Goal: Transaction & Acquisition: Purchase product/service

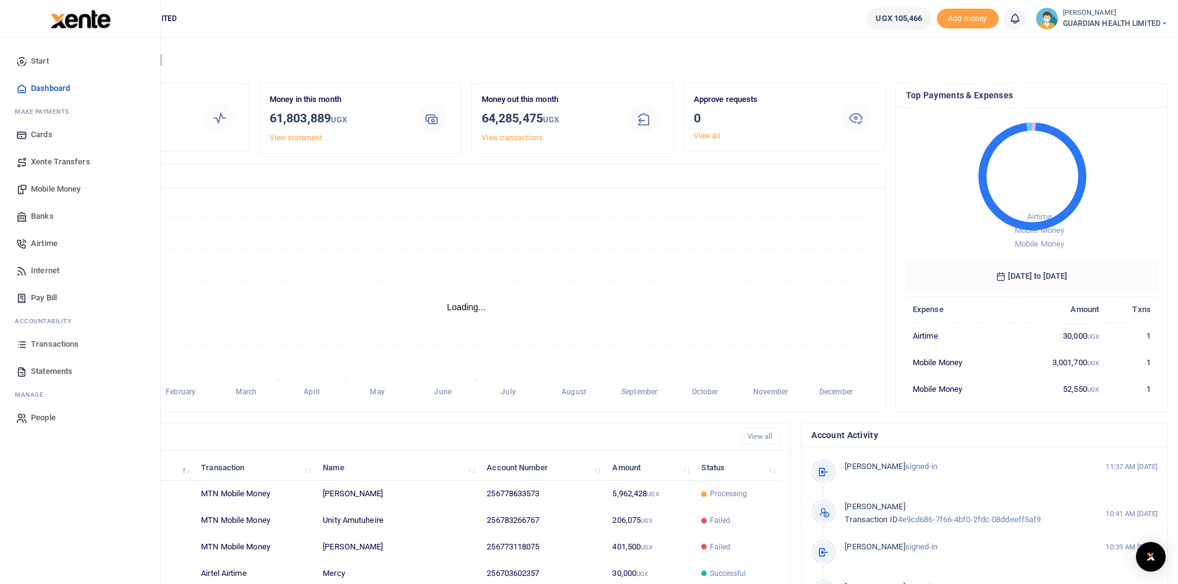
click at [53, 294] on span "Pay Bill" at bounding box center [44, 298] width 26 height 12
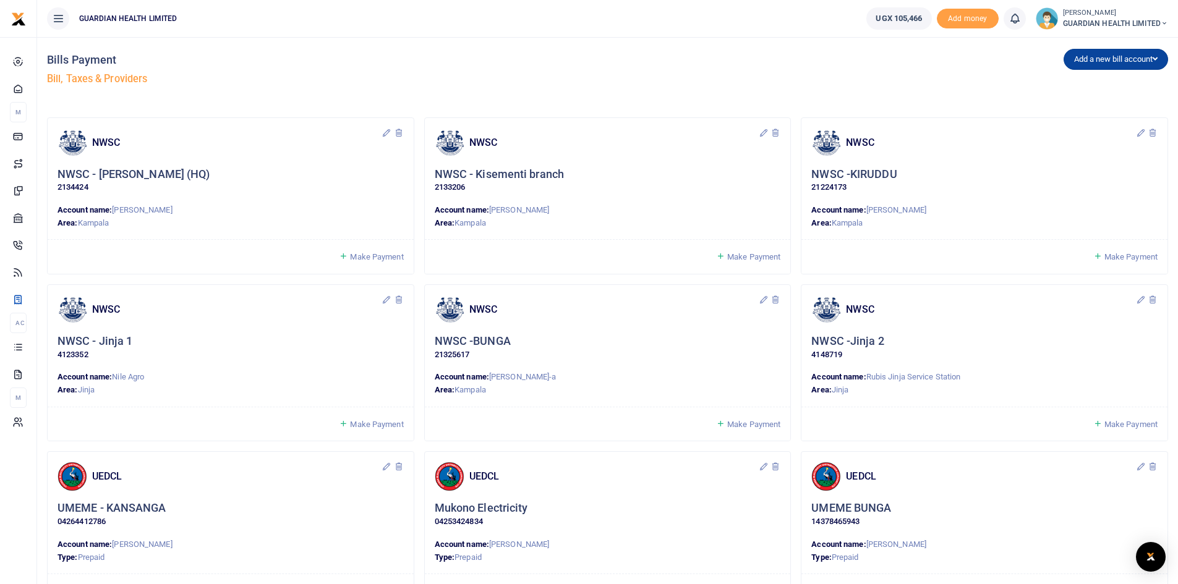
click at [1102, 61] on button "Add a new bill account" at bounding box center [1116, 59] width 105 height 21
click at [1088, 82] on link "UEDCL" at bounding box center [1113, 85] width 98 height 17
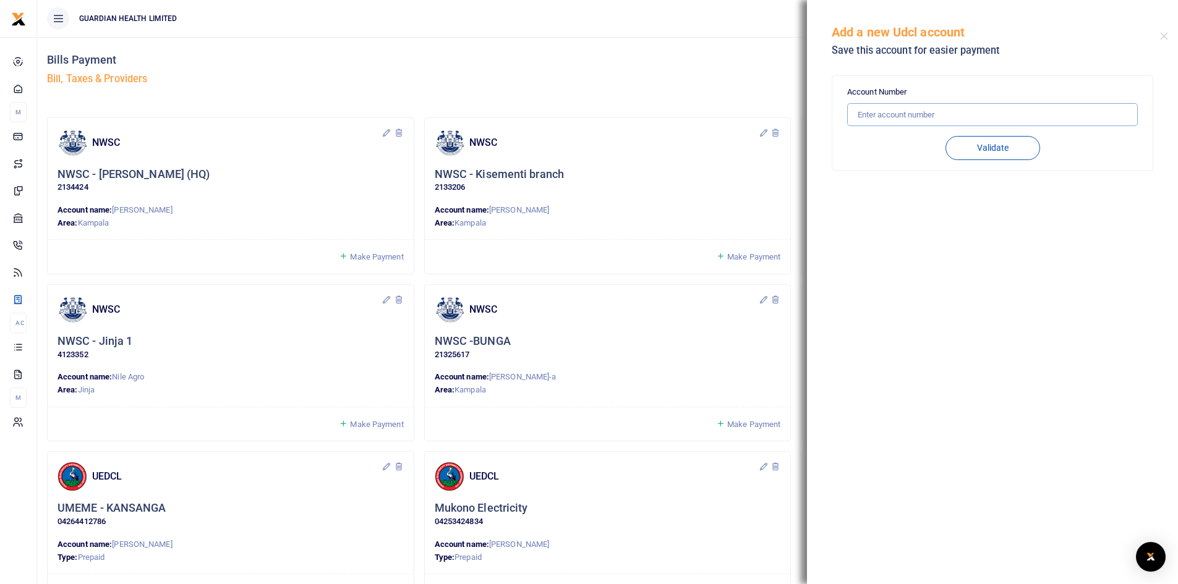
click at [914, 116] on input "text" at bounding box center [992, 115] width 291 height 24
click at [1009, 155] on button "Validate" at bounding box center [993, 148] width 95 height 24
click at [875, 114] on input "12012424796" at bounding box center [992, 115] width 291 height 24
type input "102012424796"
click at [950, 143] on button "Validate" at bounding box center [993, 148] width 95 height 24
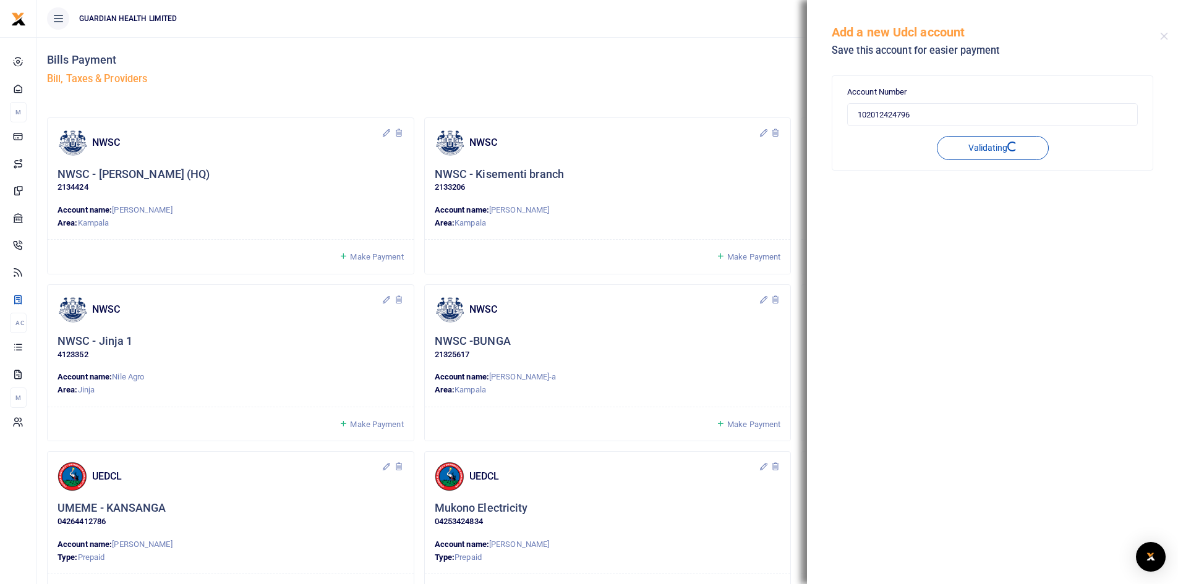
type input "102012424796"
type input "CHILLIES TAKEAWAYS LTD. TOM MPAGI"
type input "POSTPAID"
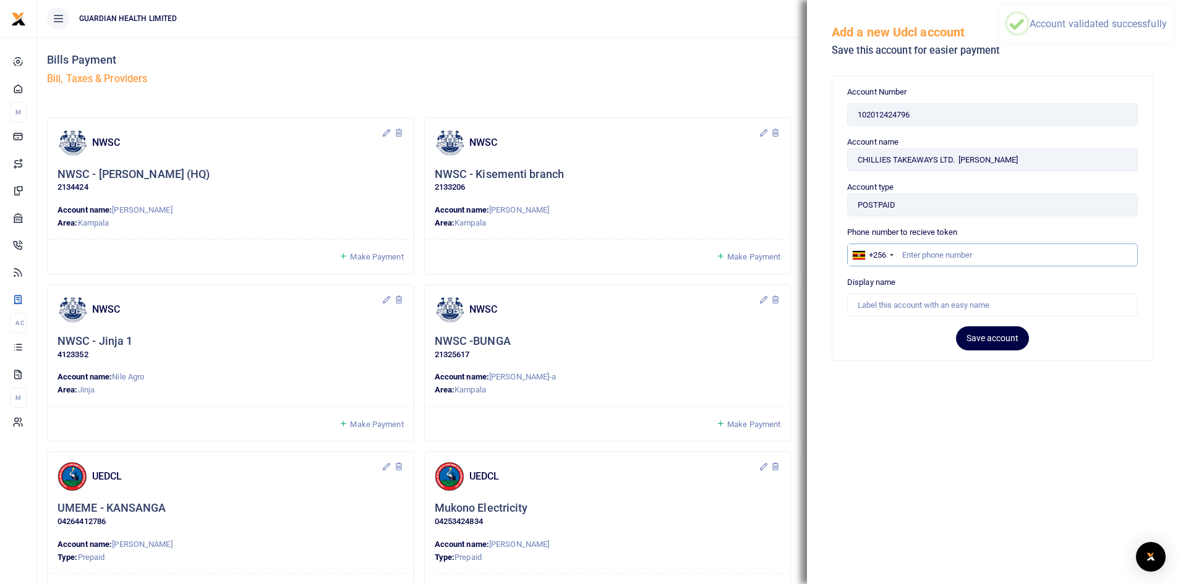
click at [990, 252] on input "text" at bounding box center [992, 256] width 291 height 24
paste input "0778-134960"
click at [927, 256] on input "0778-134960" at bounding box center [992, 256] width 291 height 24
type input "778134960"
click at [954, 311] on input "text" at bounding box center [992, 306] width 291 height 24
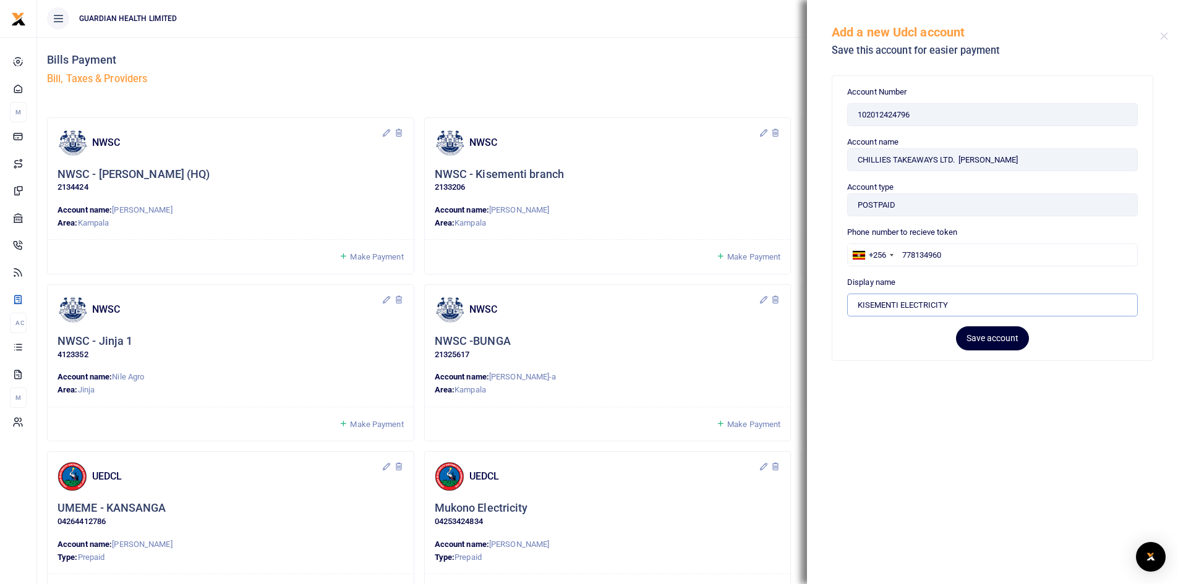
type input "KISEMENTI ELECTRICITY"
click at [989, 339] on button "Save account" at bounding box center [992, 339] width 73 height 24
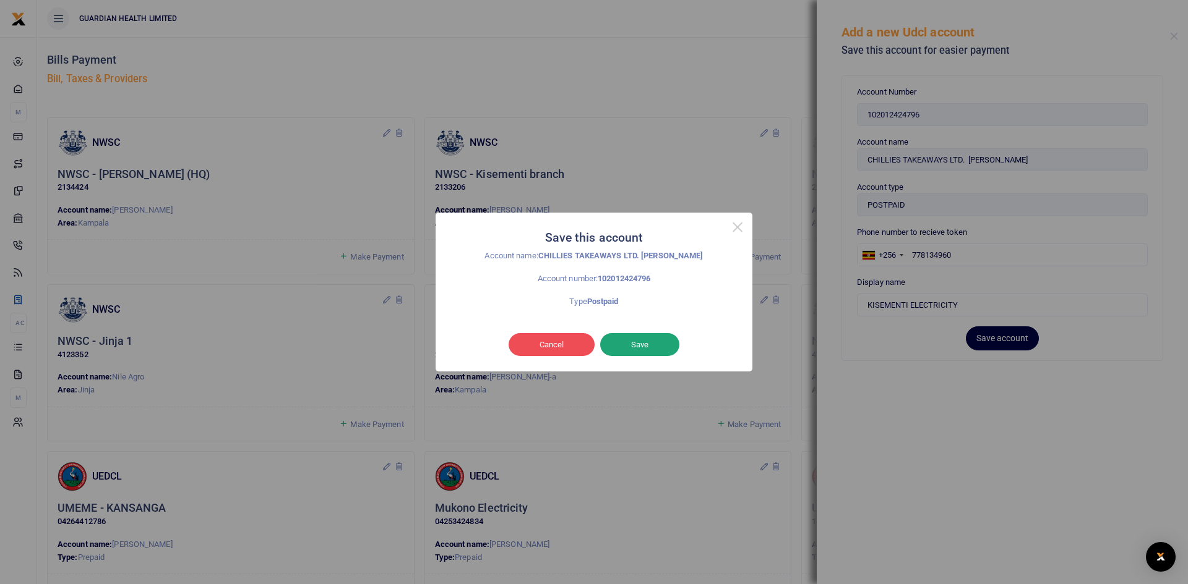
click at [654, 342] on button "Save" at bounding box center [639, 345] width 79 height 24
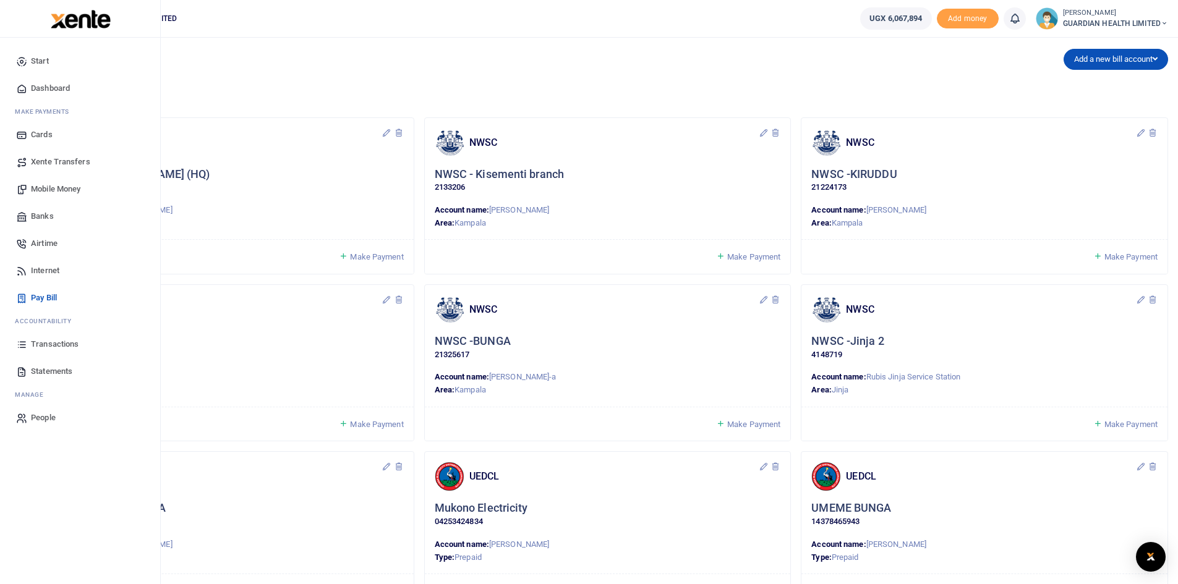
click at [67, 189] on span "Mobile Money" at bounding box center [55, 189] width 49 height 12
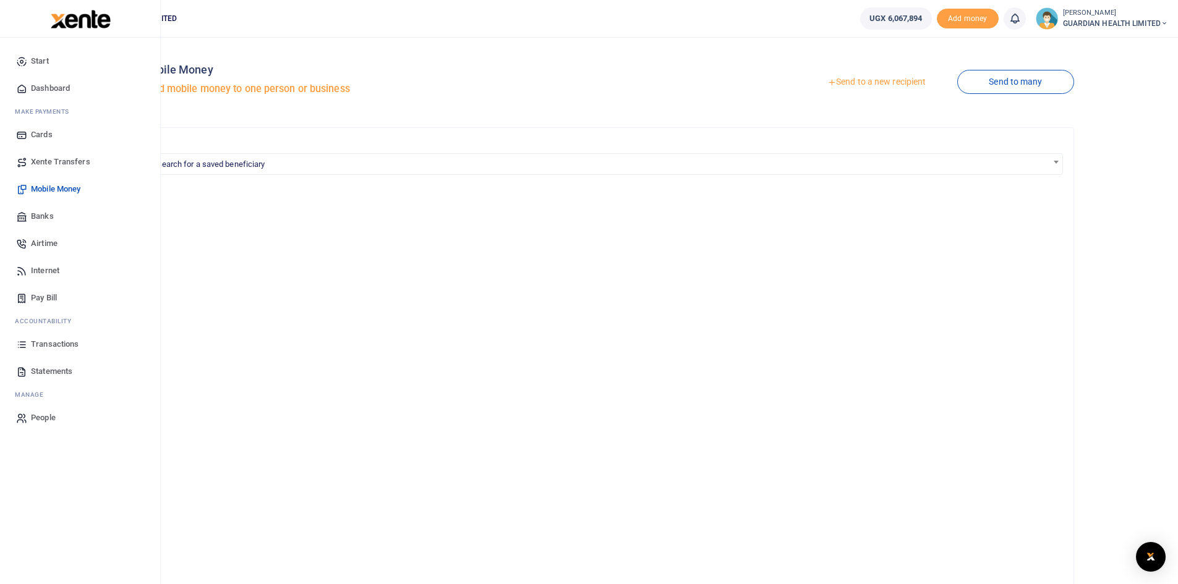
click at [59, 345] on span "Transactions" at bounding box center [55, 344] width 48 height 12
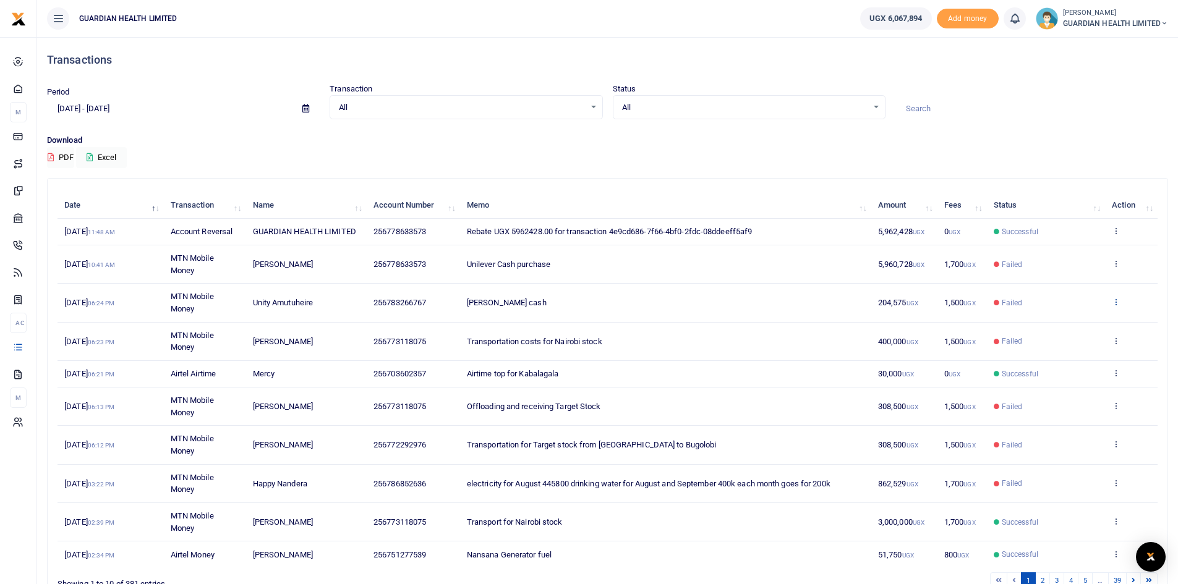
click at [1118, 301] on icon at bounding box center [1116, 301] width 8 height 9
click at [1086, 322] on link "View details" at bounding box center [1071, 322] width 98 height 17
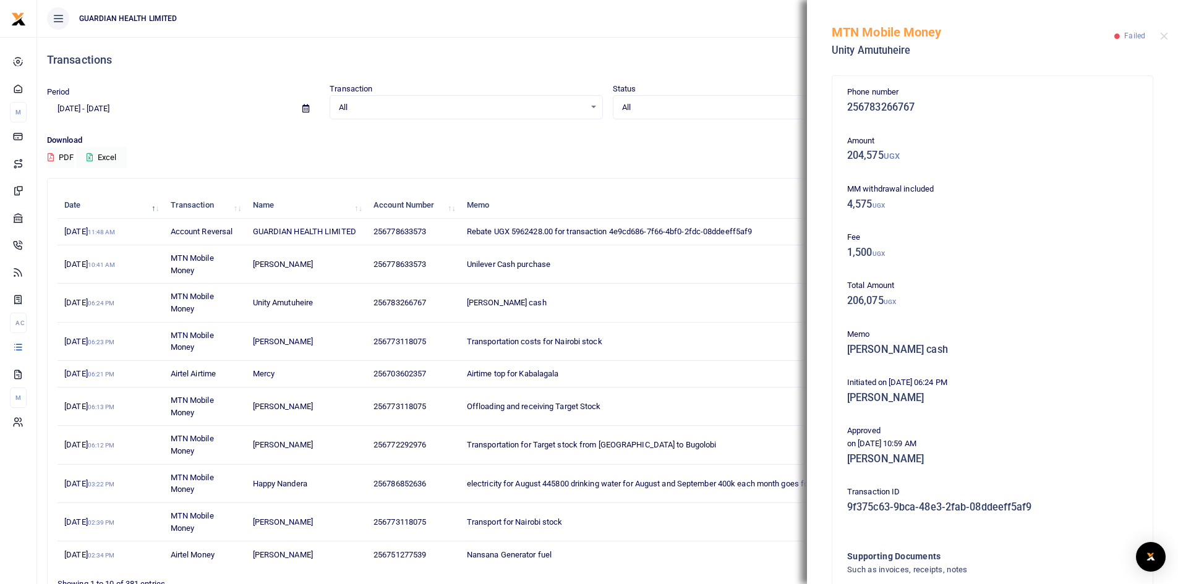
scroll to position [122, 0]
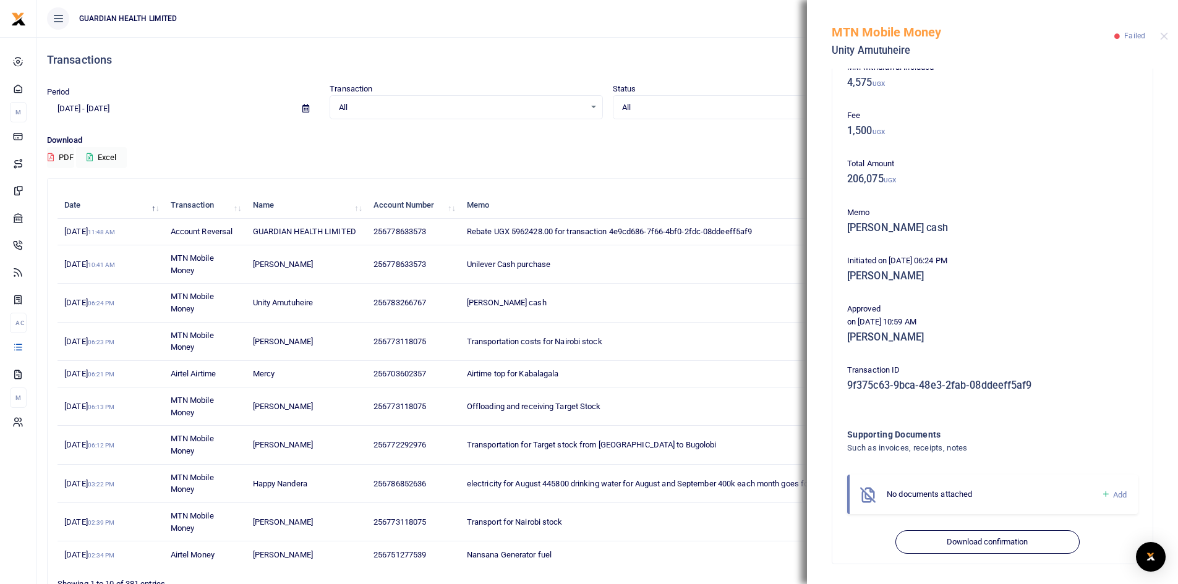
click at [743, 337] on td "Transportation costs for Nairobi stock" at bounding box center [665, 342] width 411 height 38
click at [763, 320] on td "[PERSON_NAME] cash" at bounding box center [665, 303] width 411 height 38
click at [671, 292] on td "[PERSON_NAME] cash" at bounding box center [665, 303] width 411 height 38
click at [534, 298] on span "[PERSON_NAME] cash" at bounding box center [507, 302] width 80 height 9
click at [518, 303] on span "[PERSON_NAME] cash" at bounding box center [507, 302] width 80 height 9
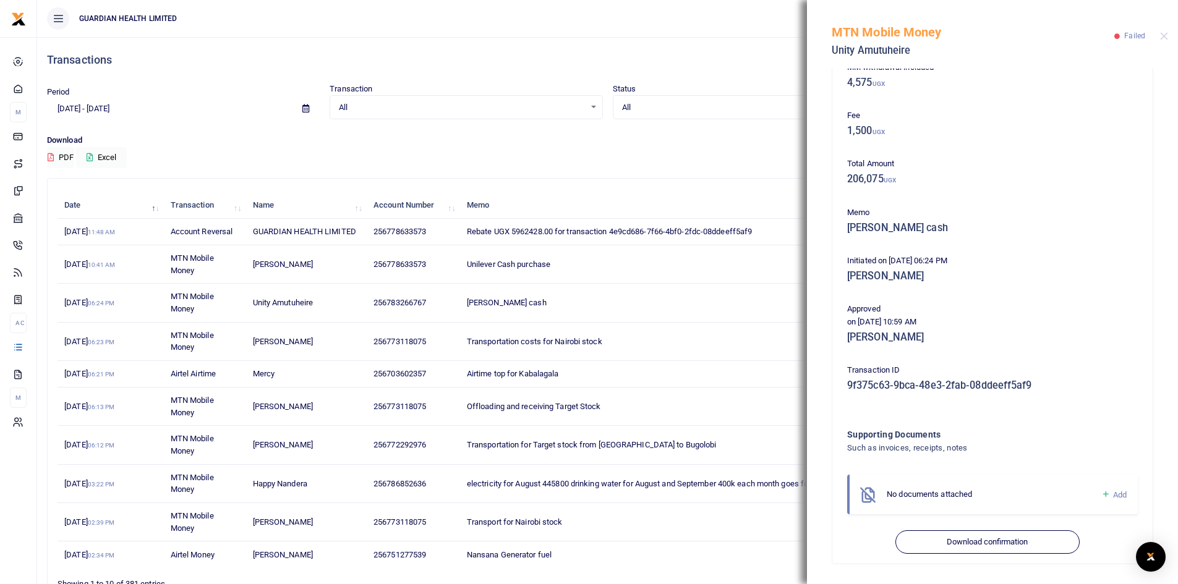
click at [72, 304] on span "18th Sep 2025 06:24 PM" at bounding box center [89, 302] width 50 height 9
click at [1161, 35] on button "Close" at bounding box center [1164, 36] width 8 height 8
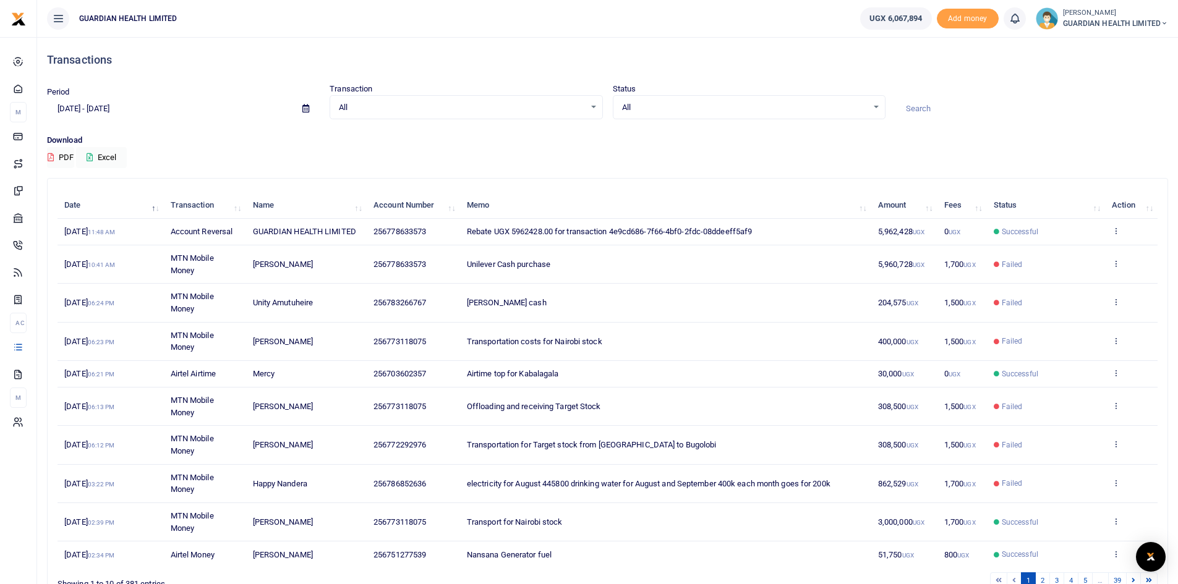
click at [1012, 304] on span "Failed" at bounding box center [1012, 302] width 21 height 11
click at [1119, 305] on icon at bounding box center [1116, 301] width 8 height 9
click at [1081, 354] on link "Send again" at bounding box center [1071, 350] width 98 height 17
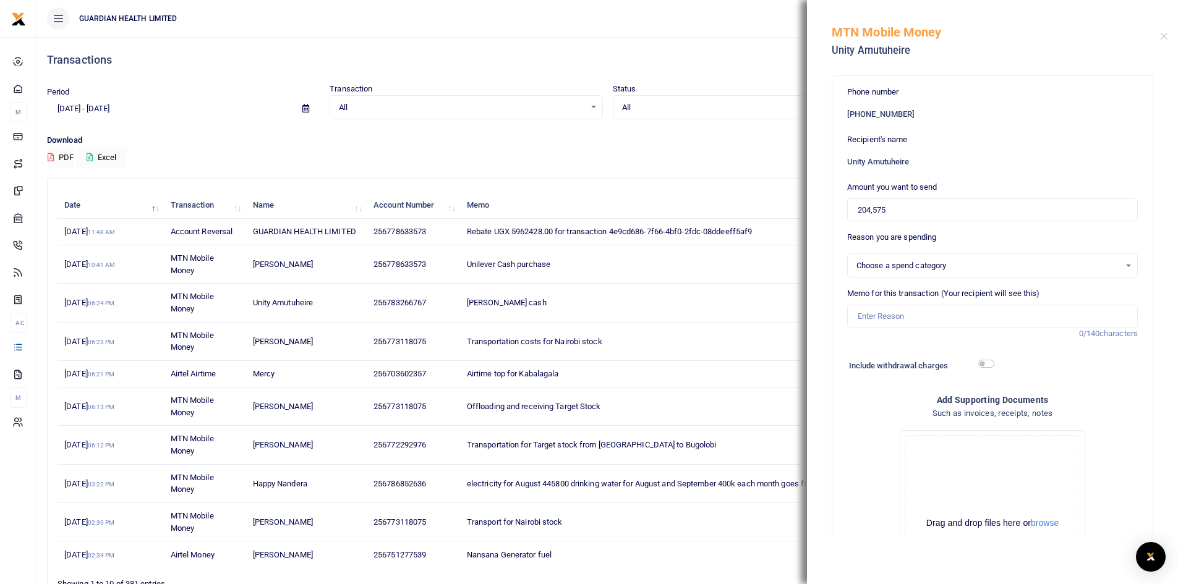
select select
click at [918, 265] on div "Select an option" at bounding box center [988, 266] width 263 height 12
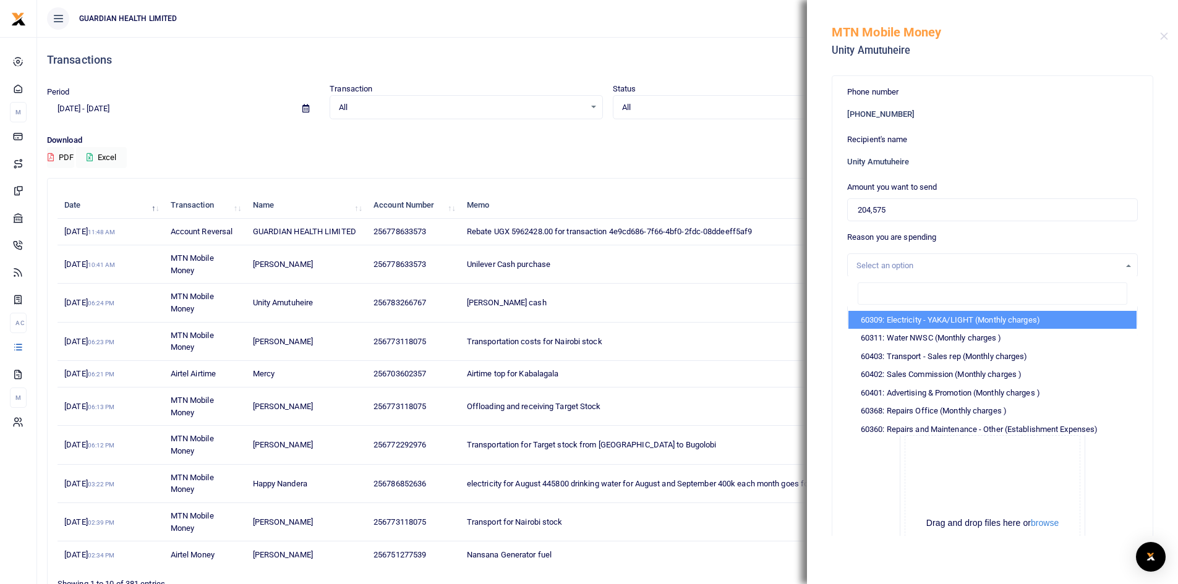
click at [908, 263] on div "Select an option" at bounding box center [988, 266] width 263 height 12
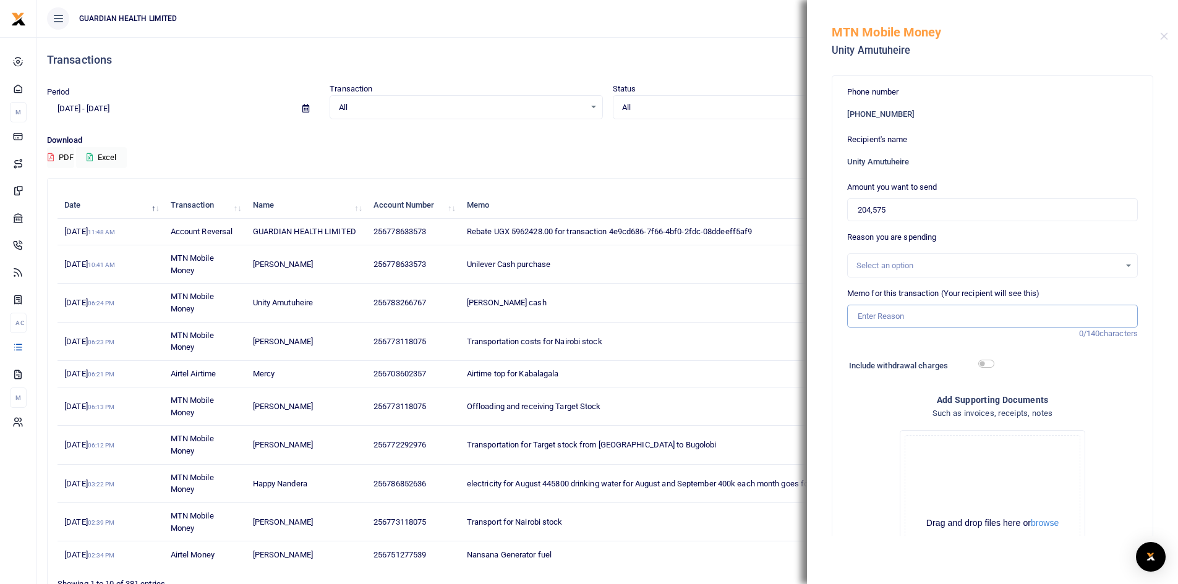
click at [899, 320] on input "Memo for this transaction (Your recipient will see this)" at bounding box center [992, 317] width 291 height 24
type input "[PERSON_NAME] cash"
click at [983, 366] on input "checkbox" at bounding box center [986, 364] width 16 height 8
checkbox input "true"
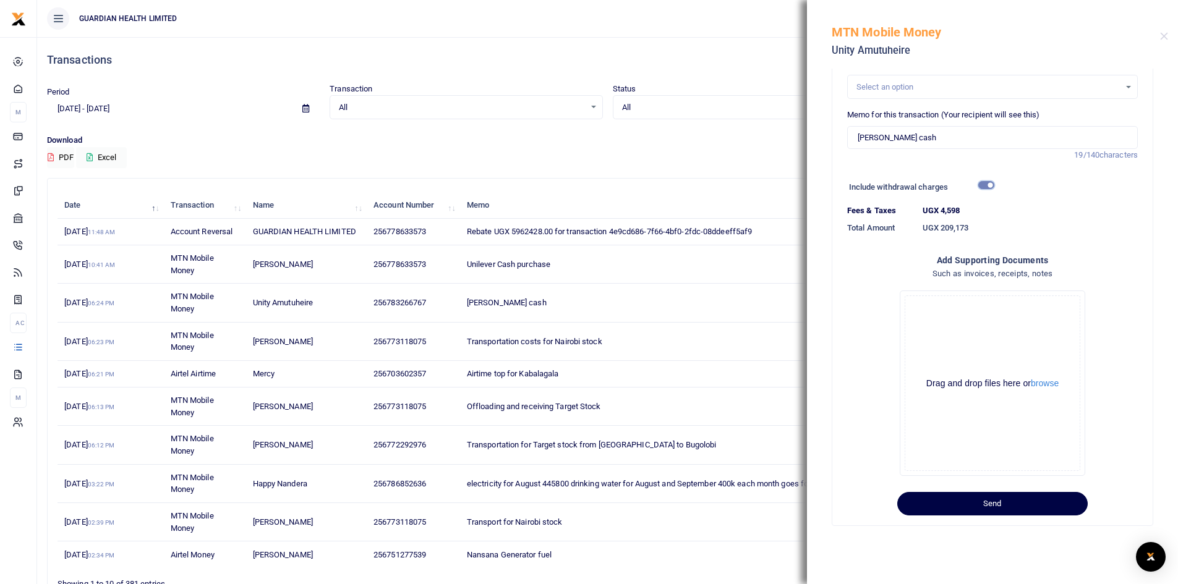
scroll to position [189, 0]
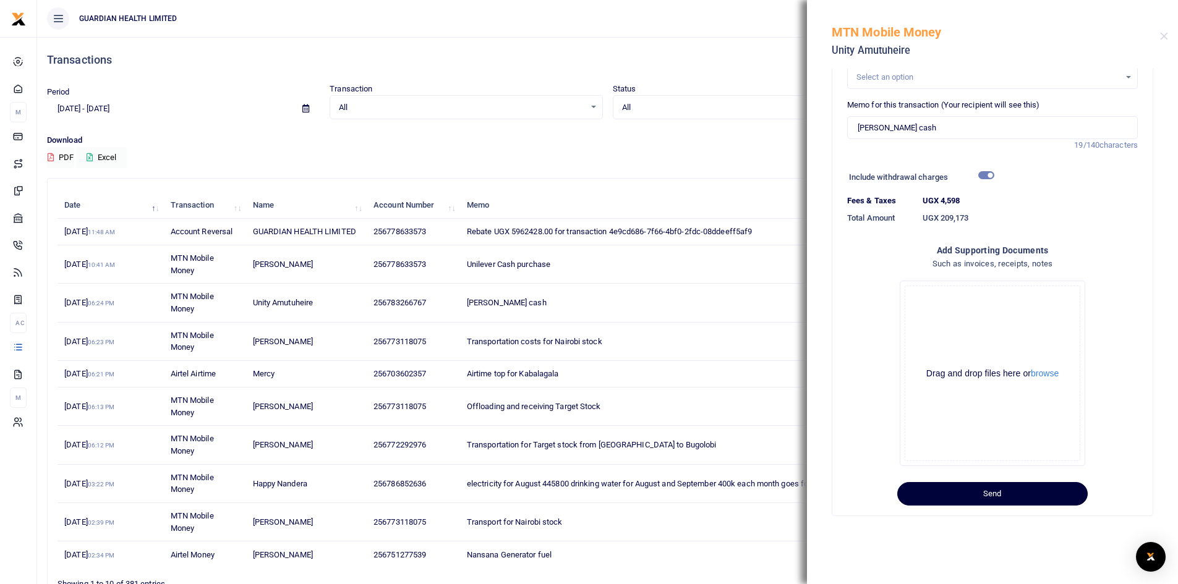
click at [1012, 490] on button "Send" at bounding box center [992, 494] width 190 height 24
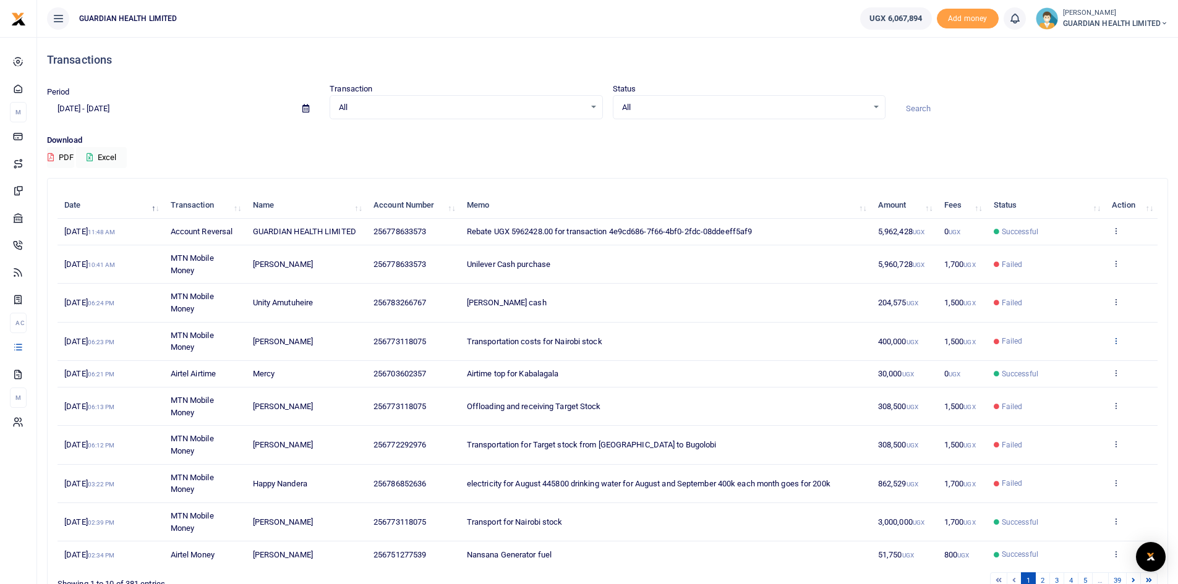
click at [1116, 338] on icon at bounding box center [1116, 340] width 8 height 9
click at [1067, 387] on link "Send again" at bounding box center [1071, 388] width 98 height 17
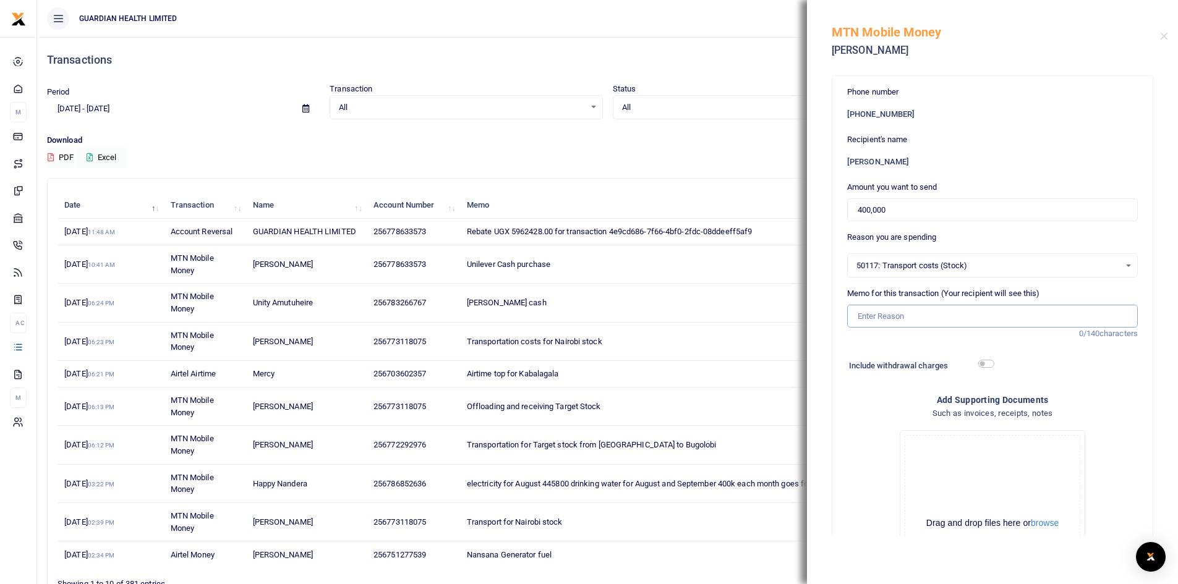
click at [904, 318] on input "Memo for this transaction (Your recipient will see this)" at bounding box center [992, 317] width 291 height 24
type input "Transport for Nairobi Stock"
click at [983, 366] on input "checkbox" at bounding box center [986, 364] width 16 height 8
checkbox input "true"
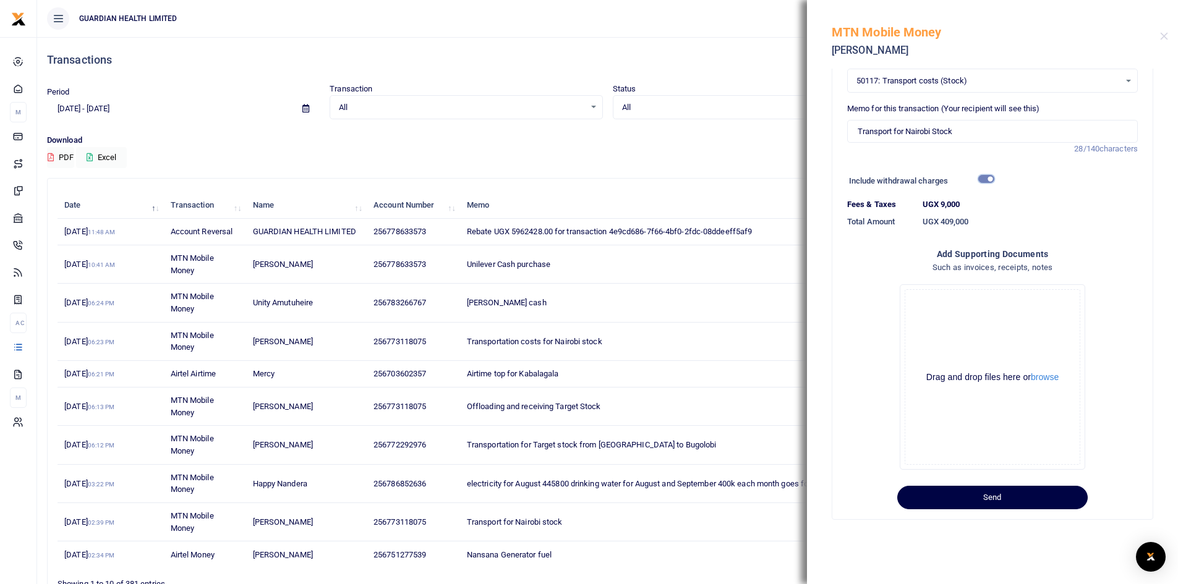
scroll to position [186, 0]
click at [1000, 500] on button "Send" at bounding box center [992, 498] width 190 height 24
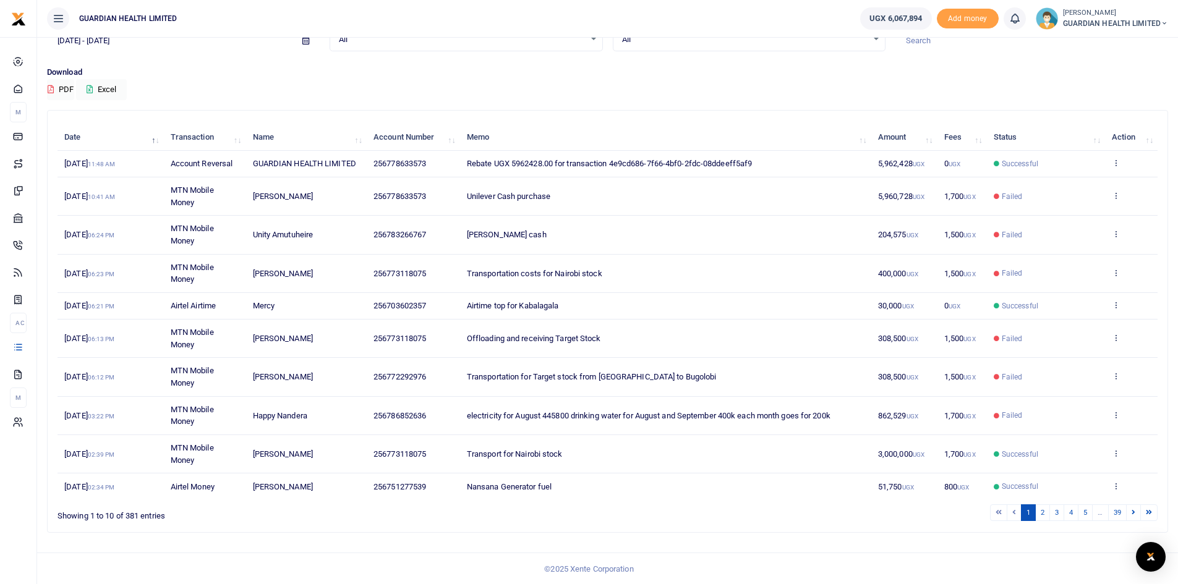
scroll to position [69, 0]
click at [1113, 335] on icon at bounding box center [1116, 337] width 8 height 9
click at [1065, 385] on link "Send again" at bounding box center [1071, 385] width 98 height 17
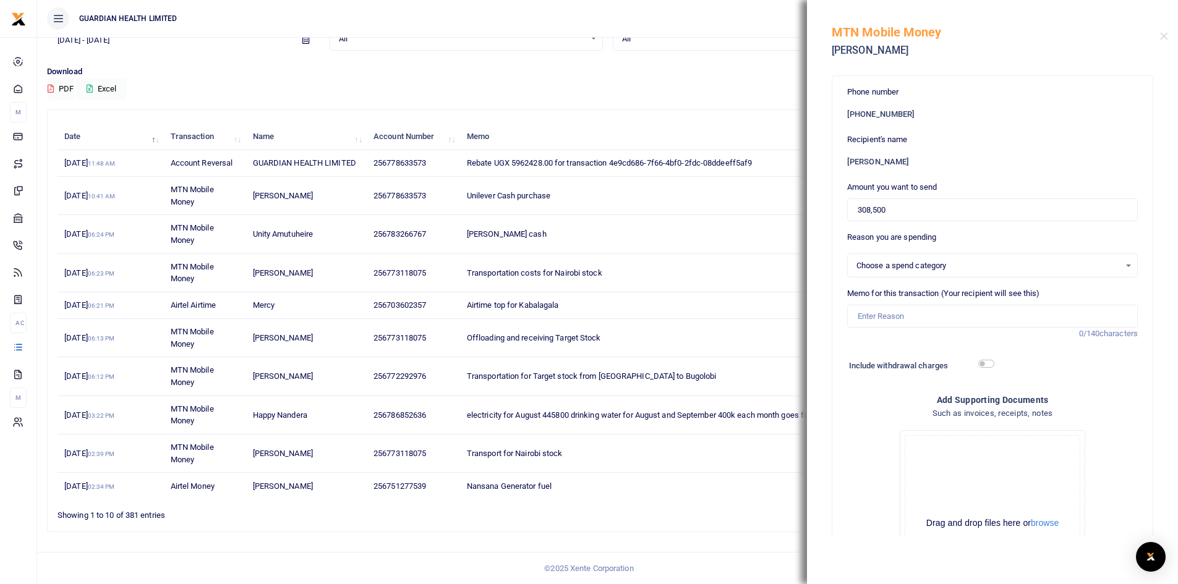
select select "5404"
click at [902, 320] on input "Memo for this transaction (Your recipient will see this)" at bounding box center [992, 317] width 291 height 24
click at [862, 319] on input "transport for Target Stock" at bounding box center [992, 317] width 291 height 24
type input "Transport for Target Stock"
click at [981, 364] on input "checkbox" at bounding box center [986, 364] width 16 height 8
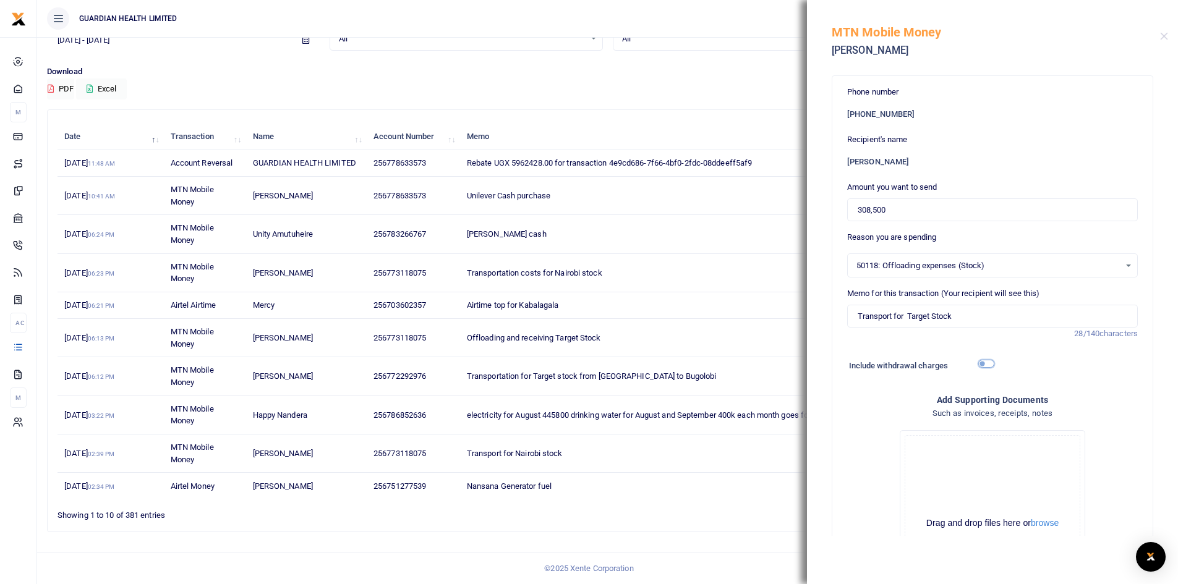
checkbox input "true"
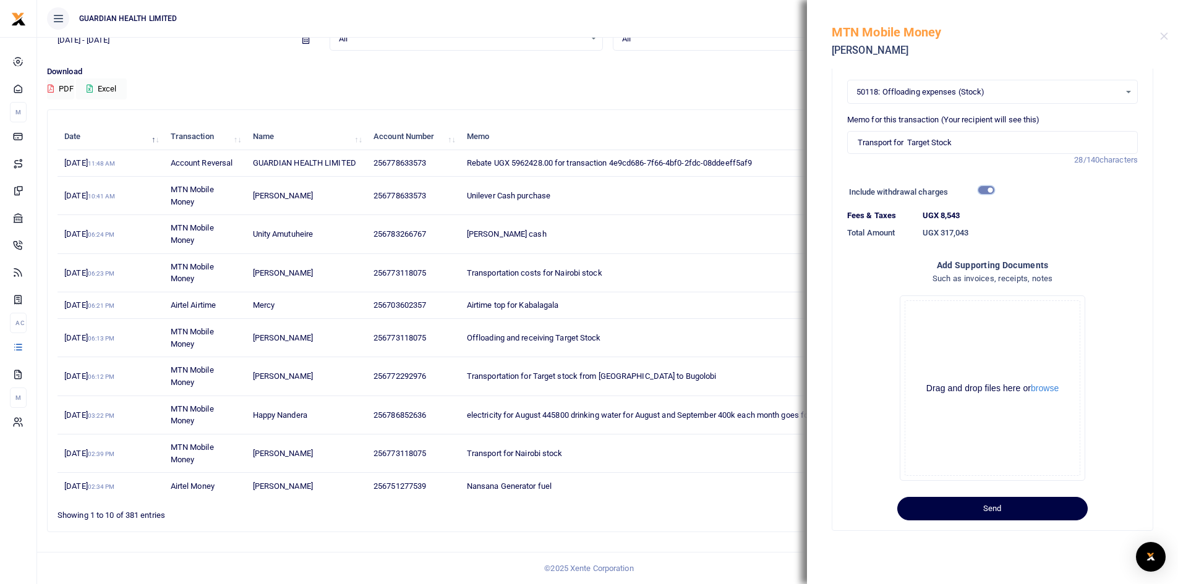
scroll to position [186, 0]
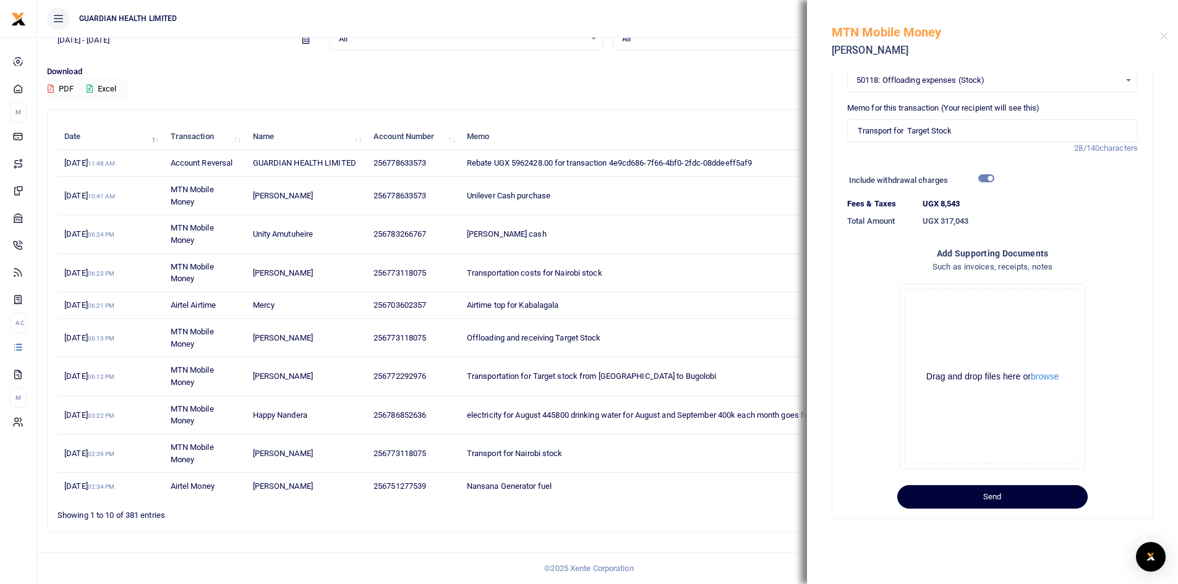
click at [1011, 495] on button "Send" at bounding box center [992, 498] width 190 height 24
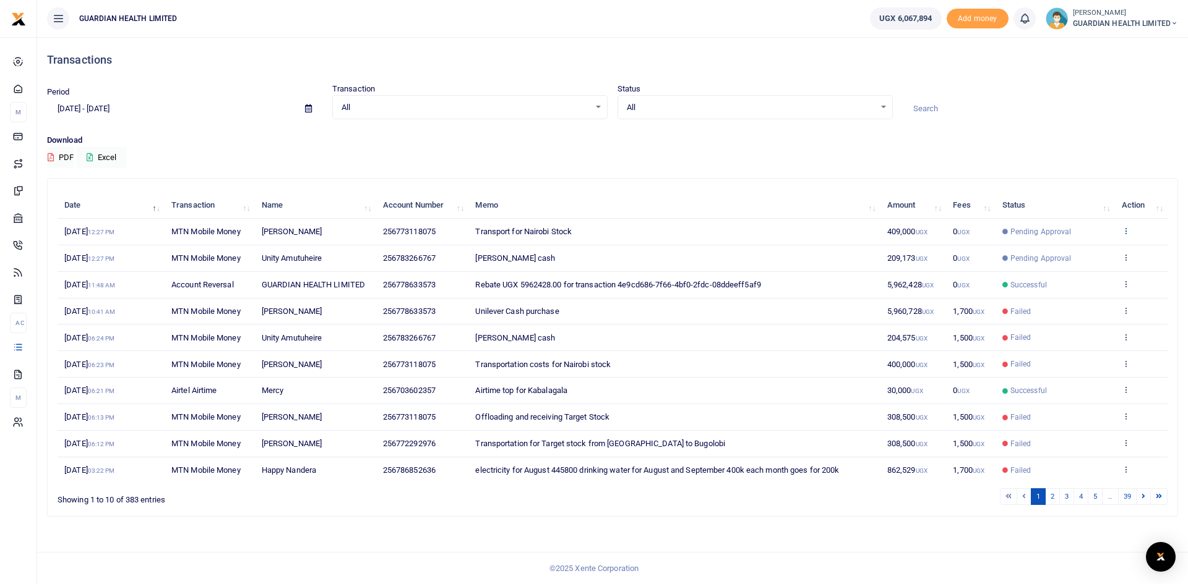
click at [1127, 229] on icon at bounding box center [1125, 230] width 8 height 9
click at [1084, 254] on link "View details" at bounding box center [1080, 251] width 98 height 17
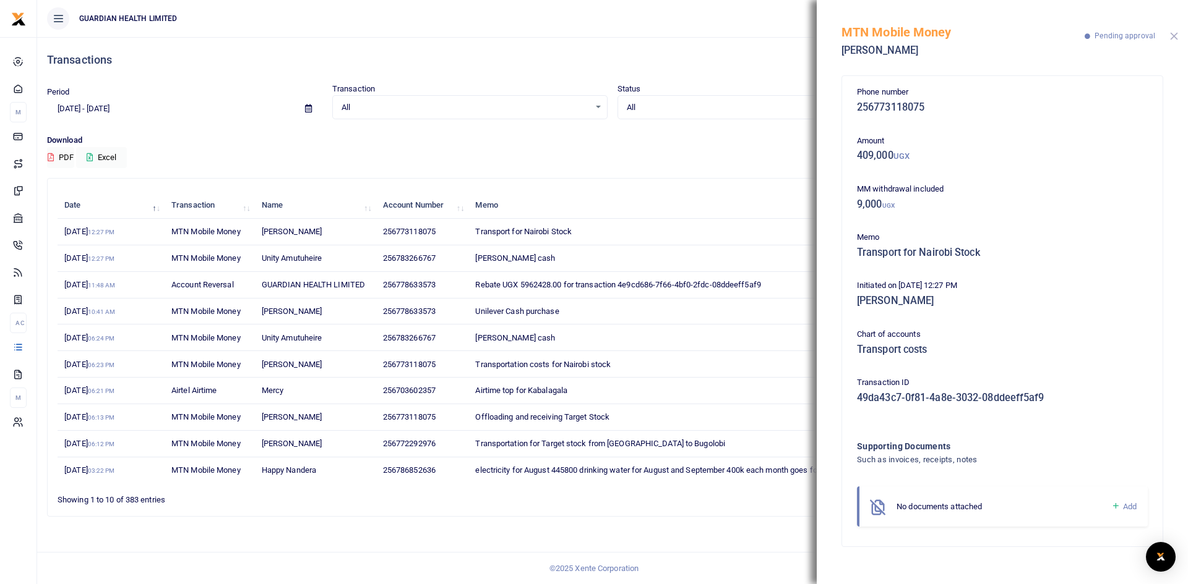
click at [1172, 40] on button "Close" at bounding box center [1174, 36] width 8 height 8
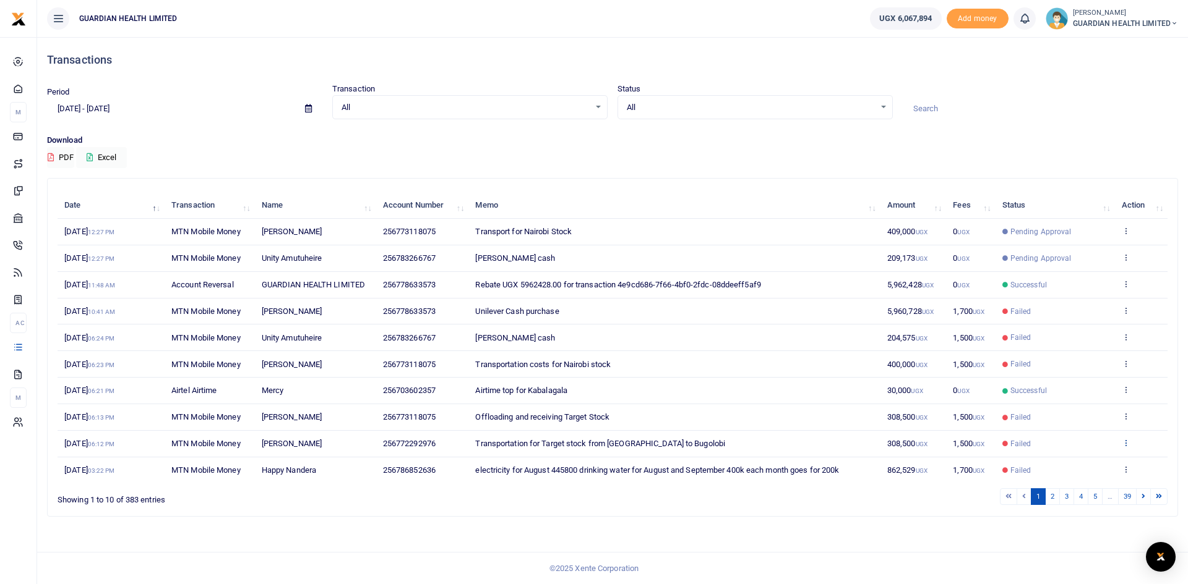
click at [1127, 444] on icon at bounding box center [1125, 443] width 8 height 9
click at [1073, 489] on link "Send again" at bounding box center [1080, 491] width 98 height 17
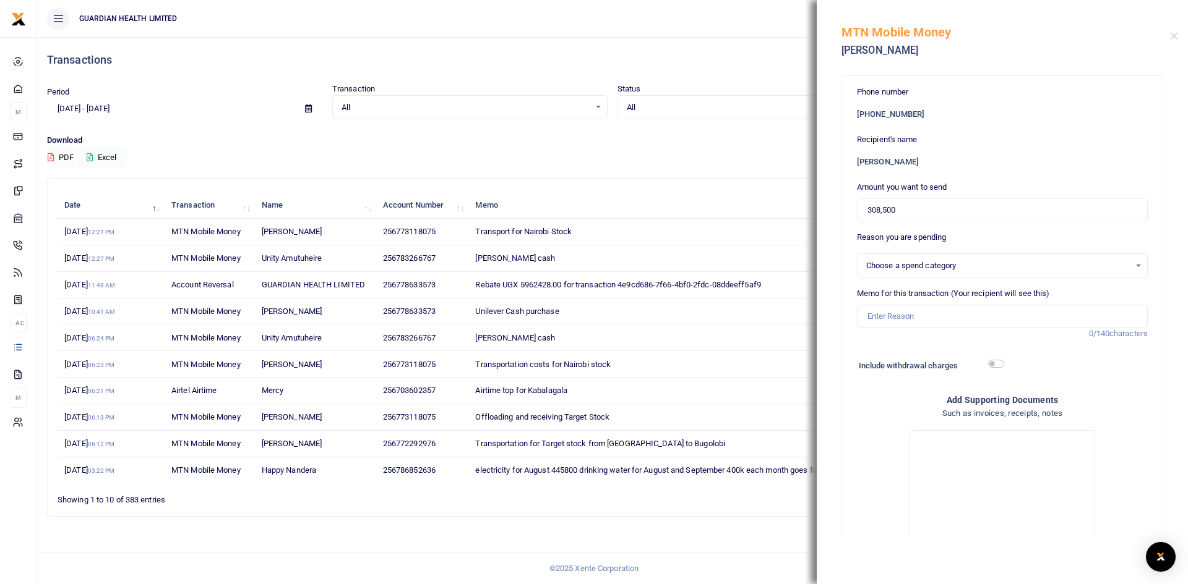
select select "5403"
click at [898, 315] on input "Memo for this transaction (Your recipient will see this)" at bounding box center [1002, 317] width 291 height 24
type input "Transport for Target Stock"
click at [989, 367] on input "checkbox" at bounding box center [996, 364] width 16 height 8
checkbox input "true"
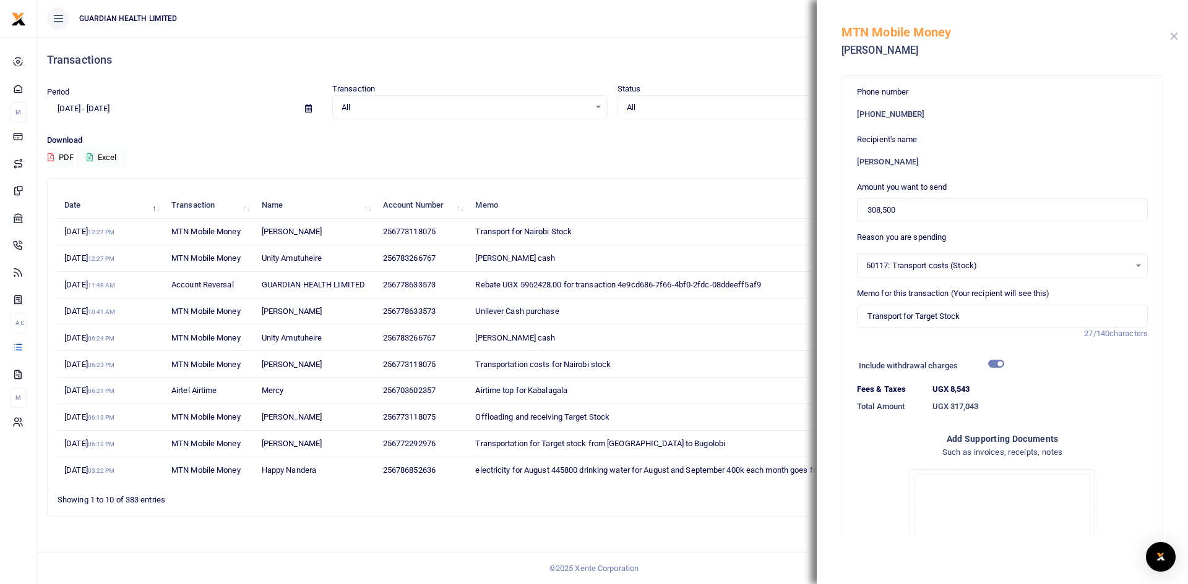
click at [1170, 34] on button "Close" at bounding box center [1174, 36] width 8 height 8
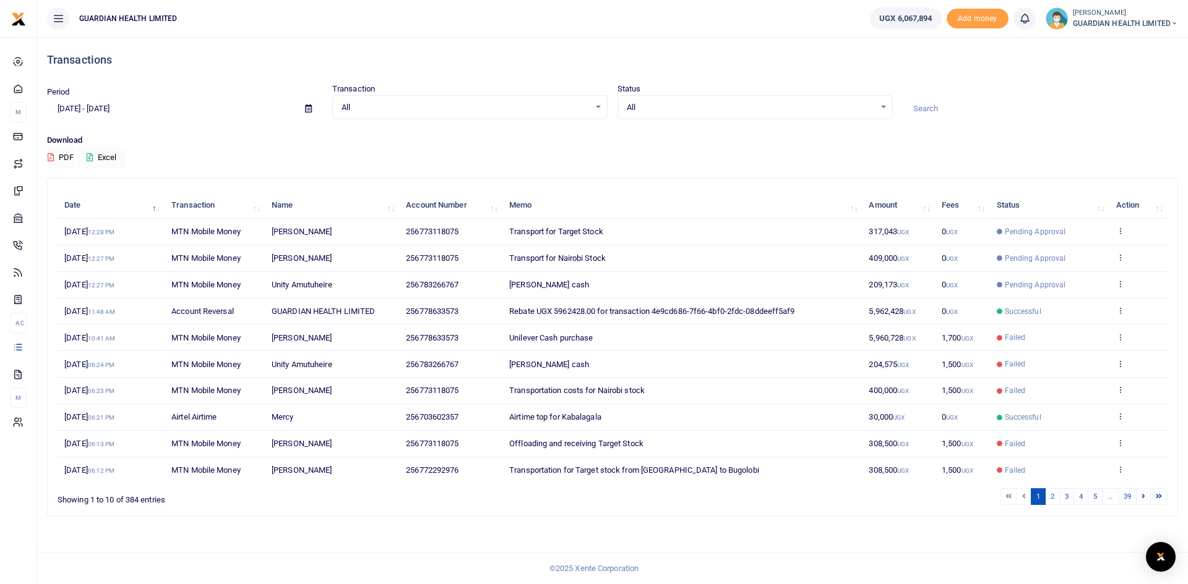
click at [1119, 229] on icon at bounding box center [1120, 230] width 8 height 9
click at [1121, 443] on icon at bounding box center [1120, 443] width 8 height 9
click at [1077, 488] on link "Send again" at bounding box center [1074, 491] width 98 height 17
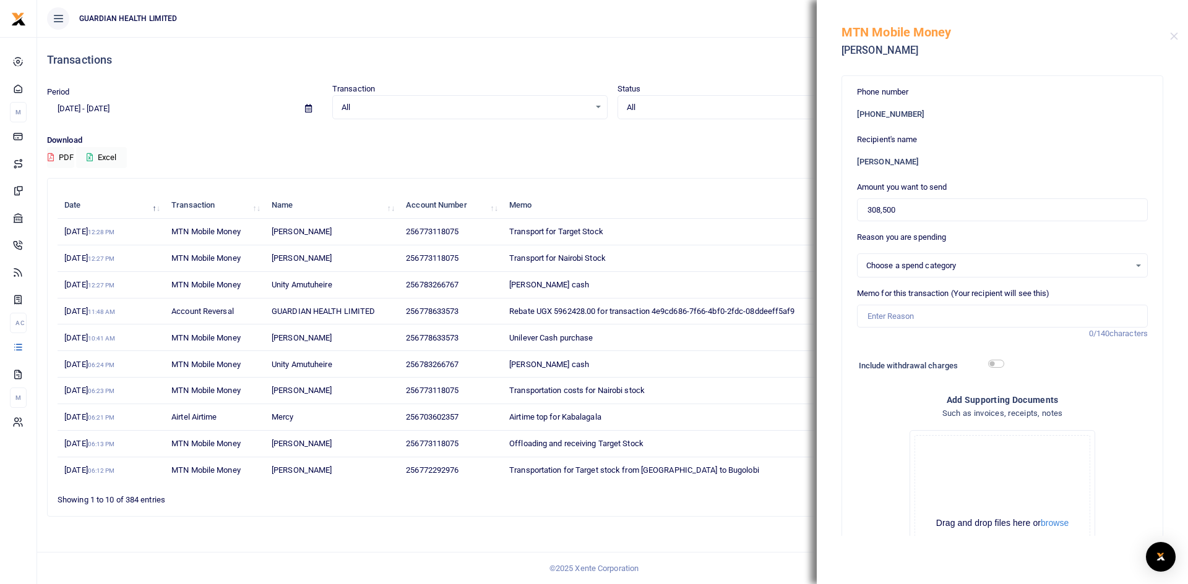
select select "5404"
click at [912, 319] on input "Memo for this transaction (Your recipient will see this)" at bounding box center [1002, 317] width 291 height 24
click at [1172, 38] on button "Close" at bounding box center [1174, 36] width 8 height 8
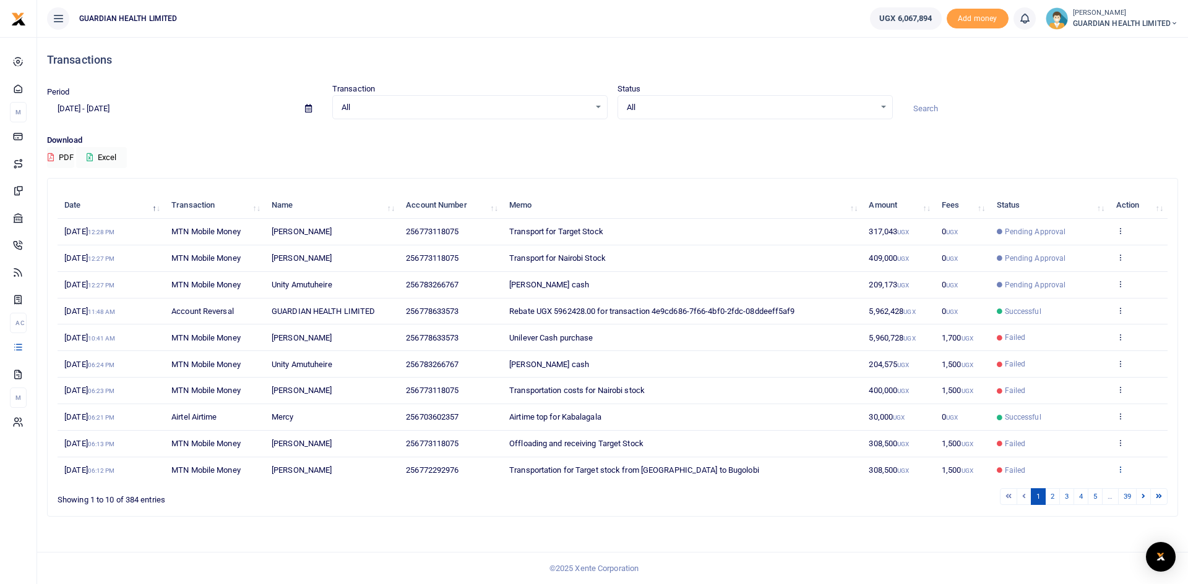
click at [1116, 469] on icon at bounding box center [1120, 469] width 8 height 9
click at [1085, 453] on link "Send again" at bounding box center [1074, 450] width 98 height 17
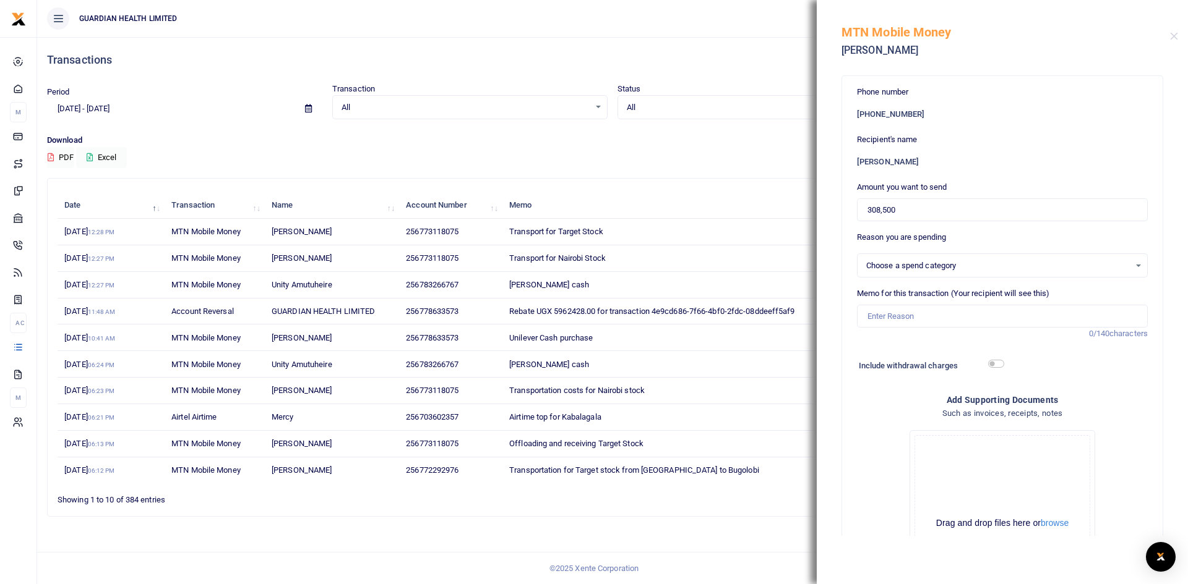
select select "5403"
click at [892, 315] on input "Memo for this transaction (Your recipient will see this)" at bounding box center [1002, 317] width 291 height 24
type input "t"
type input "Transport for Target Stock"
click at [990, 364] on input "checkbox" at bounding box center [996, 364] width 16 height 8
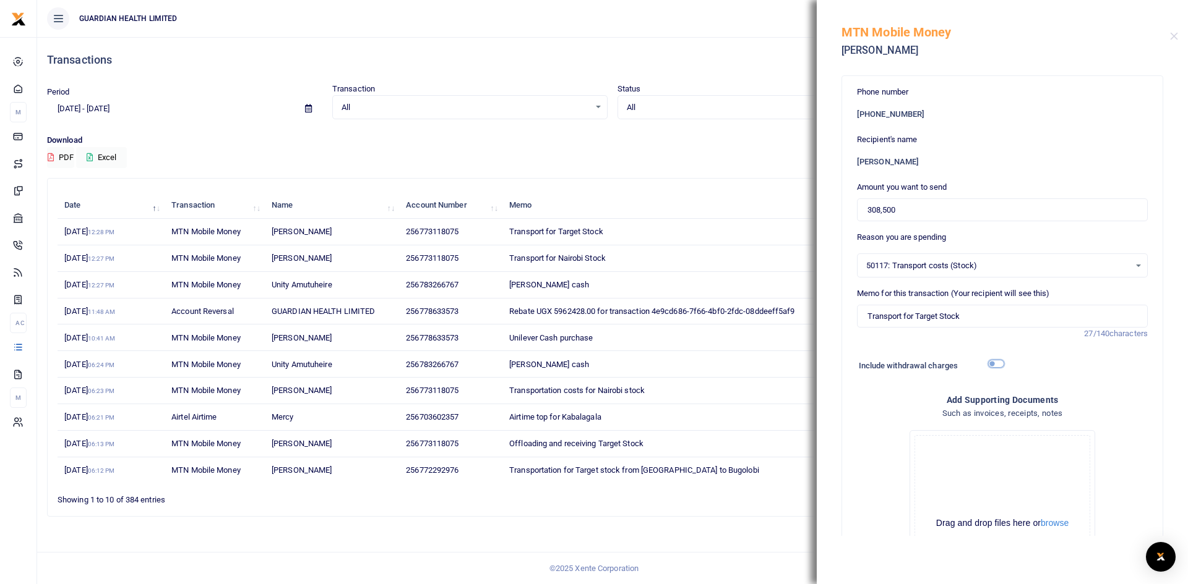
checkbox input "true"
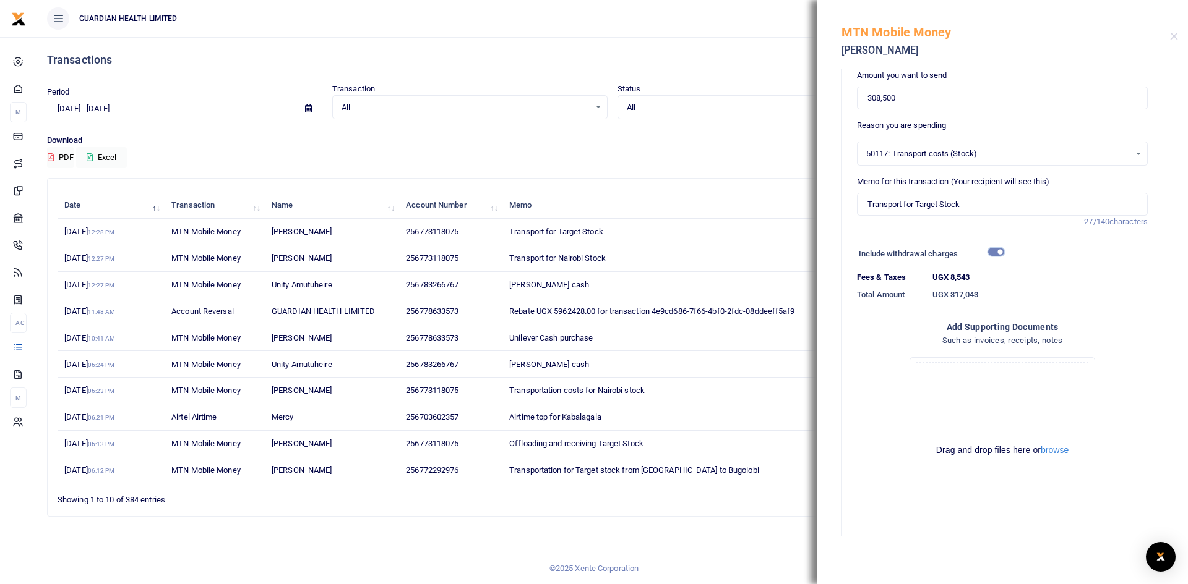
scroll to position [189, 0]
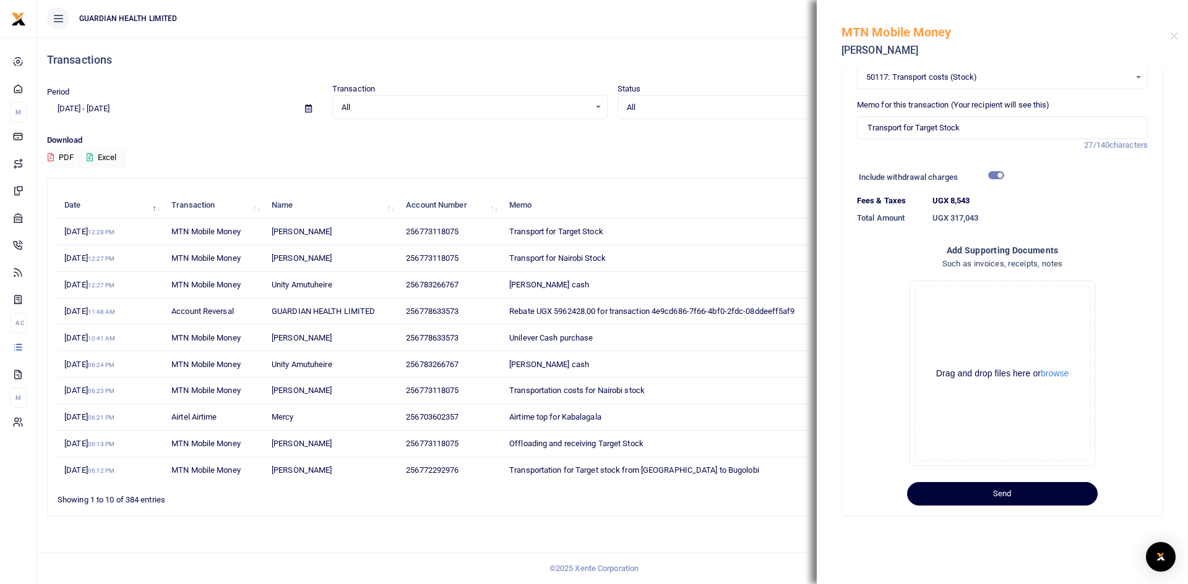
click at [985, 492] on button "Send" at bounding box center [1002, 494] width 190 height 24
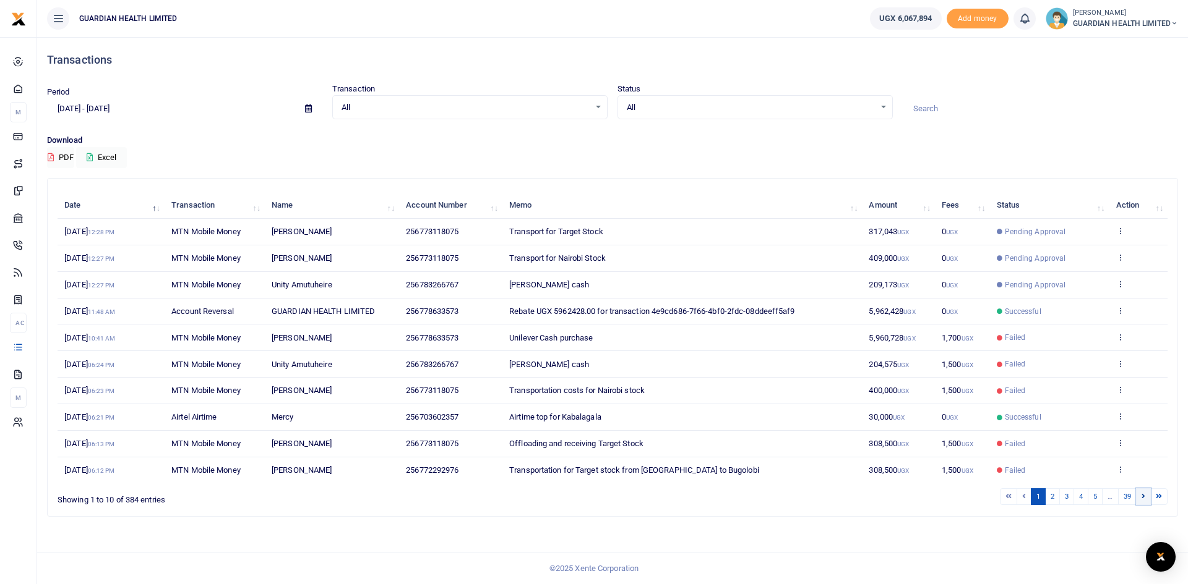
click at [1141, 499] on icon at bounding box center [1143, 496] width 4 height 7
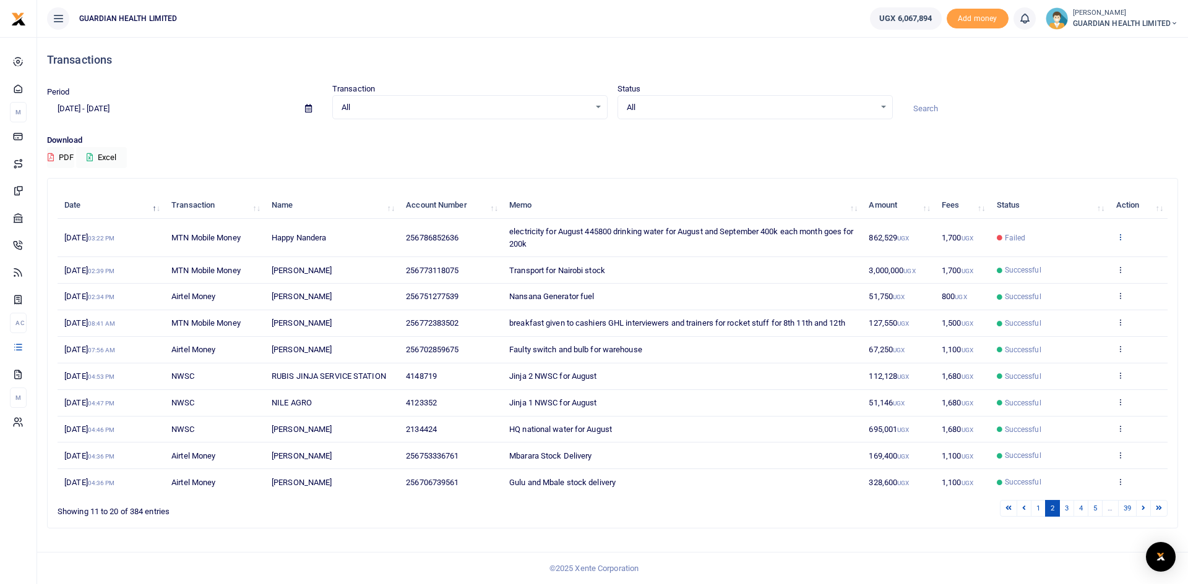
click at [1116, 235] on icon at bounding box center [1120, 237] width 8 height 9
click at [1061, 286] on link "Send again" at bounding box center [1074, 285] width 98 height 17
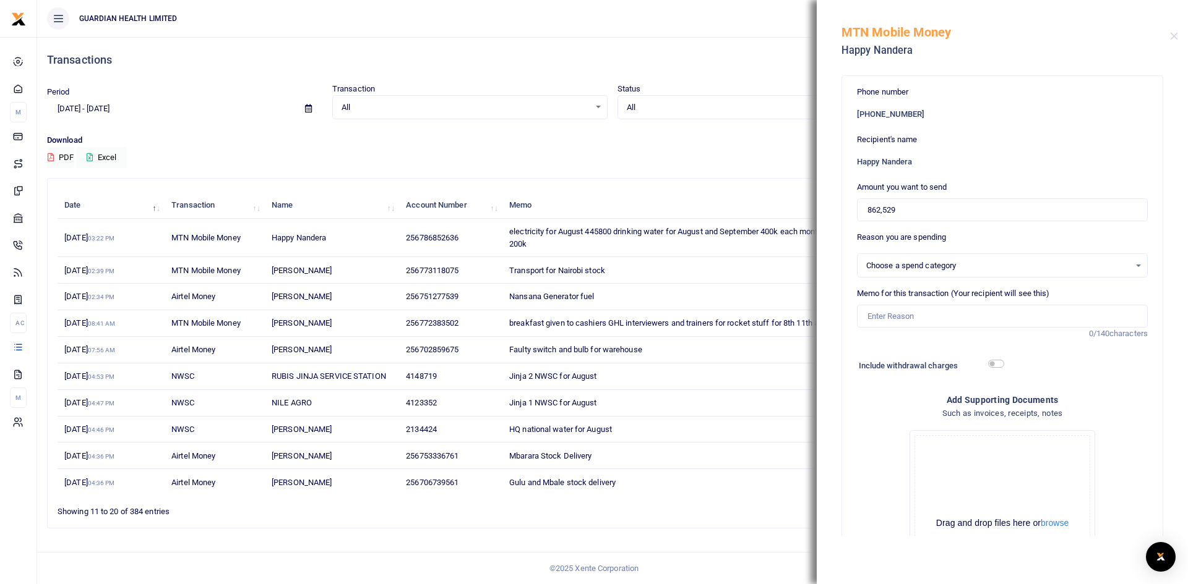
select select "5374"
click at [886, 312] on input "Memo for this transaction (Your recipient will see this)" at bounding box center [1002, 317] width 291 height 24
type input "Mbale electricity for August drinking water for September and August"
click at [995, 366] on input "checkbox" at bounding box center [996, 364] width 16 height 8
checkbox input "true"
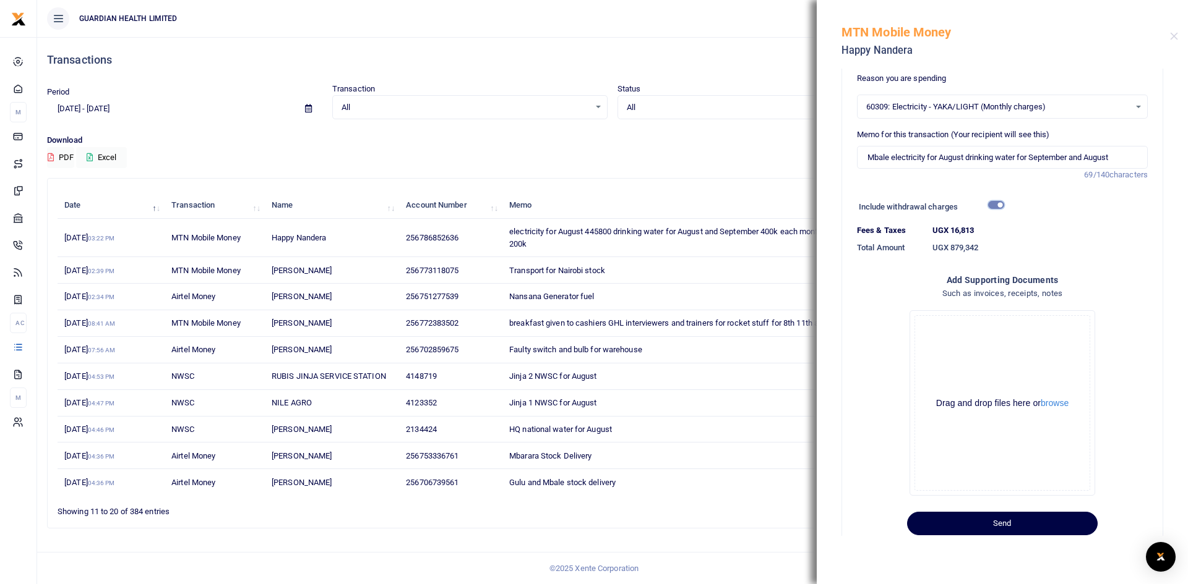
scroll to position [189, 0]
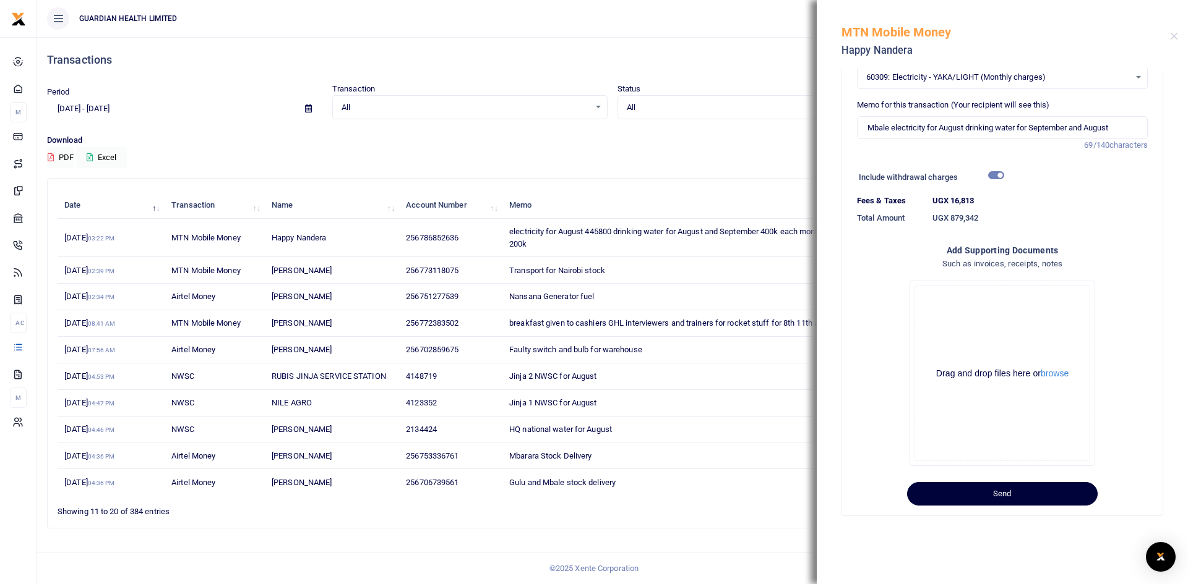
click at [983, 492] on button "Send" at bounding box center [1002, 494] width 190 height 24
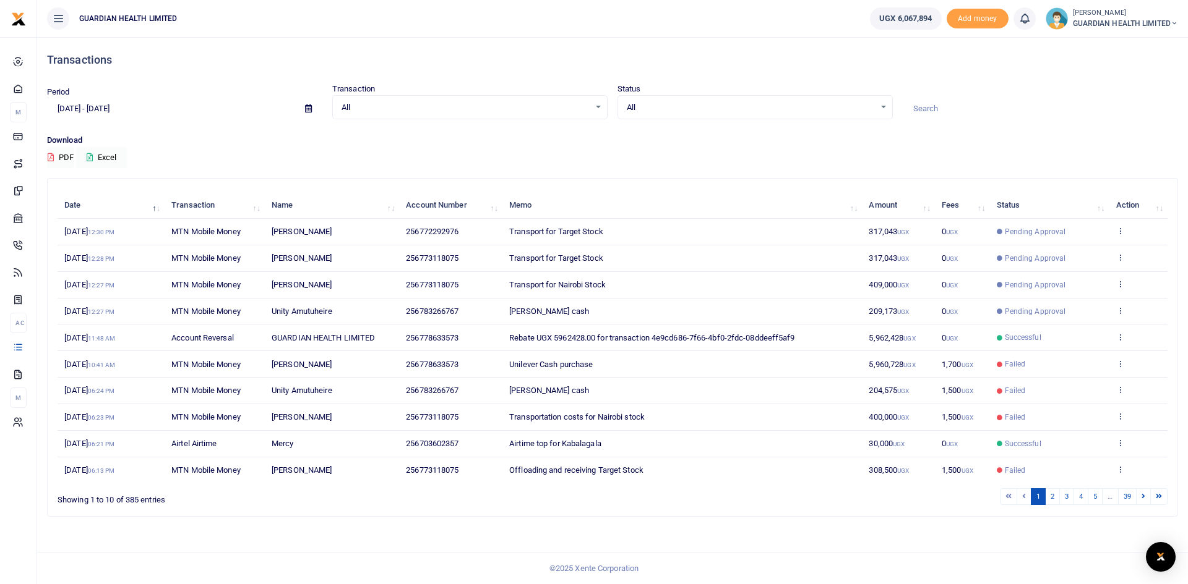
click at [1124, 285] on td "View details Send again" at bounding box center [1137, 285] width 59 height 27
click at [1120, 284] on icon at bounding box center [1120, 284] width 8 height 9
click at [1079, 303] on link "View details" at bounding box center [1074, 304] width 98 height 17
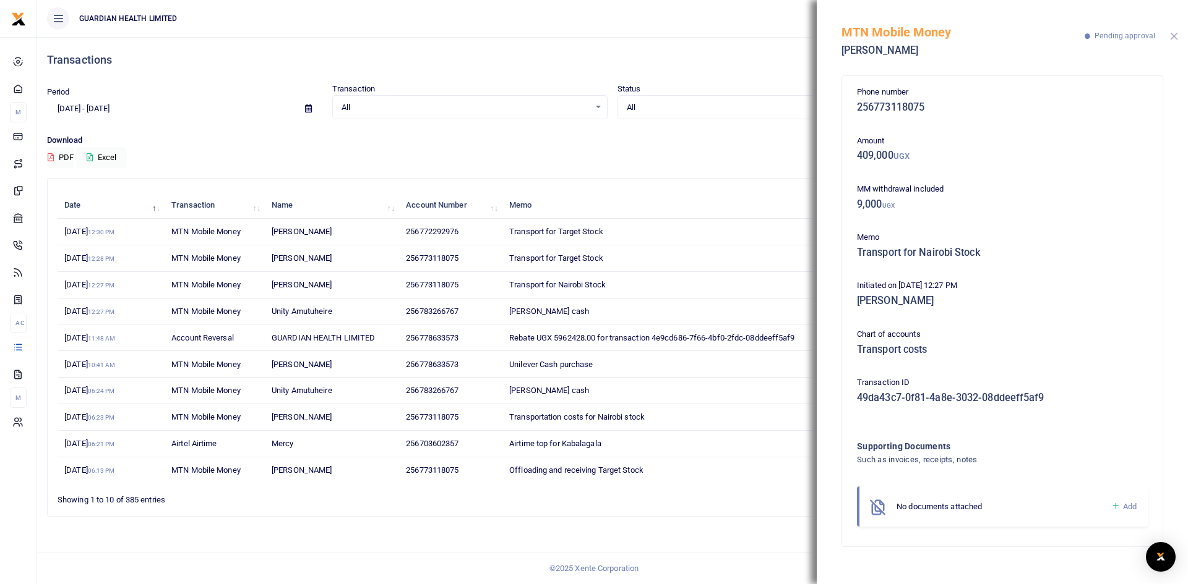
click at [1172, 38] on button "Close" at bounding box center [1174, 36] width 8 height 8
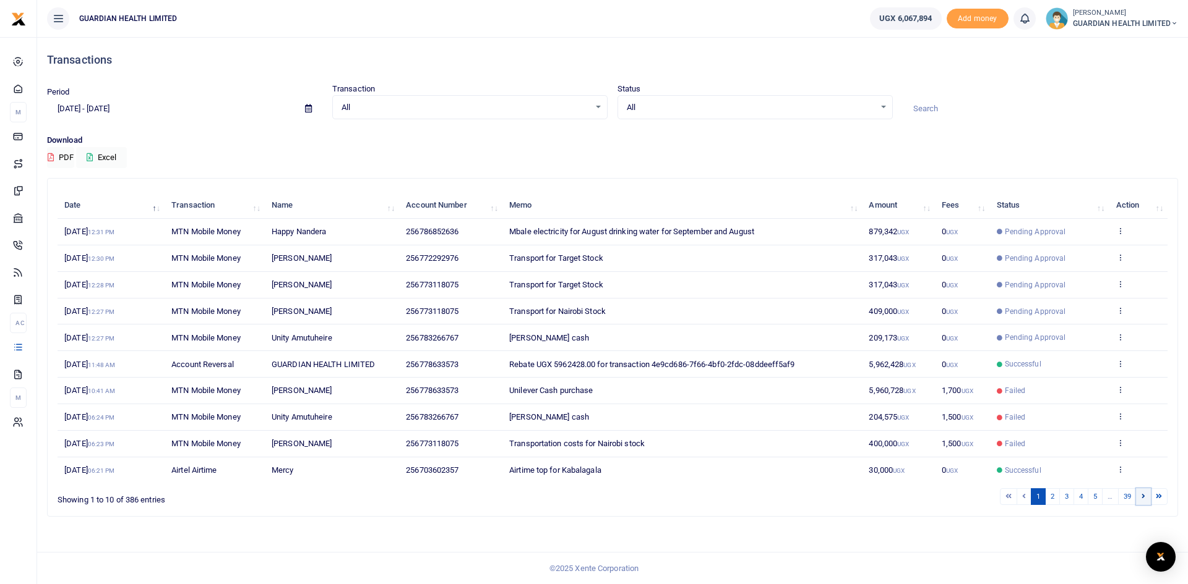
click at [1144, 497] on icon at bounding box center [1143, 496] width 4 height 7
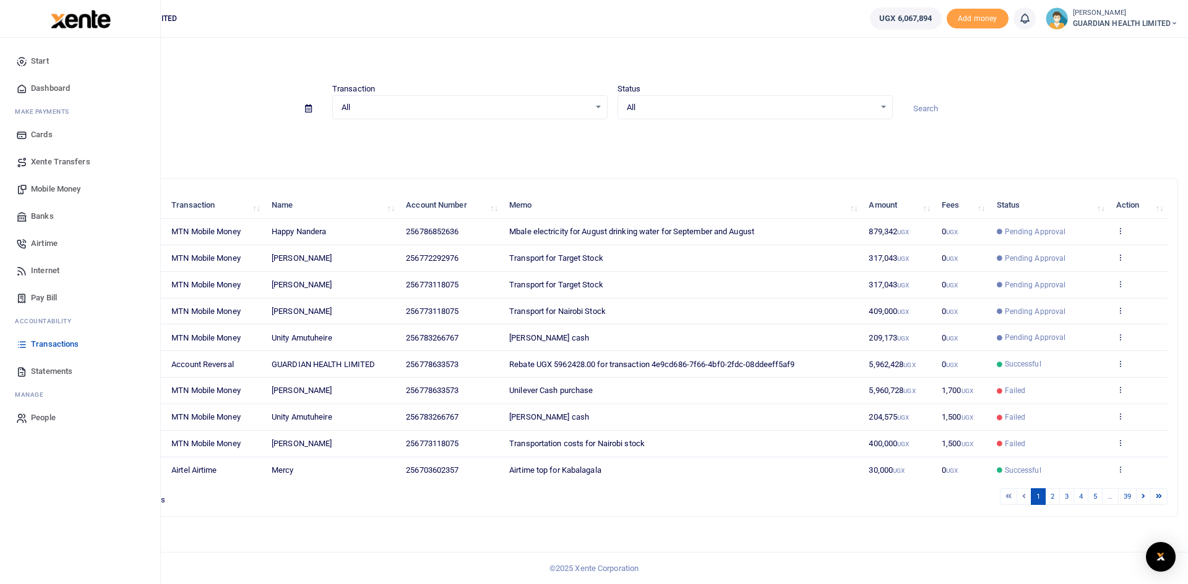
click at [45, 187] on span "Mobile Money" at bounding box center [55, 189] width 49 height 12
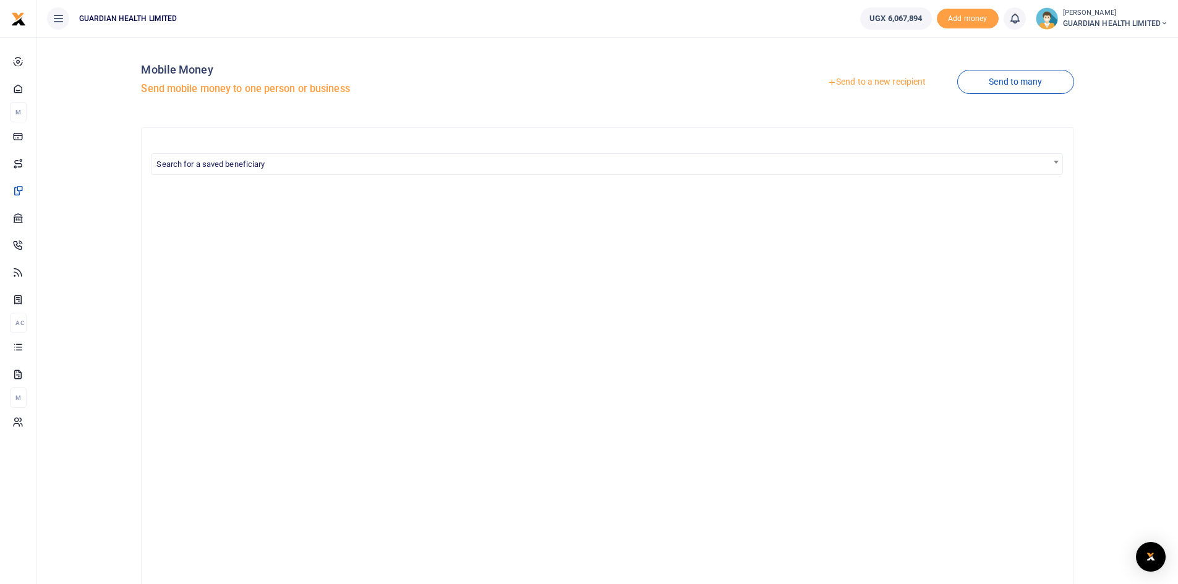
click at [859, 81] on link "Send to a new recipient" at bounding box center [876, 82] width 161 height 22
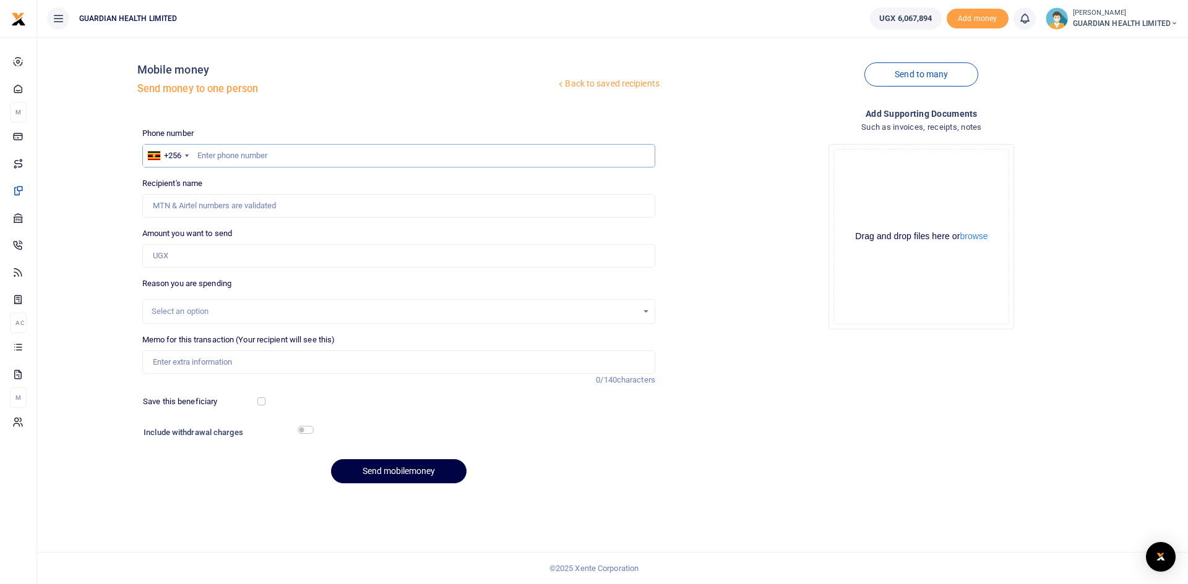
paste input "772383502"
click at [194, 155] on input "772383502" at bounding box center [398, 156] width 513 height 24
type input "772383502"
click at [190, 255] on input "Amount you want to send" at bounding box center [398, 256] width 513 height 24
type input "[PERSON_NAME]"
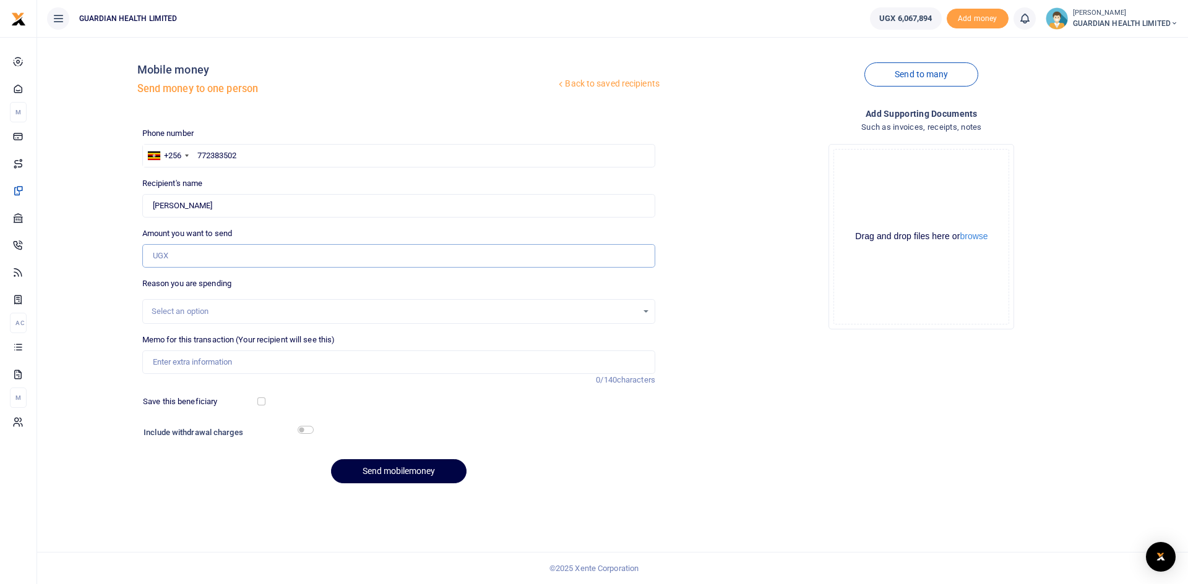
paste input "Buying breakfast for Rocket Riders on Job Training"
type input "Buying breakfast for Rocket Riders on Job Training"
click at [197, 306] on div "Select an option" at bounding box center [395, 312] width 486 height 12
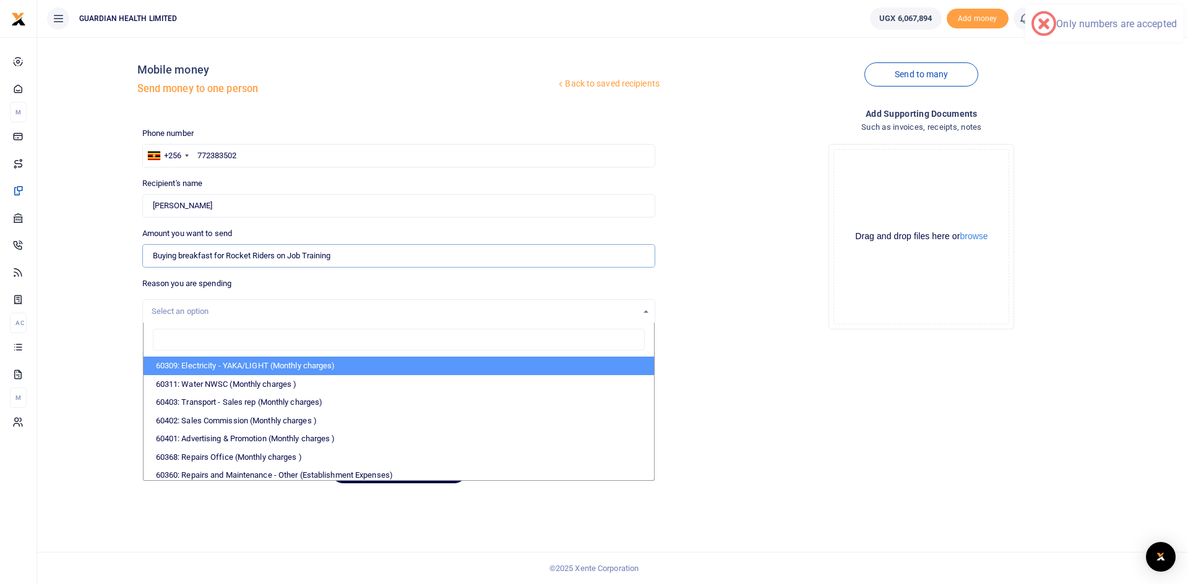
click at [166, 249] on input "Buying breakfast for Rocket Riders on Job Training" at bounding box center [398, 256] width 513 height 24
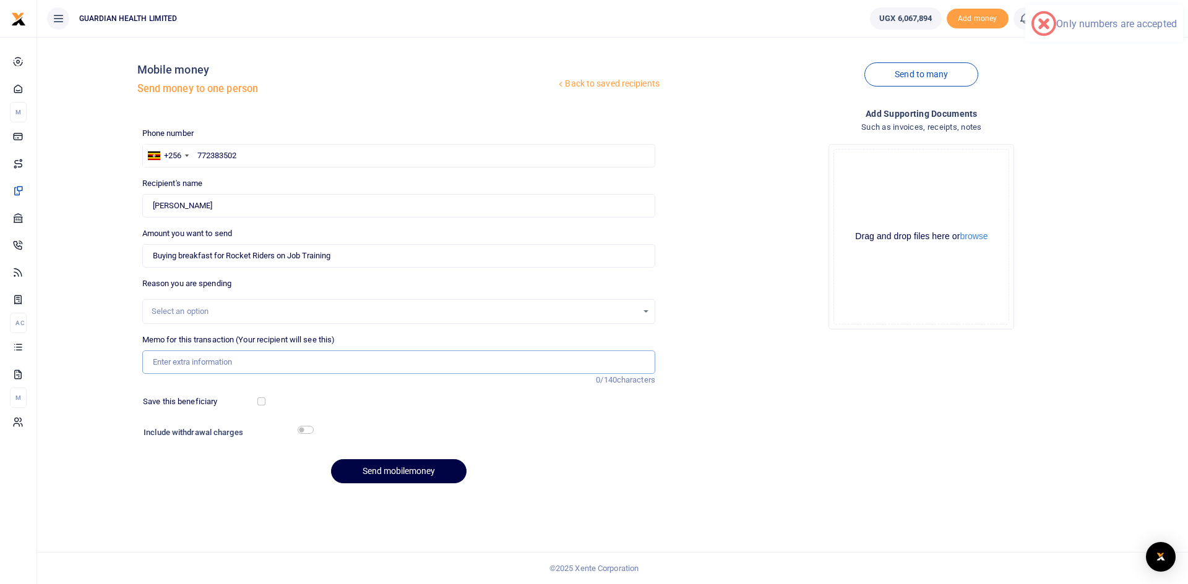
click at [187, 356] on input "Memo for this transaction (Your recipient will see this)" at bounding box center [398, 363] width 513 height 24
paste input "Buying breakfast for Rocket Riders on Job Training"
type input "Buying breakfast for Rocket Riders on Job Training"
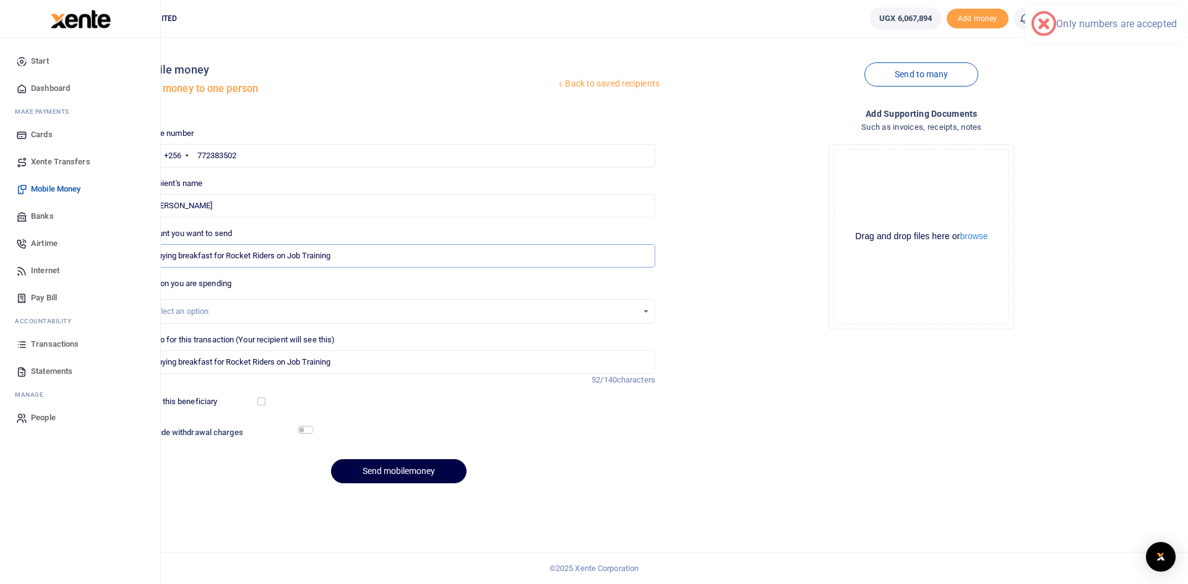
drag, startPoint x: 390, startPoint y: 255, endPoint x: 29, endPoint y: 250, distance: 361.2
click at [29, 250] on body "Start Dashboard M ake Payments Cards Xente Transfers Mobile Money Banks Airtime…" at bounding box center [594, 292] width 1188 height 584
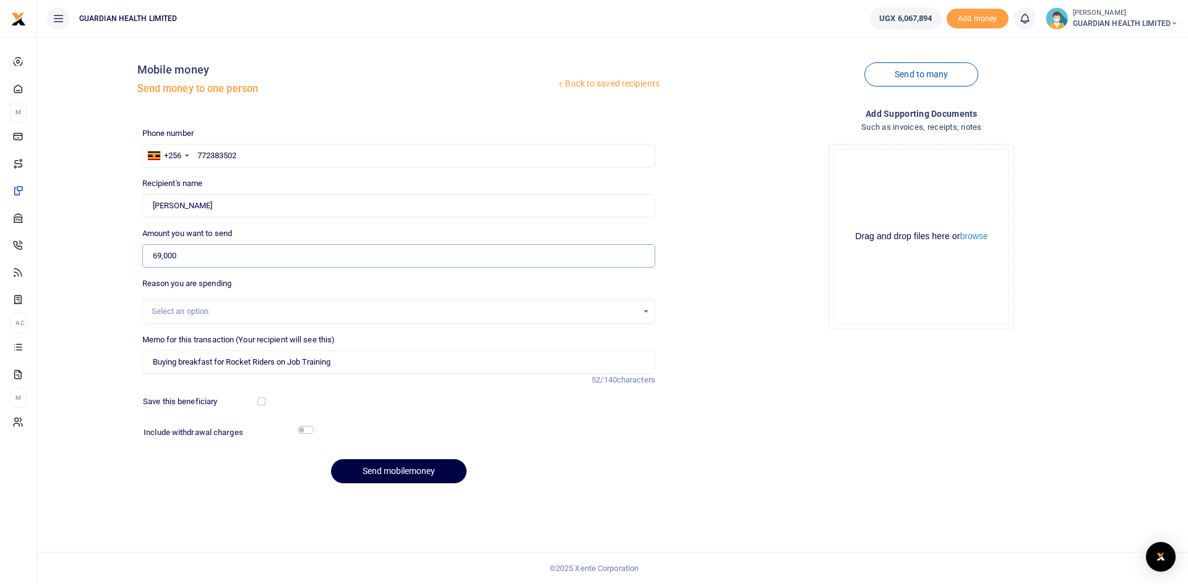
type input "69,000"
click at [233, 320] on div "Select an option" at bounding box center [398, 311] width 513 height 25
click at [223, 309] on div "Select an option" at bounding box center [395, 312] width 486 height 12
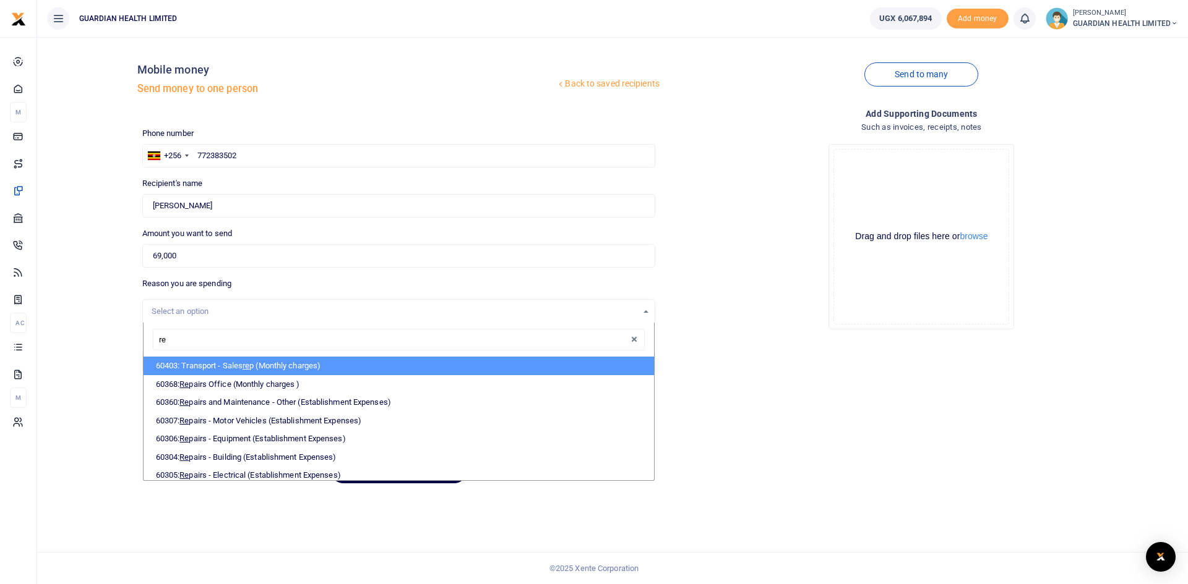
type input "rec"
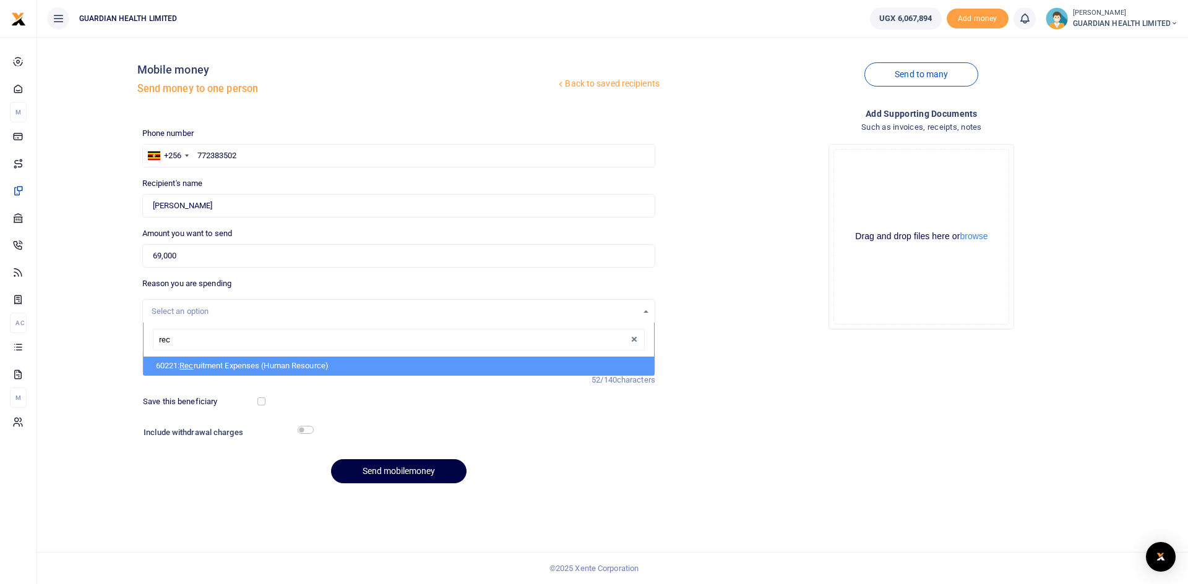
click at [221, 366] on li "60221: Rec ruitment Expenses (Human Resource)" at bounding box center [398, 366] width 510 height 19
select select "5394"
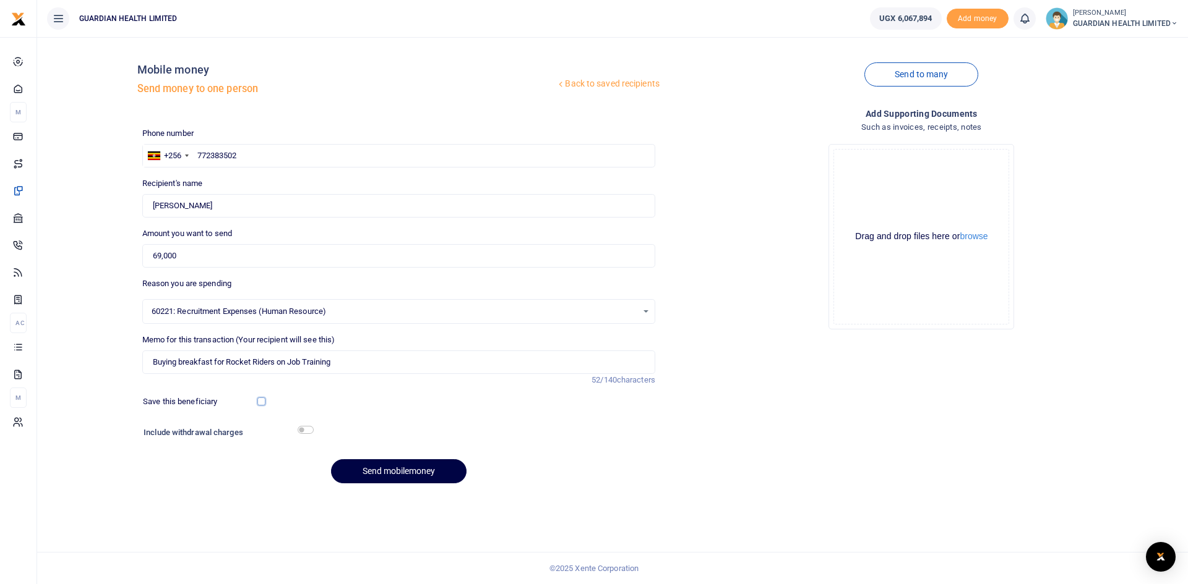
click at [263, 400] on input "checkbox" at bounding box center [261, 402] width 8 height 8
checkbox input "true"
click at [304, 432] on input "checkbox" at bounding box center [305, 430] width 16 height 8
checkbox input "true"
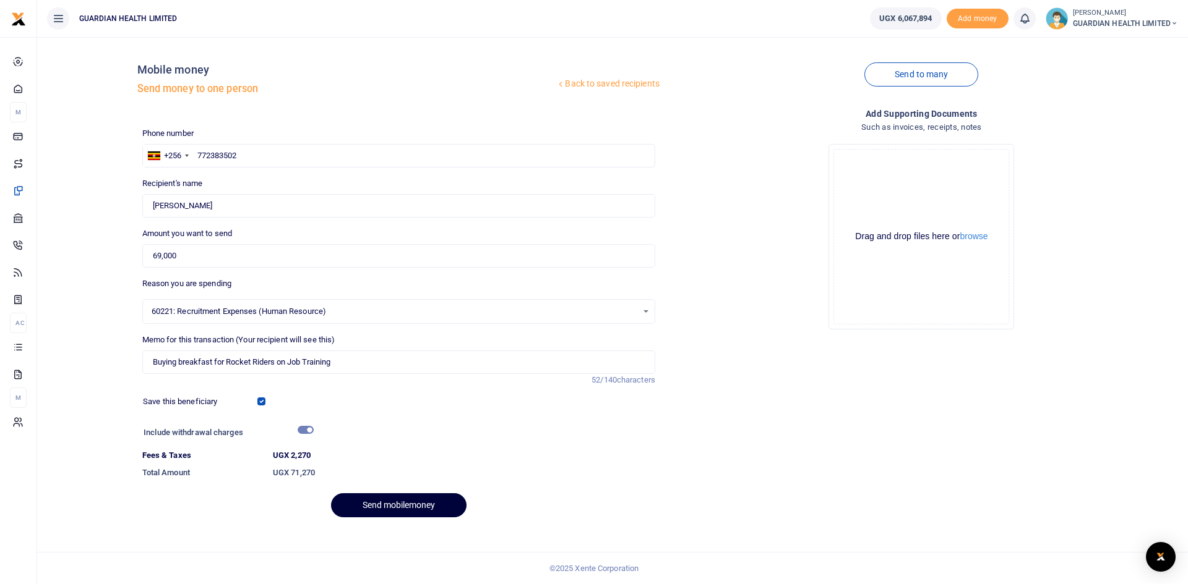
click at [380, 510] on button "Send mobilemoney" at bounding box center [398, 506] width 135 height 24
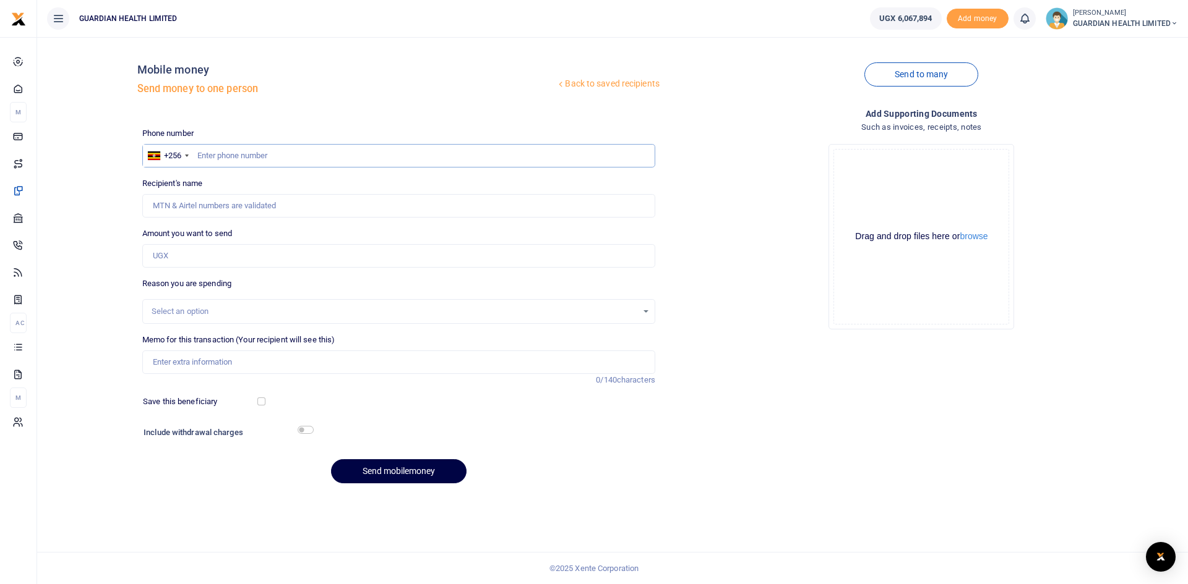
paste input "706739561"
click at [197, 158] on input "706739561" at bounding box center [398, 156] width 513 height 24
type input "706739561"
click at [190, 260] on input "Amount you want to send" at bounding box center [398, 256] width 513 height 24
type input "[PERSON_NAME]"
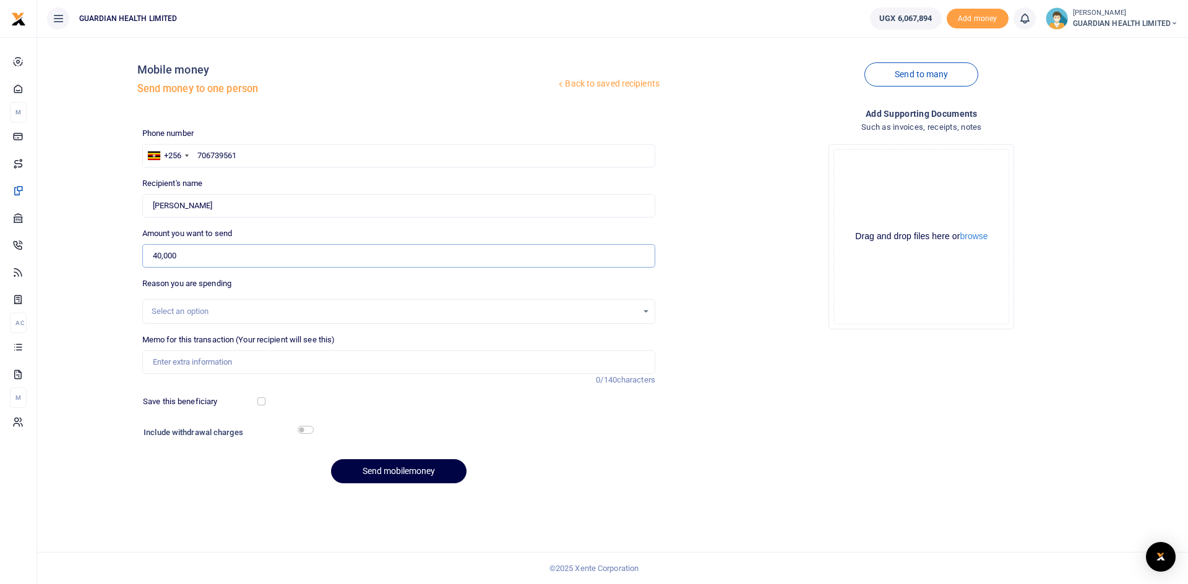
type input "40,000"
click at [199, 310] on div "Select an option" at bounding box center [395, 312] width 486 height 12
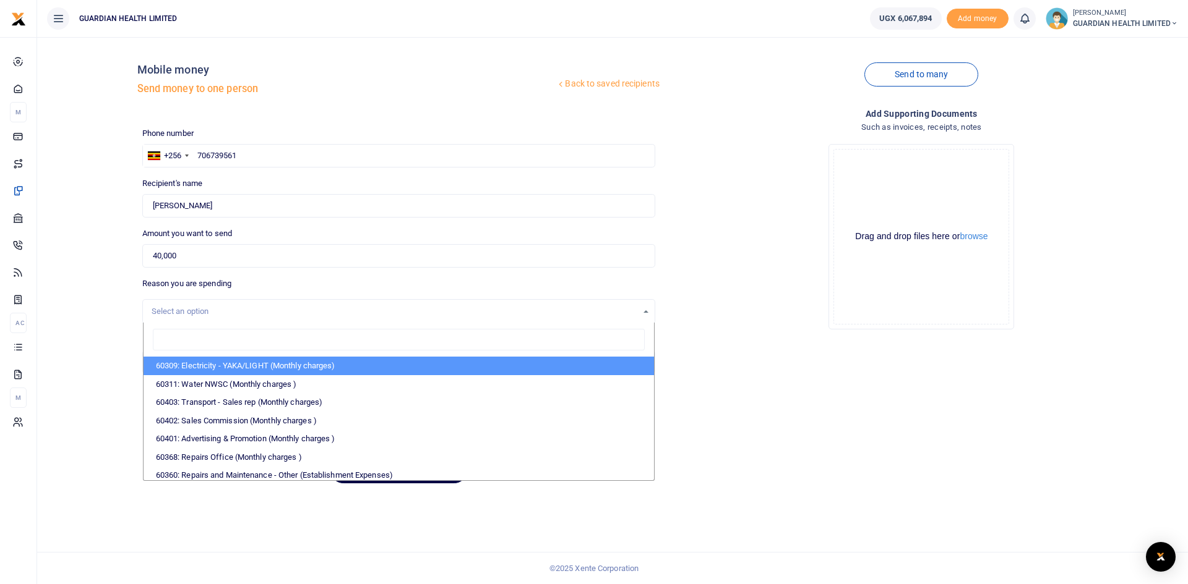
click at [199, 310] on div "Select an option" at bounding box center [395, 312] width 486 height 12
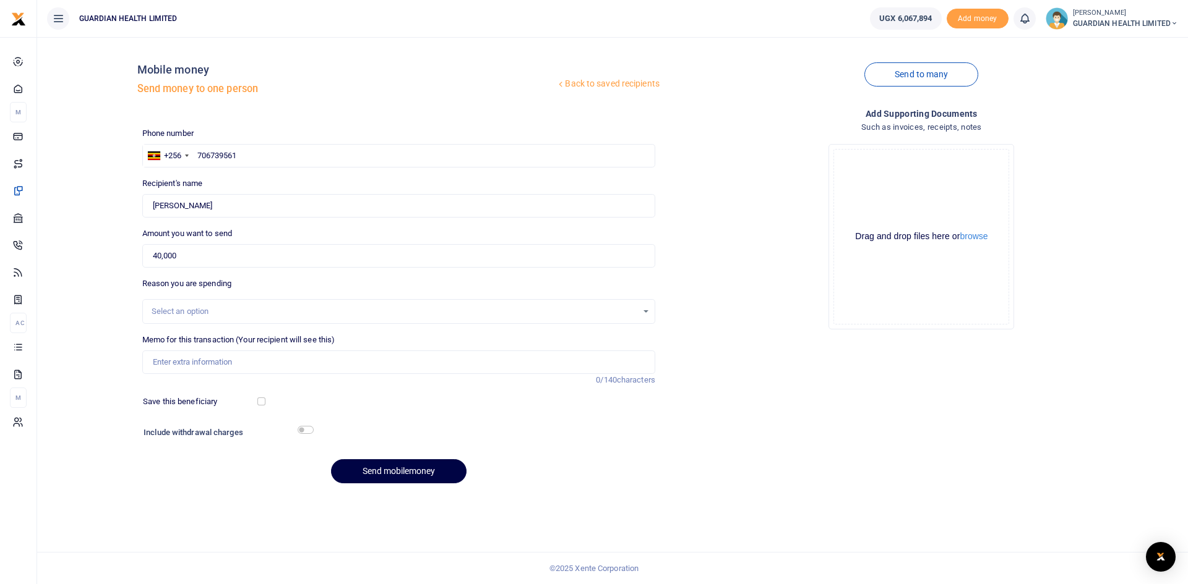
click at [199, 310] on div "Select an option" at bounding box center [395, 312] width 486 height 12
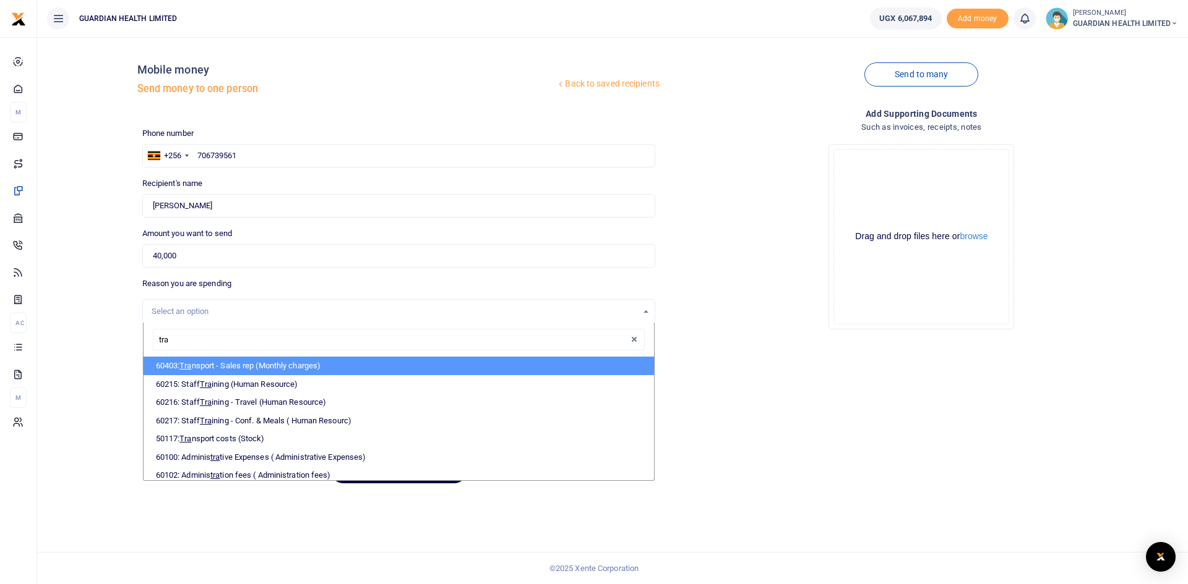
type input "tran"
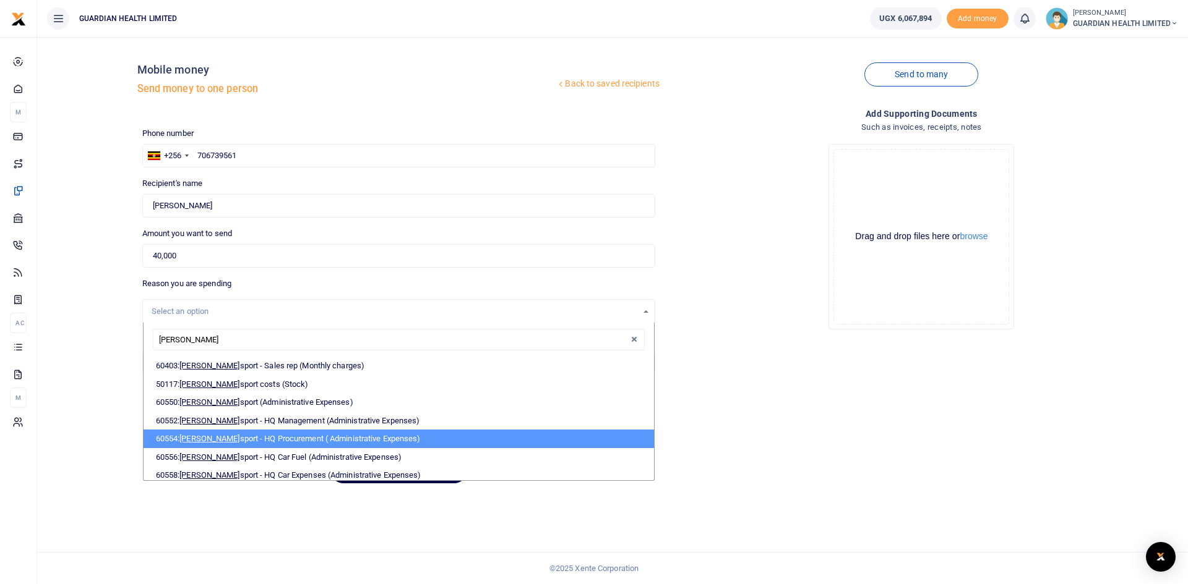
click at [253, 439] on li "60554: Tran sport - HQ Procurement ( Administrative Expenses)" at bounding box center [398, 439] width 510 height 19
select select "5424"
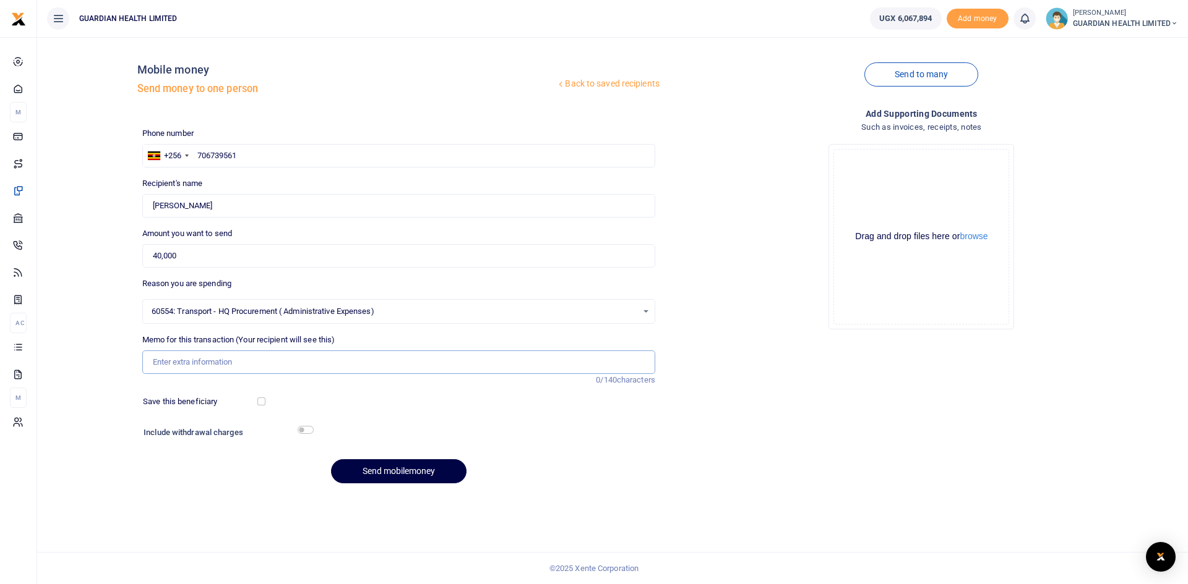
click at [203, 359] on input "Memo for this transaction (Your recipient will see this)" at bounding box center [398, 363] width 513 height 24
drag, startPoint x: 196, startPoint y: 356, endPoint x: 127, endPoint y: 354, distance: 69.3
click at [127, 354] on div "Back to saved recipients Mobile money Send money to one person Send to many Pho…" at bounding box center [612, 270] width 1141 height 447
paste input "delivering stock for Gulu(2)"
drag, startPoint x: 238, startPoint y: 362, endPoint x: 331, endPoint y: 369, distance: 93.6
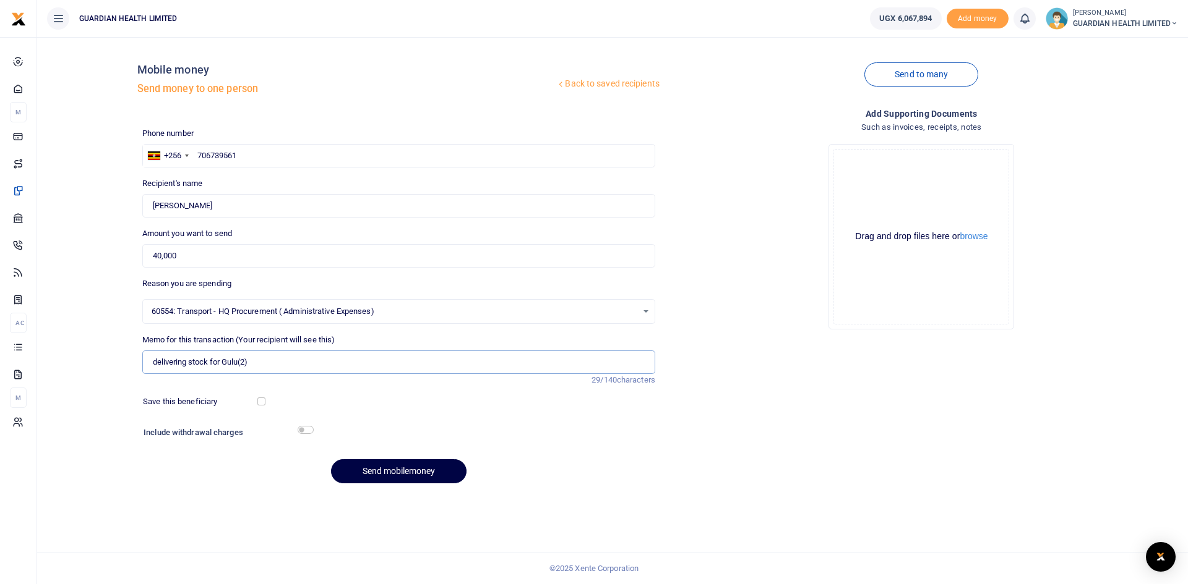
click at [331, 369] on input "delivering stock for Gulu(2)" at bounding box center [398, 363] width 513 height 24
click at [154, 364] on input "delivering stock for Gulu" at bounding box center [398, 363] width 513 height 24
type input "Delivering stock for Gulu"
click at [262, 401] on input "checkbox" at bounding box center [261, 402] width 8 height 8
checkbox input "true"
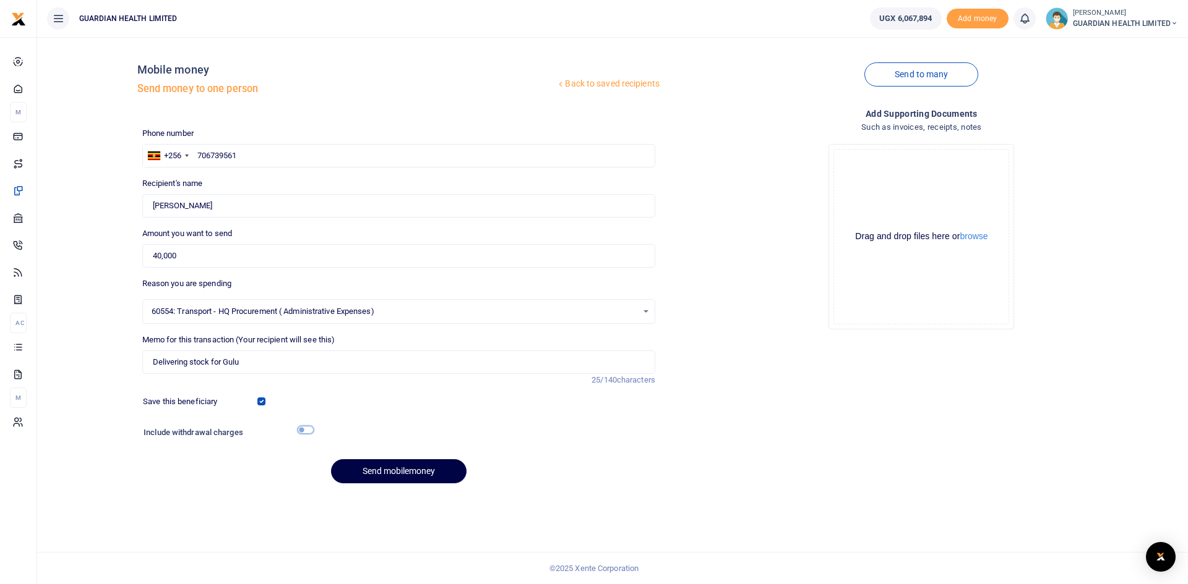
click at [302, 430] on input "checkbox" at bounding box center [305, 430] width 16 height 8
checkbox input "true"
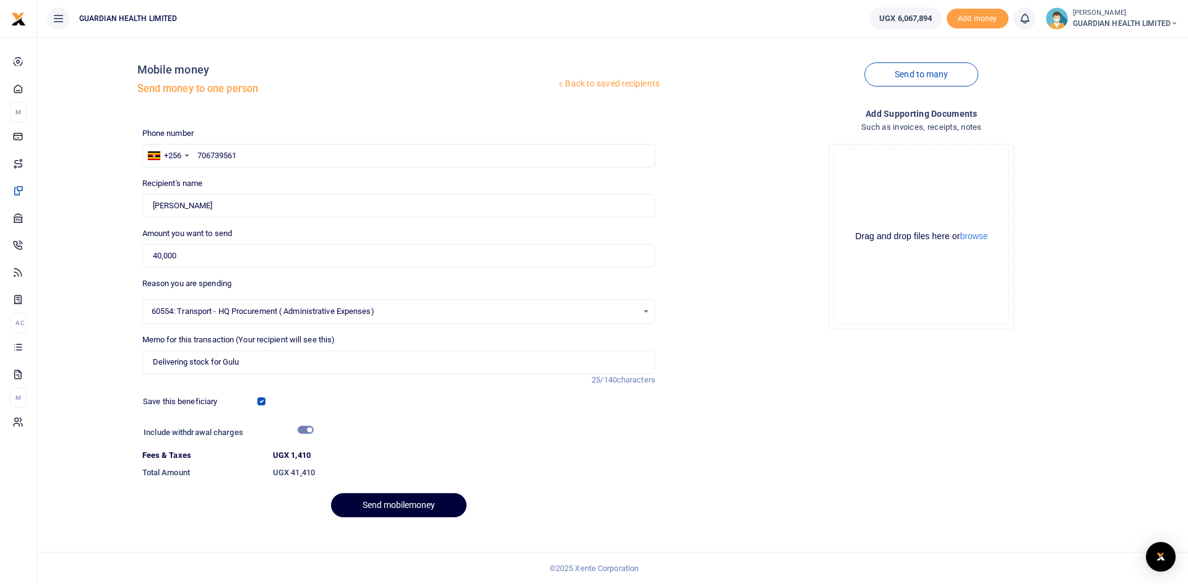
click at [395, 513] on button "Send mobilemoney" at bounding box center [398, 506] width 135 height 24
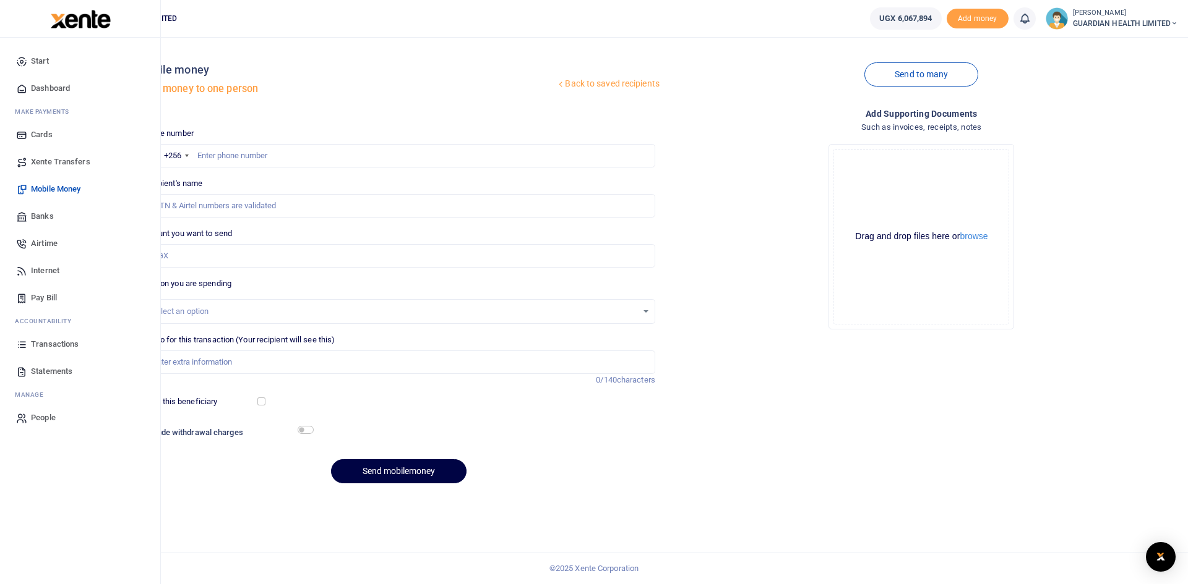
click at [56, 90] on span "Dashboard" at bounding box center [50, 88] width 39 height 12
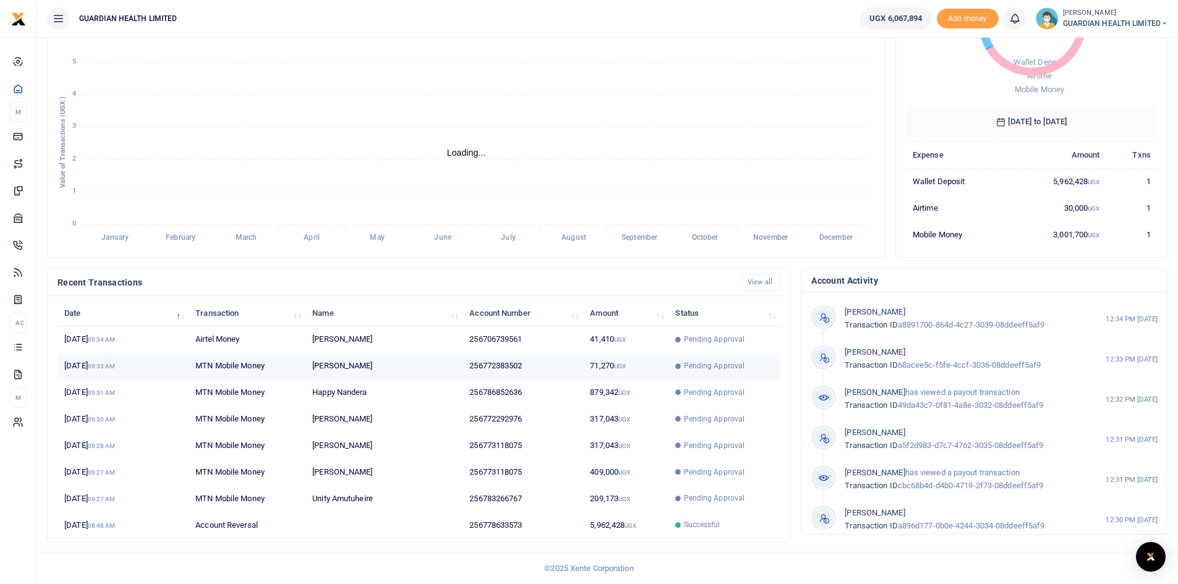
scroll to position [10, 10]
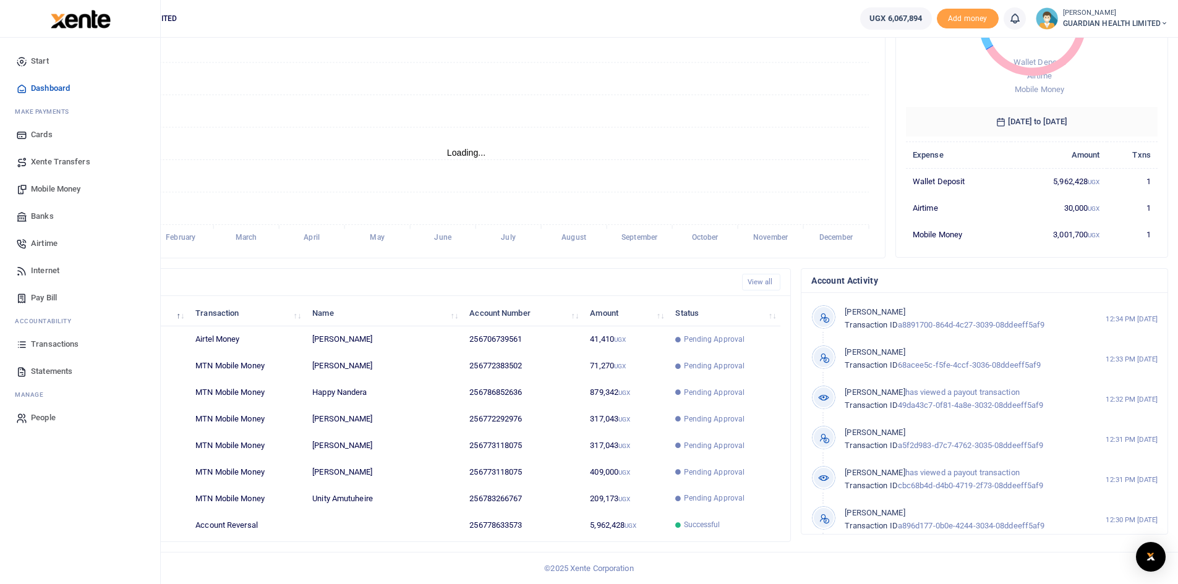
click at [58, 341] on span "Transactions" at bounding box center [55, 344] width 48 height 12
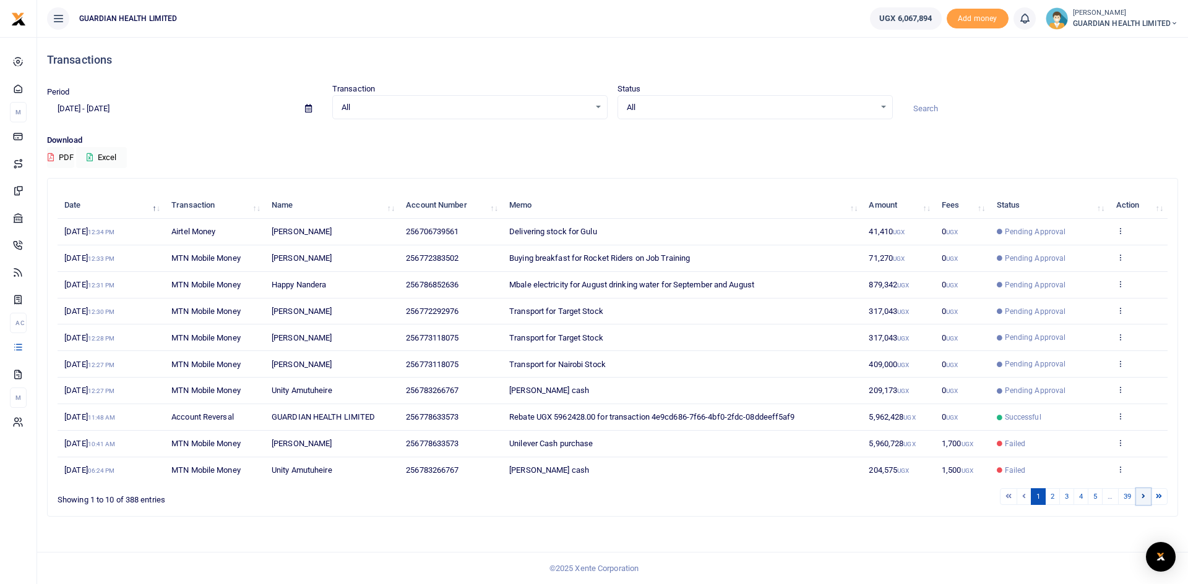
click at [1138, 499] on link at bounding box center [1143, 497] width 15 height 17
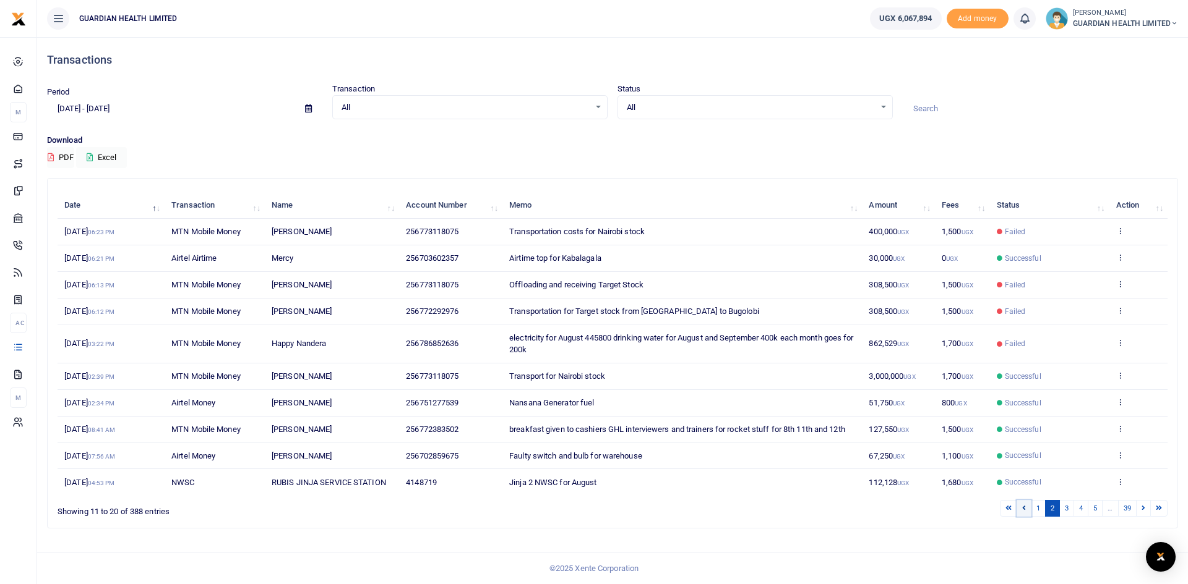
click at [1022, 510] on icon at bounding box center [1024, 508] width 4 height 7
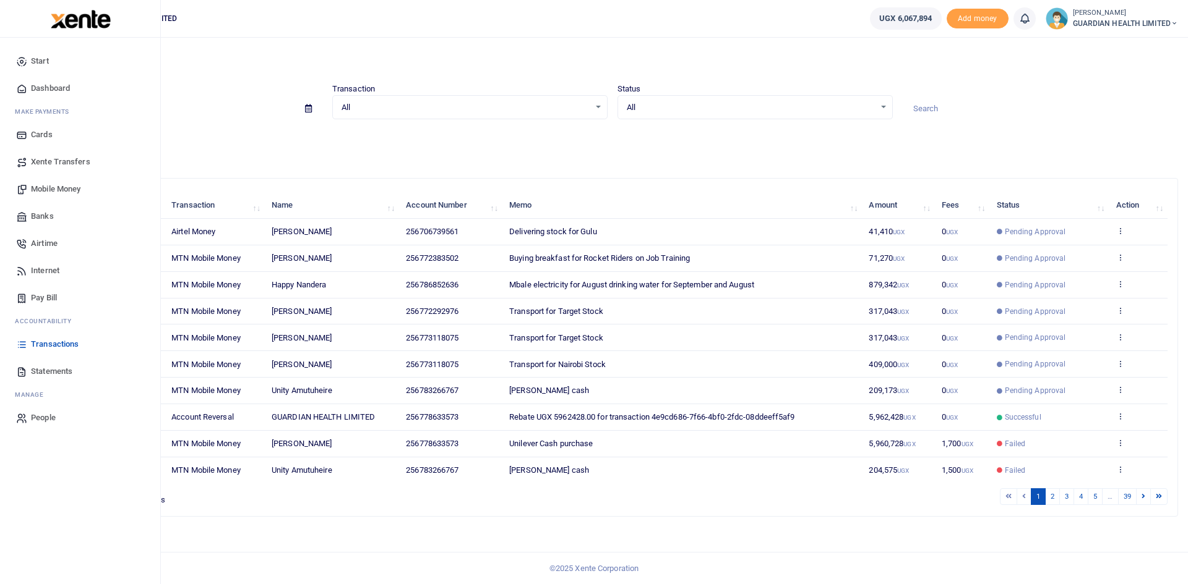
click at [57, 188] on span "Mobile Money" at bounding box center [55, 189] width 49 height 12
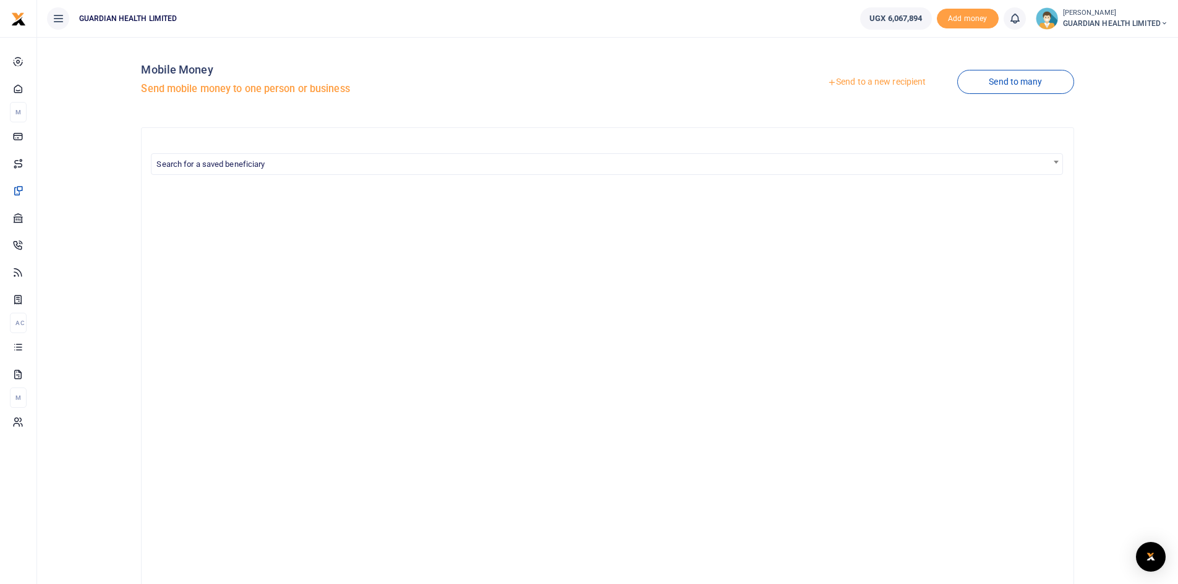
click at [878, 83] on link "Send to a new recipient" at bounding box center [876, 82] width 161 height 22
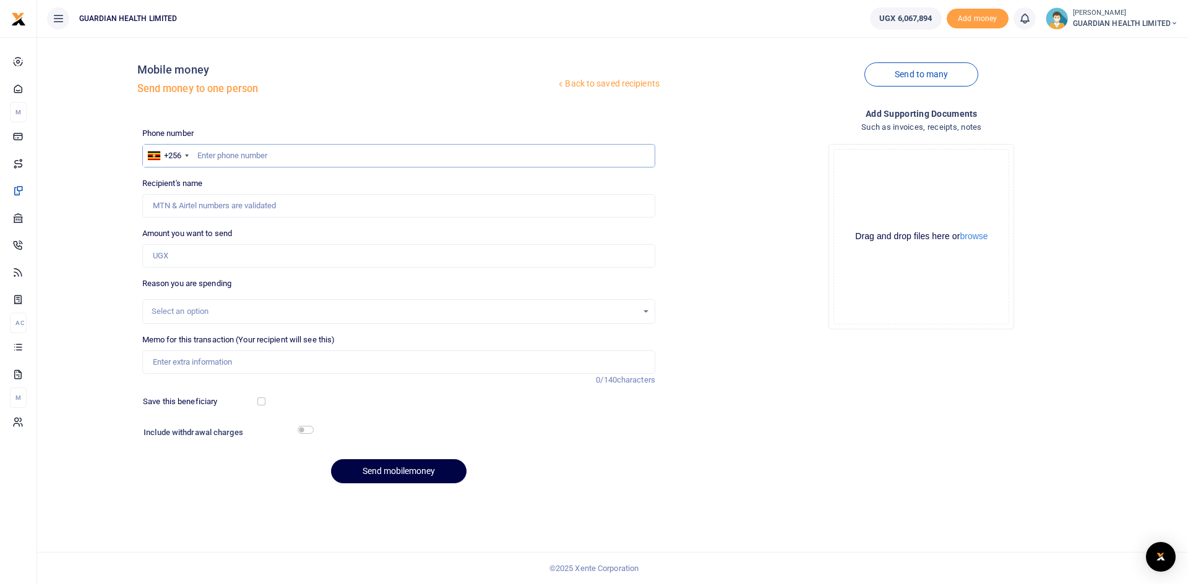
paste input "0784-007101"
click at [200, 154] on input "0784-007101" at bounding box center [398, 156] width 513 height 24
click at [213, 155] on input "784-007101" at bounding box center [398, 156] width 513 height 24
type input "784007101"
click at [187, 257] on input "Amount you want to send" at bounding box center [398, 256] width 513 height 24
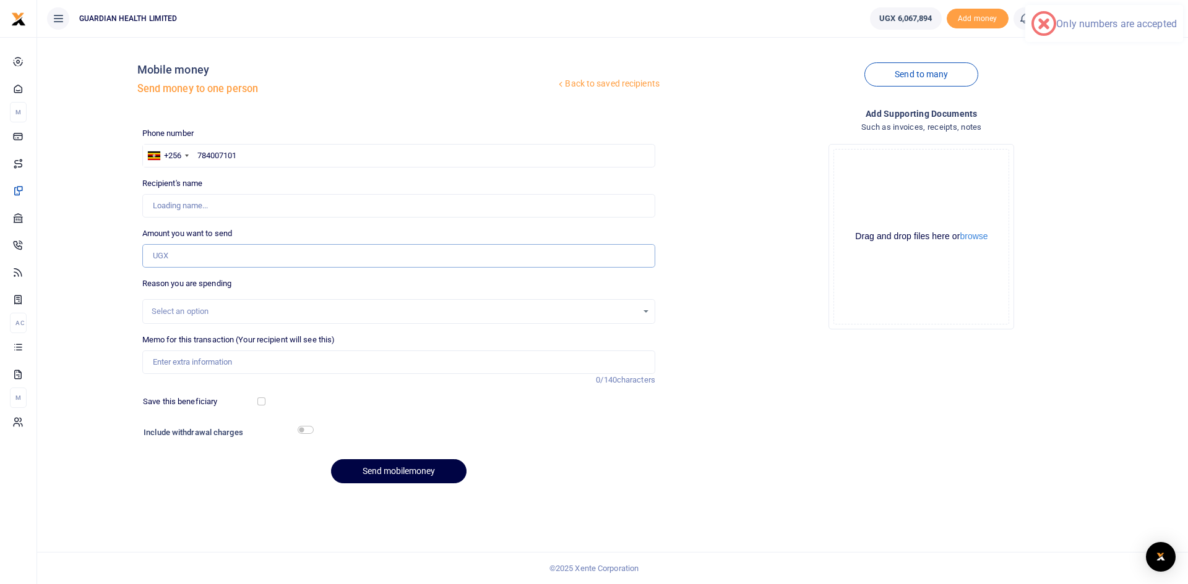
type input "[PERSON_NAME] [PERSON_NAME] Makoha"
type input "35,000"
click at [203, 309] on div "Select an option" at bounding box center [395, 312] width 486 height 12
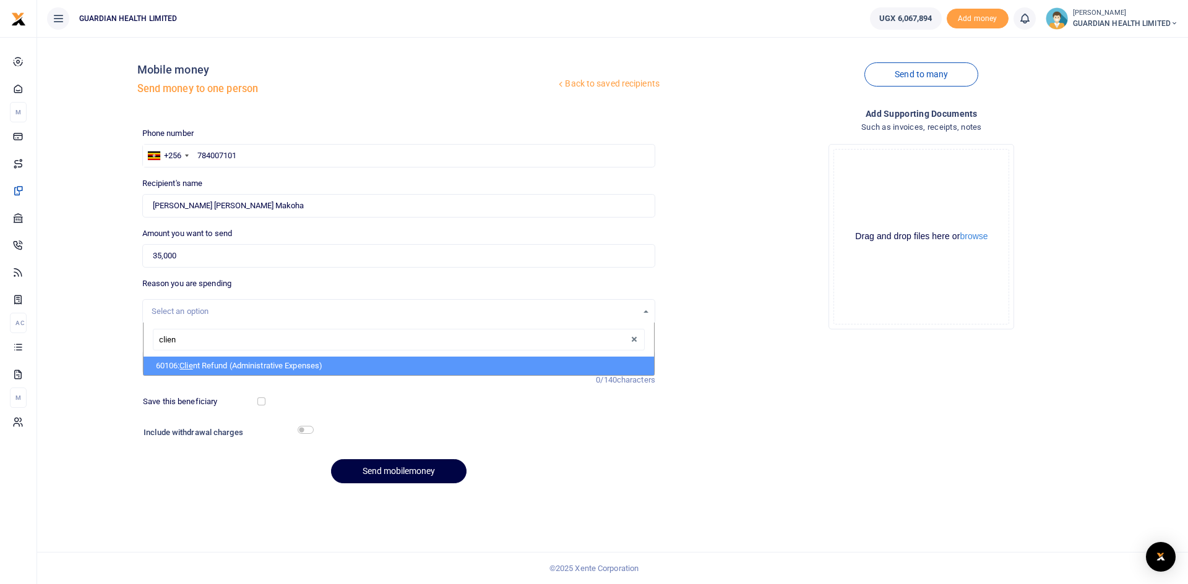
type input "client"
click at [215, 366] on li "60106: Client Refund (Administrative Expenses)" at bounding box center [398, 366] width 510 height 19
select select "5411"
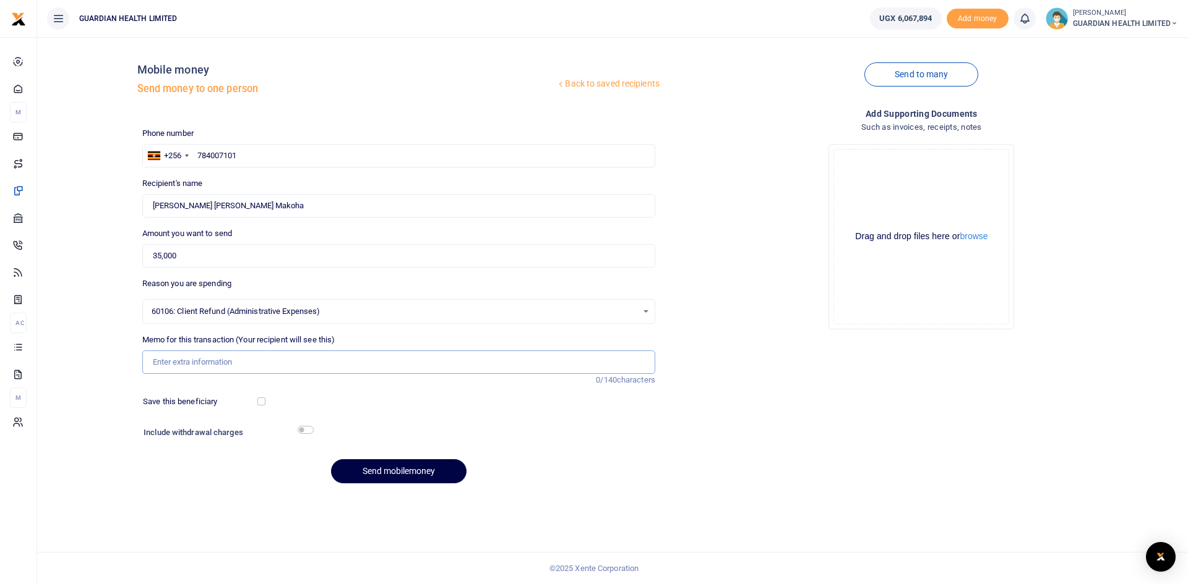
click at [204, 359] on input "Memo for this transaction (Your recipient will see this)" at bounding box center [398, 363] width 513 height 24
type input "Kabalagala client refund"
click at [410, 471] on button "Send mobilemoney" at bounding box center [398, 472] width 135 height 24
paste input "753336761"
click at [197, 156] on input "753336761" at bounding box center [398, 156] width 513 height 24
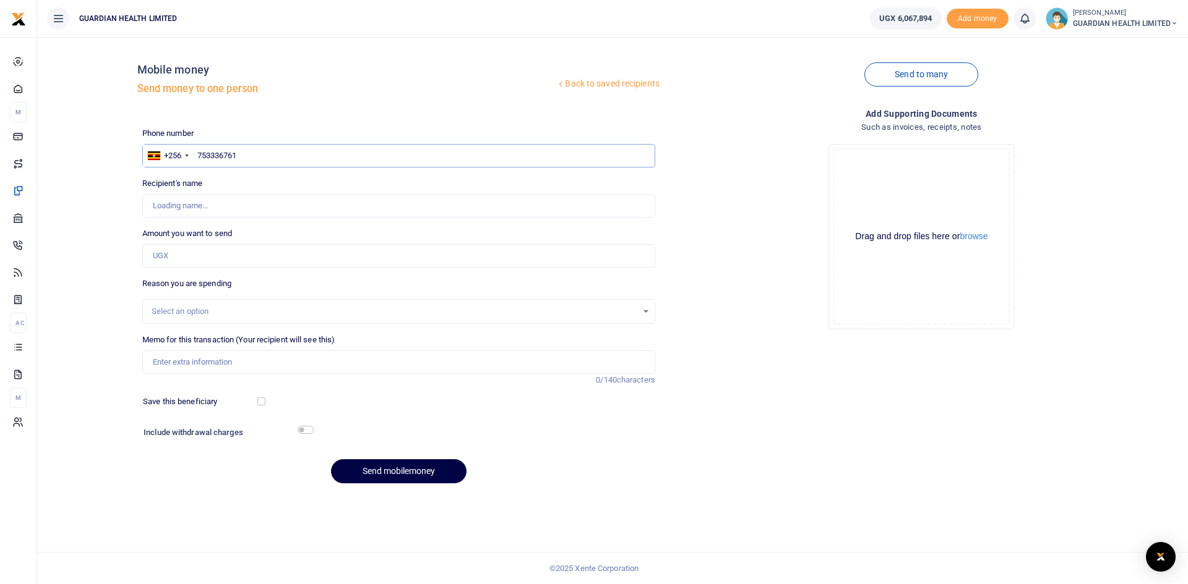
type input "753336761"
type input "Francis Kiberu"
click at [223, 252] on input "Amount you want to send" at bounding box center [398, 256] width 513 height 24
type input "60,000"
click at [184, 306] on div "Select an option" at bounding box center [395, 312] width 486 height 12
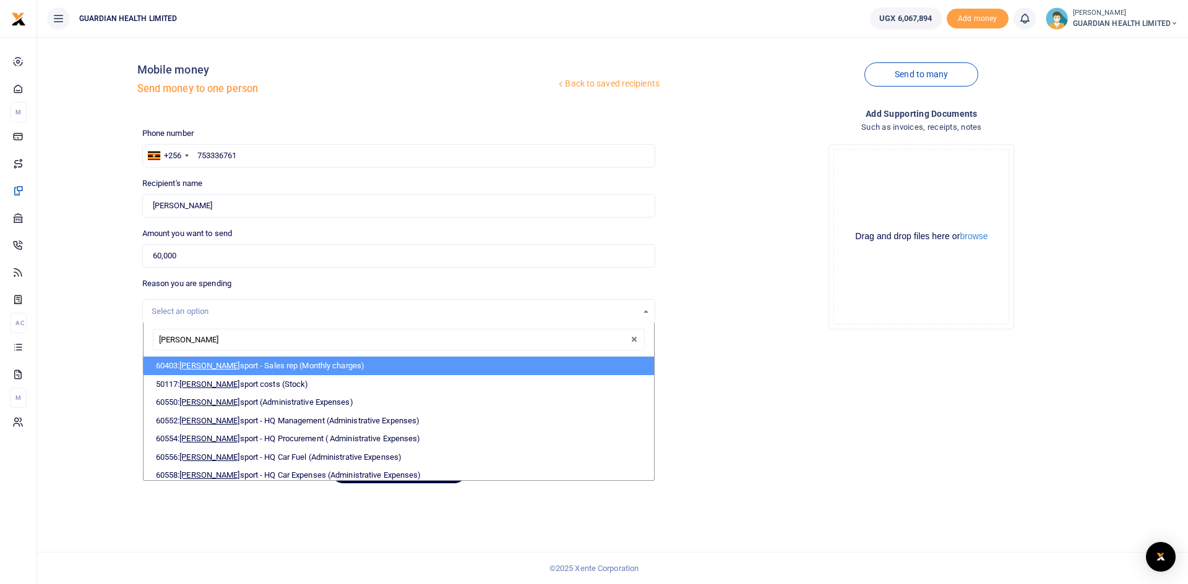
type input "trans"
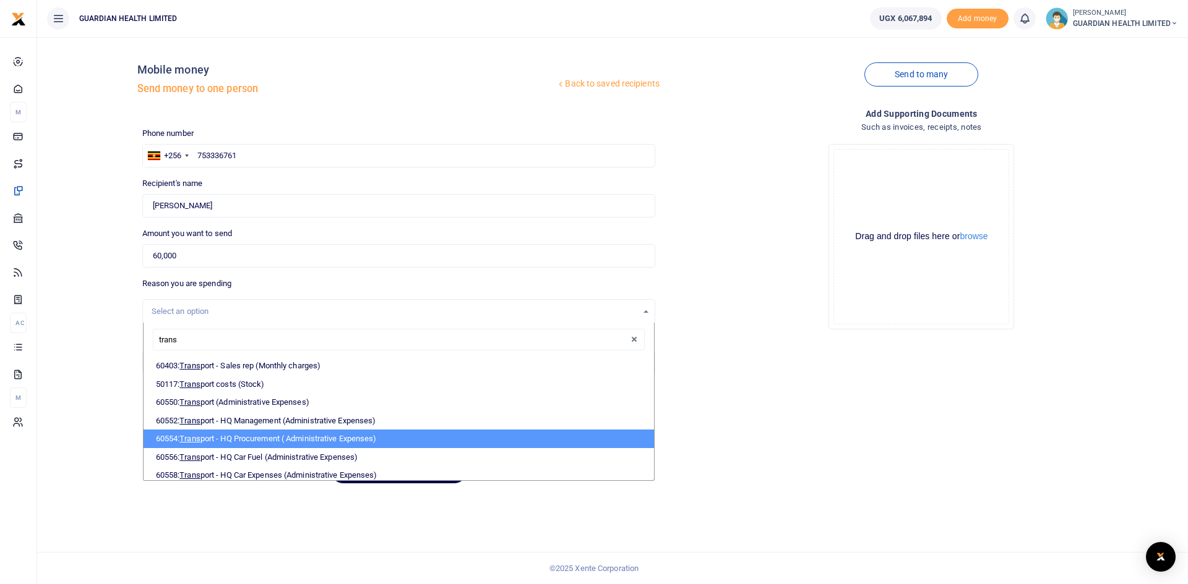
click at [247, 439] on li "60554: Trans port - HQ Procurement ( Administrative Expenses)" at bounding box center [398, 439] width 510 height 19
select select "5424"
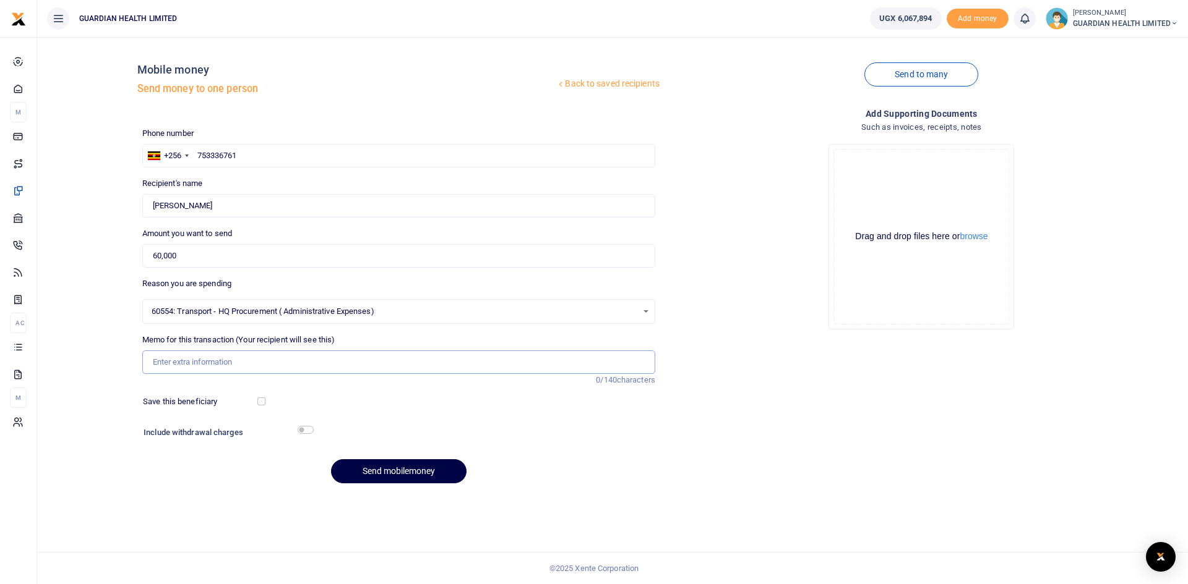
click at [193, 362] on input "Memo for this transaction (Your recipient will see this)" at bounding box center [398, 363] width 513 height 24
type input "Mbarara Stock delivery"
click at [392, 429] on div at bounding box center [464, 434] width 304 height 20
click at [260, 403] on input "checkbox" at bounding box center [261, 402] width 8 height 8
checkbox input "true"
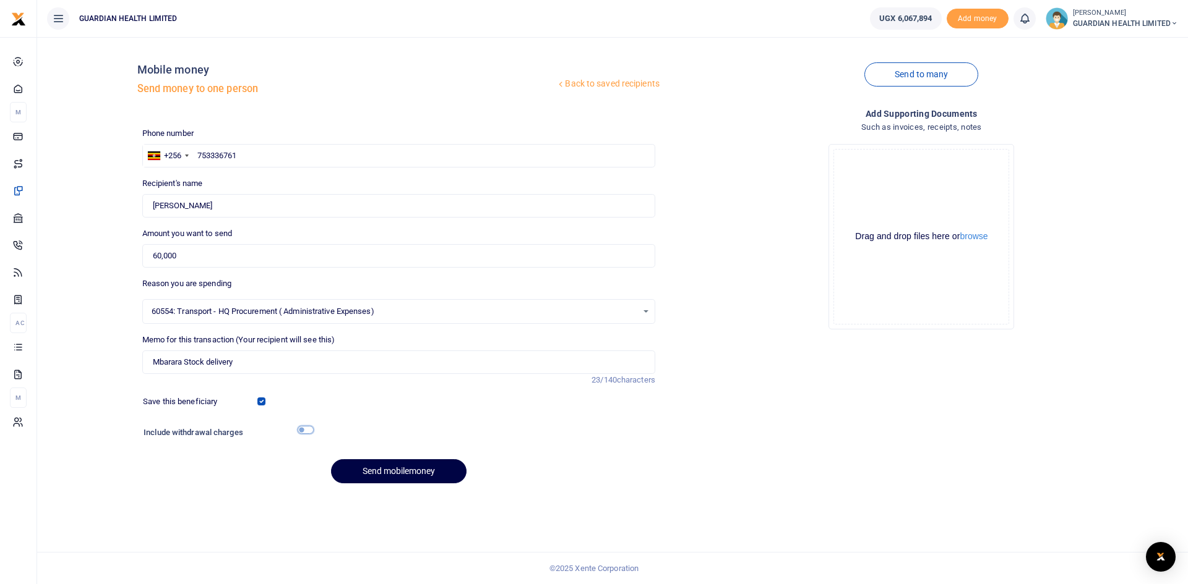
click at [304, 427] on input "checkbox" at bounding box center [305, 430] width 16 height 8
checkbox input "true"
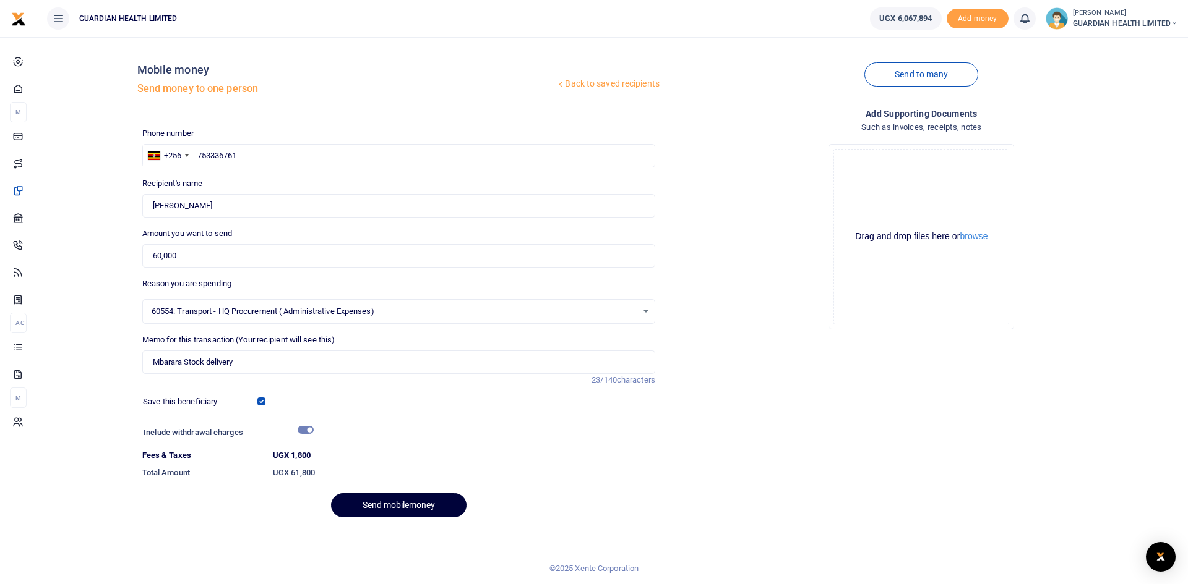
click at [401, 505] on button "Send mobilemoney" at bounding box center [398, 506] width 135 height 24
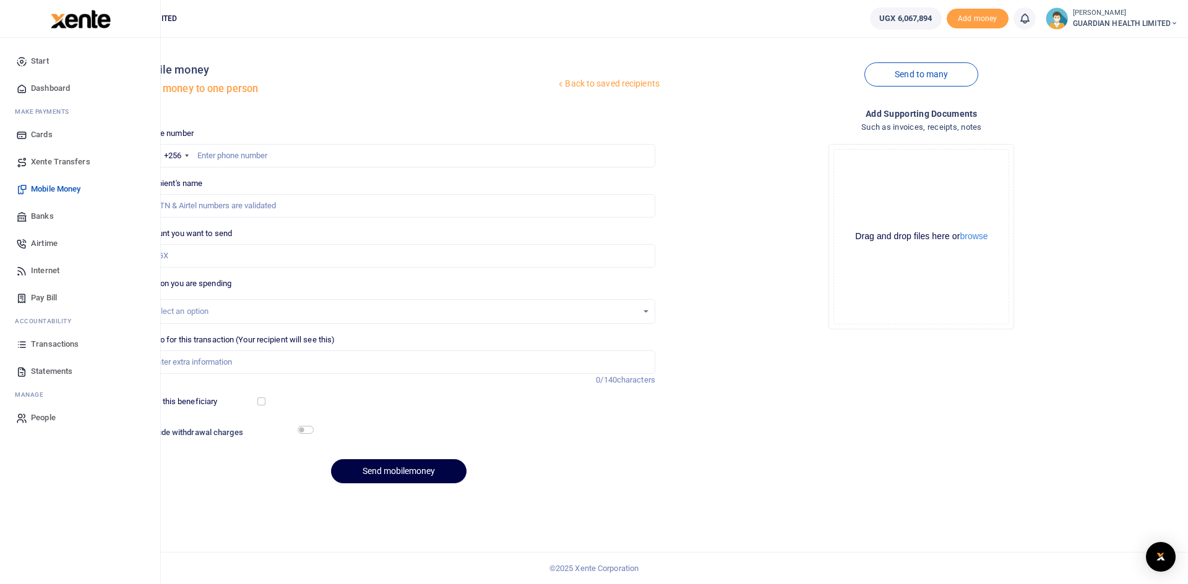
click at [64, 83] on span "Dashboard" at bounding box center [50, 88] width 39 height 12
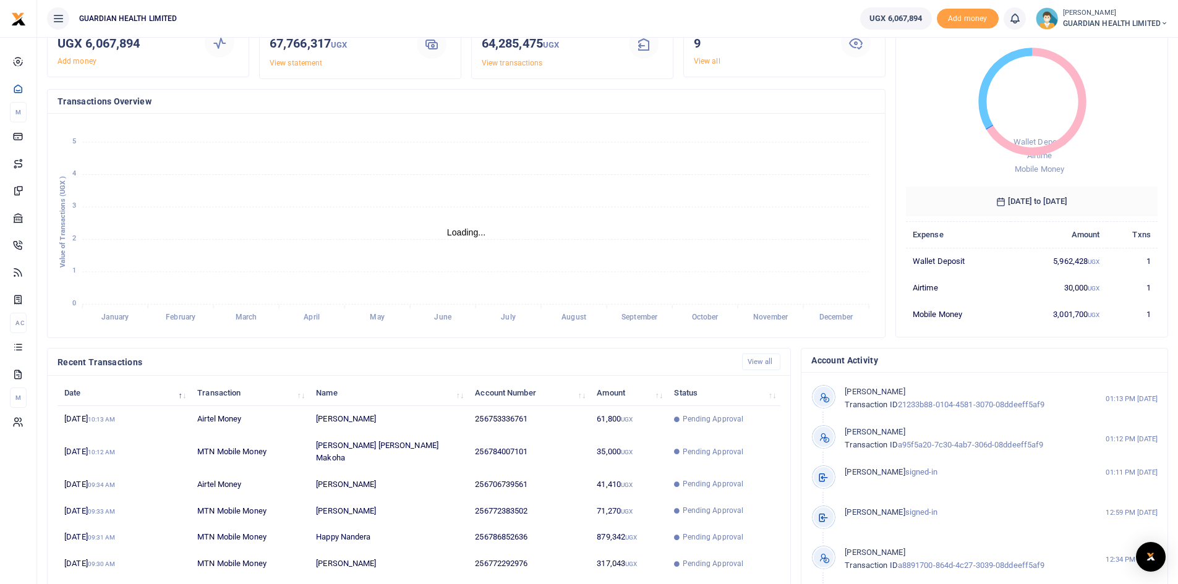
scroll to position [155, 0]
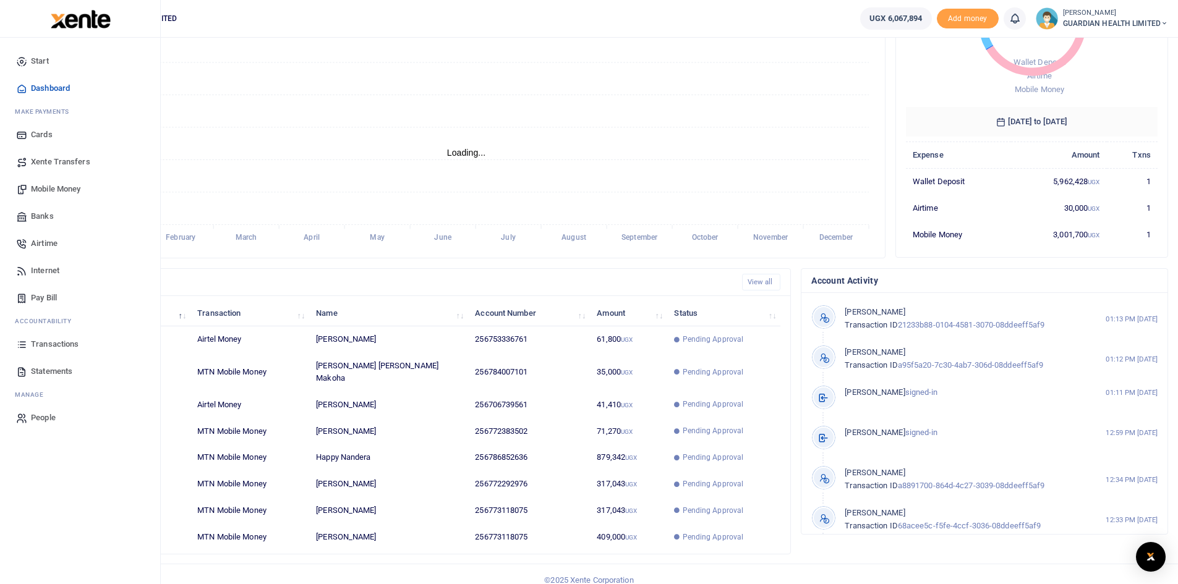
click at [72, 345] on span "Transactions" at bounding box center [55, 344] width 48 height 12
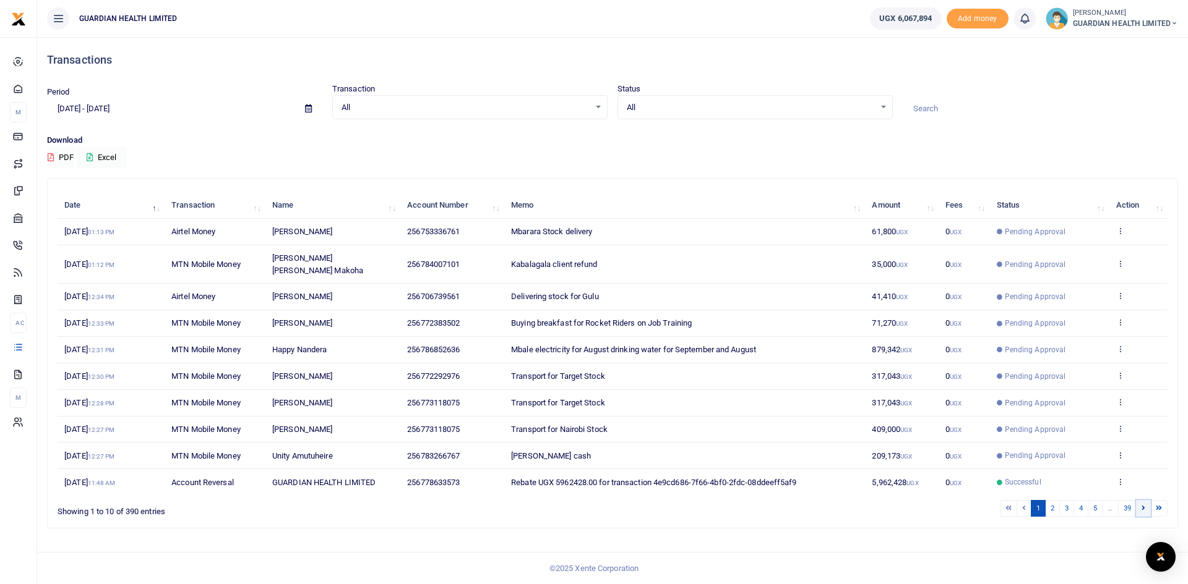
click at [1141, 500] on link at bounding box center [1143, 508] width 15 height 17
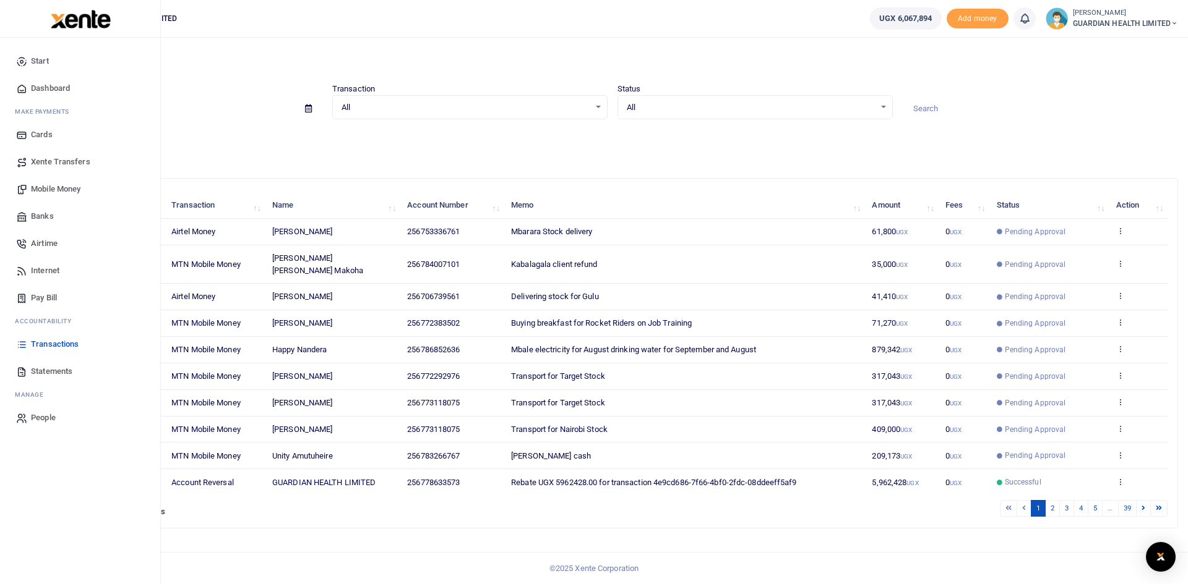
click at [47, 187] on span "Mobile Money" at bounding box center [55, 189] width 49 height 12
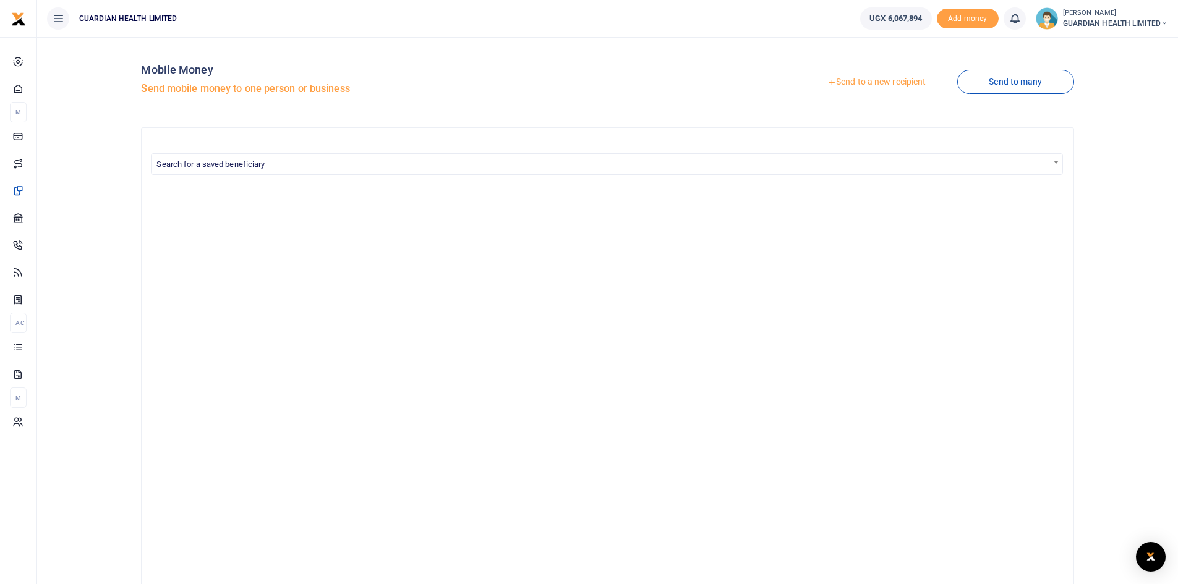
click at [876, 82] on link "Send to a new recipient" at bounding box center [876, 82] width 161 height 22
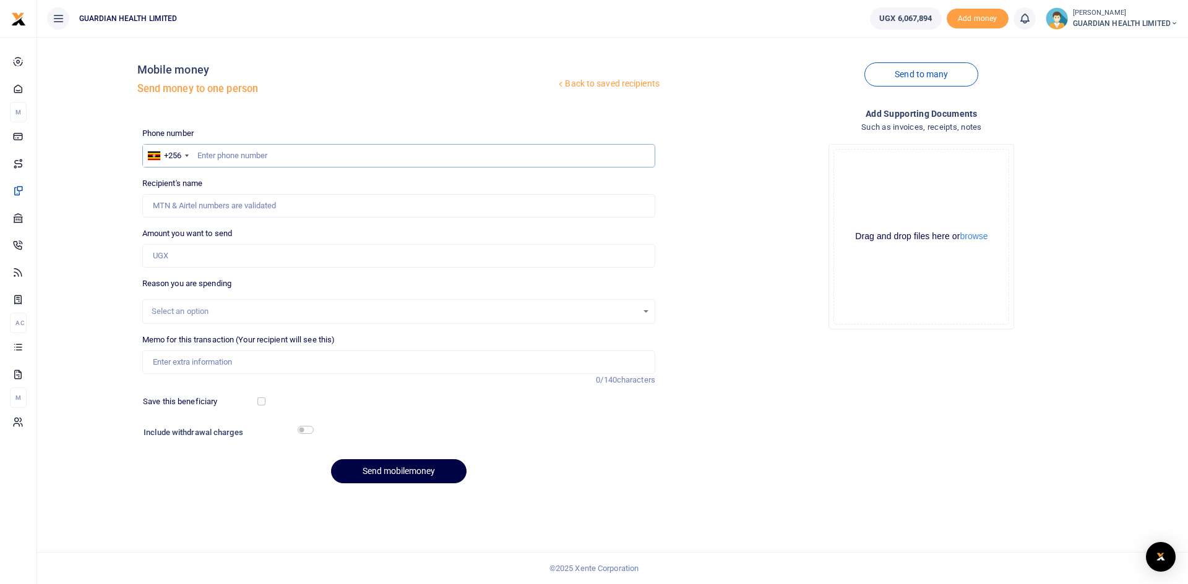
paste input "776317056"
type input "776317056"
click at [198, 155] on input "776317056" at bounding box center [398, 156] width 513 height 24
type input "[PERSON_NAME]"
type input "776317056"
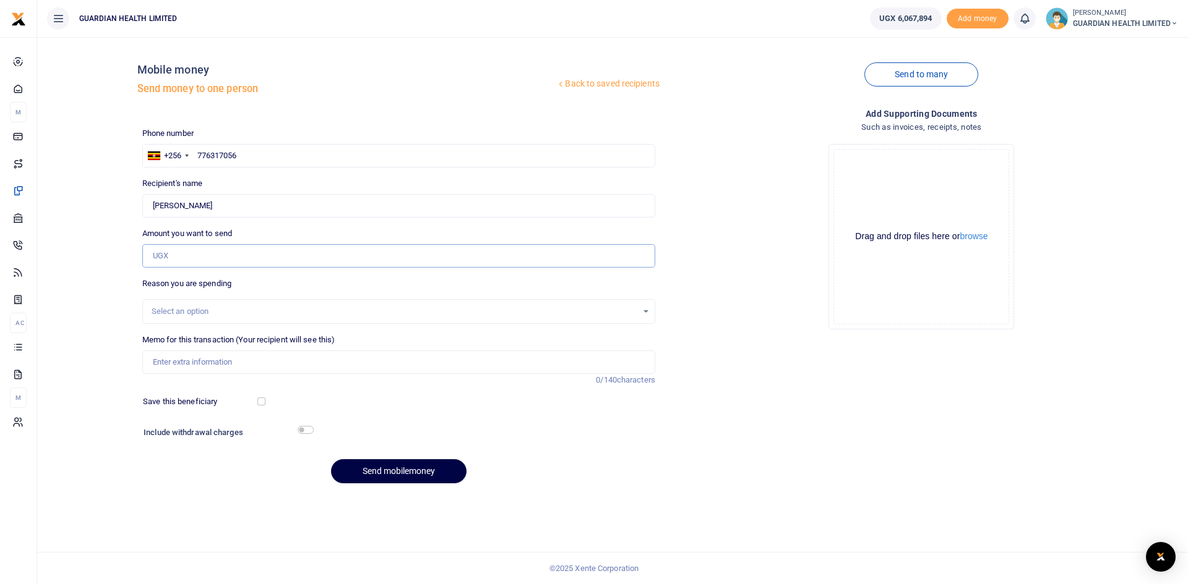
click at [202, 255] on input "Amount you want to send" at bounding box center [398, 256] width 513 height 24
click at [178, 362] on input "Memo for this transaction (Your recipient will see this)" at bounding box center [398, 363] width 513 height 24
paste input "Buying new staff IDs"
click at [169, 364] on input "Buying new staff IDs" at bounding box center [398, 363] width 513 height 24
type input "Buying new staff IDs"
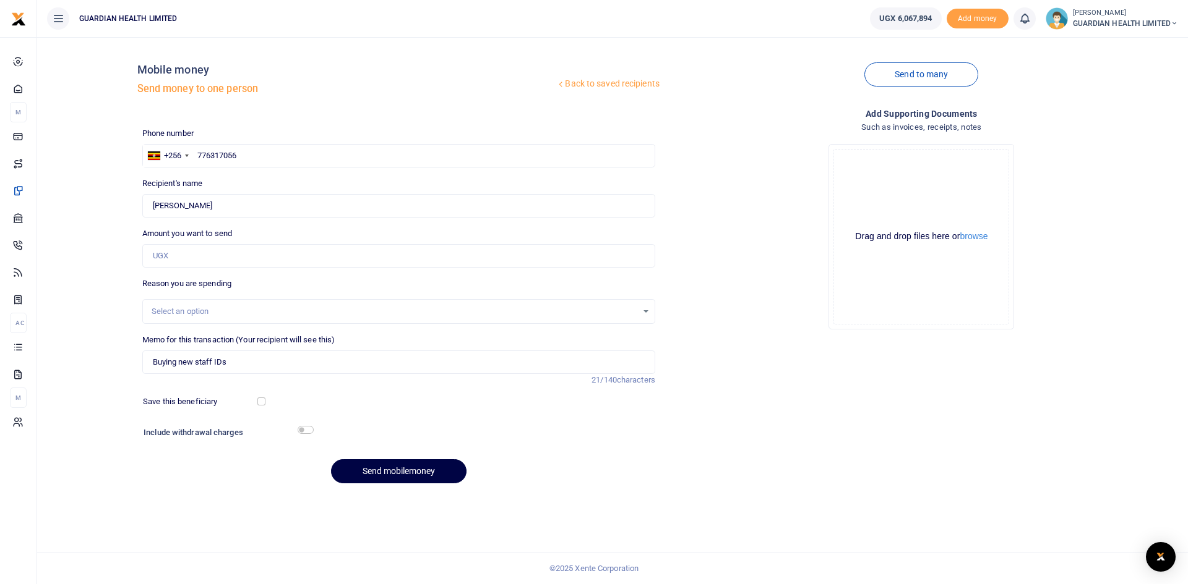
click at [192, 313] on div "Select an option" at bounding box center [395, 312] width 486 height 12
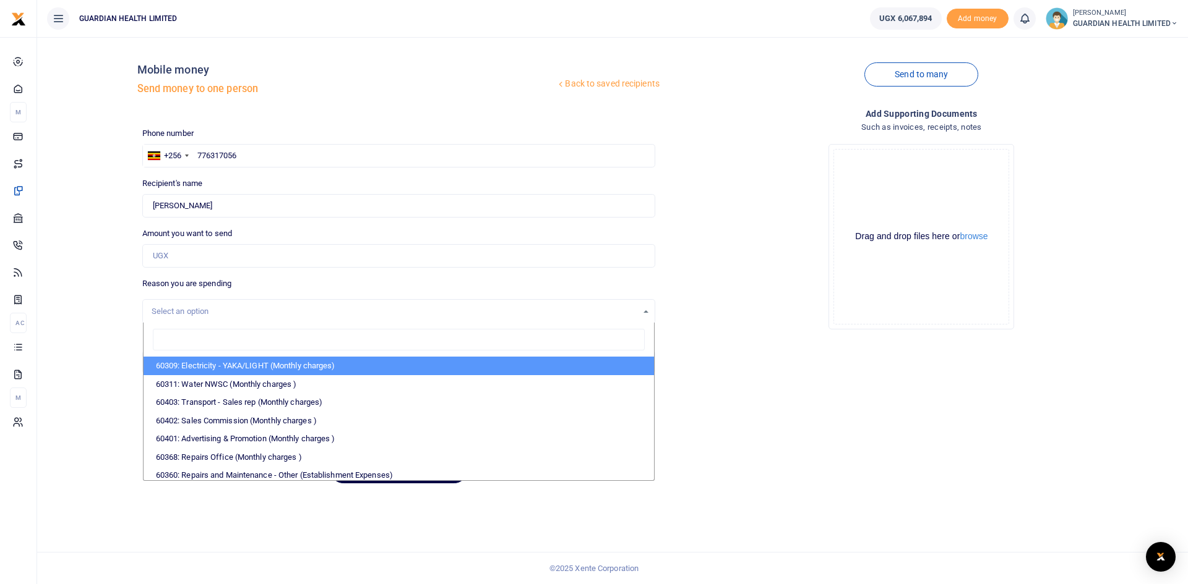
click at [195, 304] on div "Select an option 60309: Electricity - YAKA/LIGHT (Monthly charges) 60311: Water…" at bounding box center [398, 311] width 513 height 25
click at [215, 304] on div "Select an option 60309: Electricity - YAKA/LIGHT (Monthly charges) 60311: Water…" at bounding box center [398, 311] width 513 height 25
click at [202, 329] on input "search" at bounding box center [399, 340] width 492 height 22
type input "staff"
click at [239, 367] on li "60220: Staff Uniform (Human Resource)" at bounding box center [398, 366] width 510 height 19
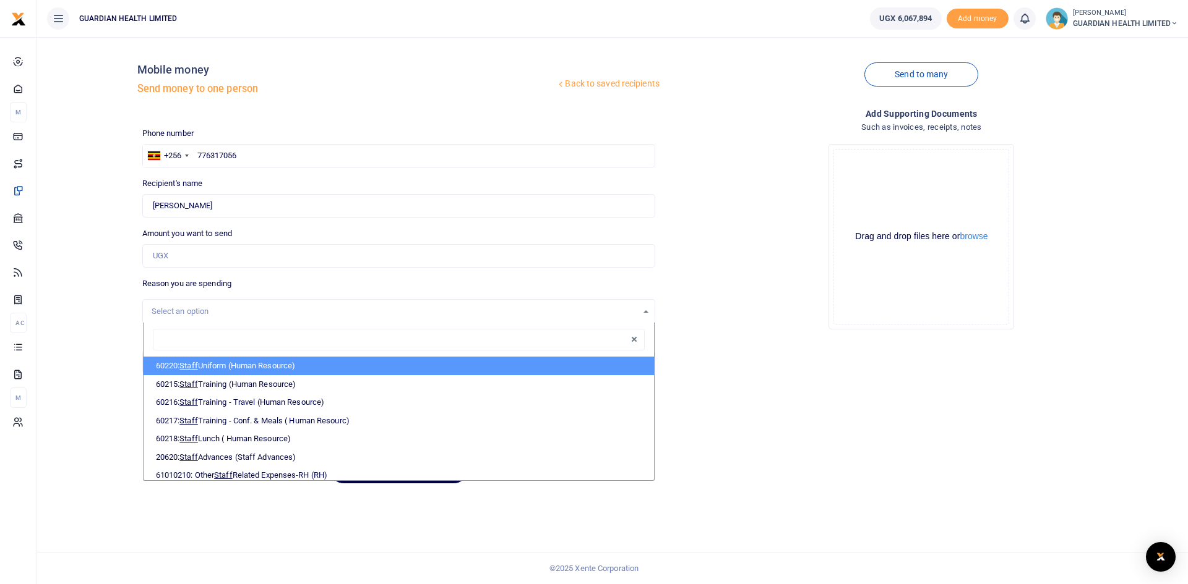
select select "5395"
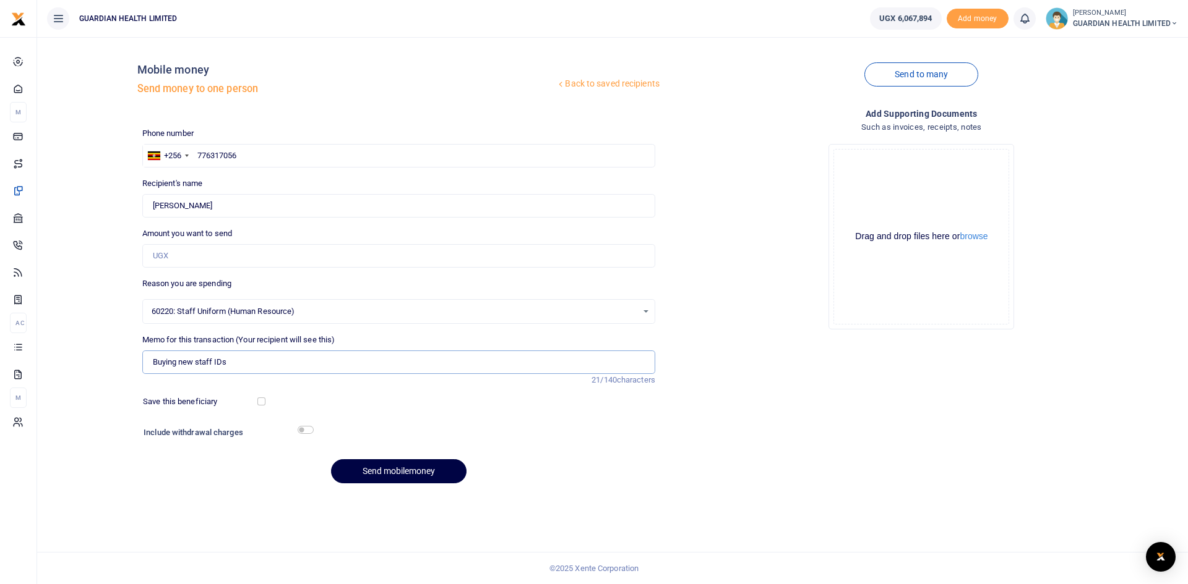
click at [242, 365] on input "Buying new staff IDs" at bounding box center [398, 363] width 513 height 24
click at [239, 253] on input "Amount you want to send" at bounding box center [398, 256] width 513 height 24
type input "162,500"
drag, startPoint x: 259, startPoint y: 401, endPoint x: 266, endPoint y: 404, distance: 7.2
click at [259, 401] on input "checkbox" at bounding box center [261, 402] width 8 height 8
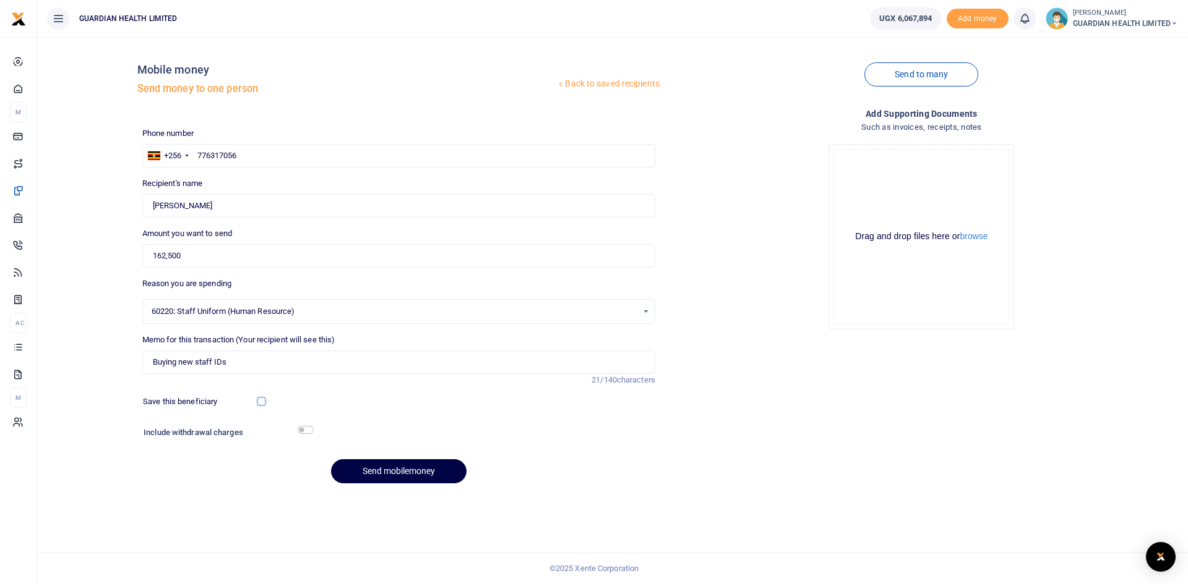
checkbox input "true"
click at [302, 430] on input "checkbox" at bounding box center [305, 430] width 16 height 8
checkbox input "true"
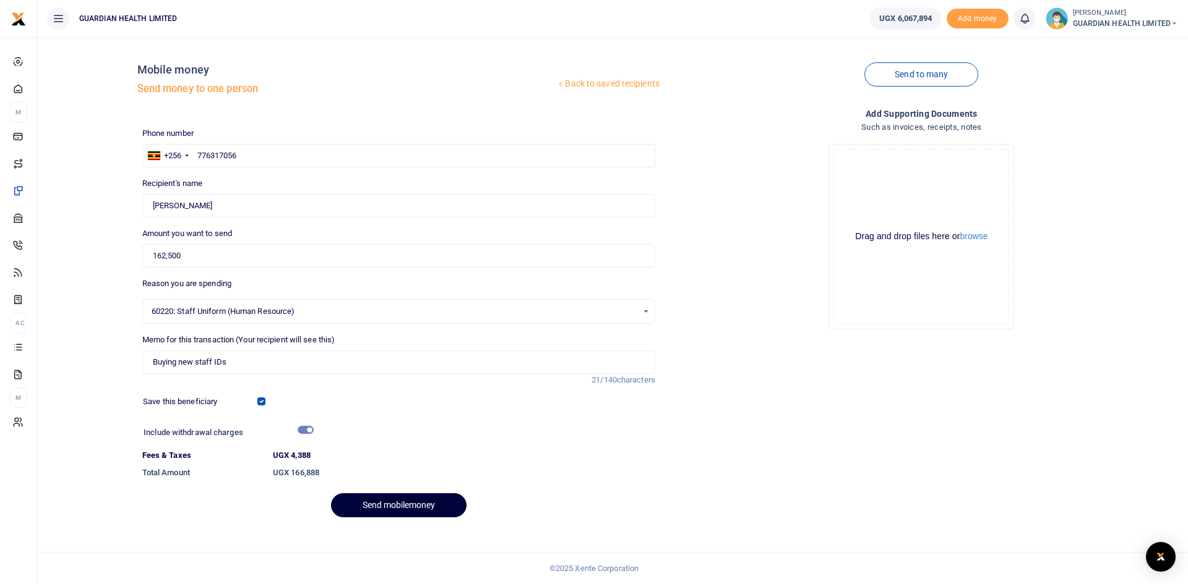
click at [385, 514] on button "Send mobilemoney" at bounding box center [398, 506] width 135 height 24
